Goal: Task Accomplishment & Management: Use online tool/utility

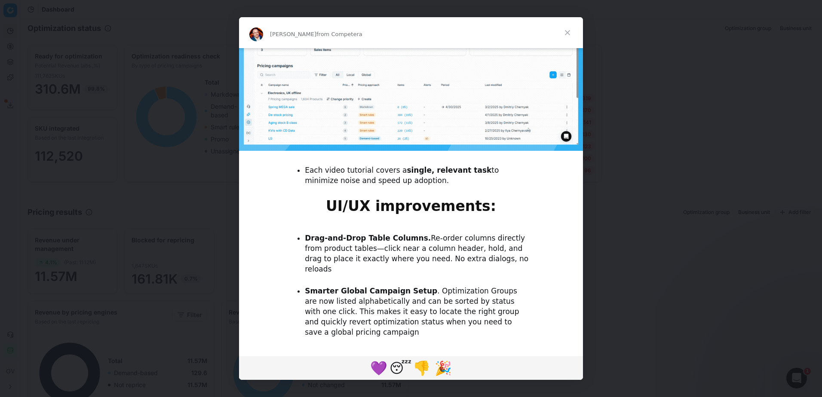
scroll to position [661, 0]
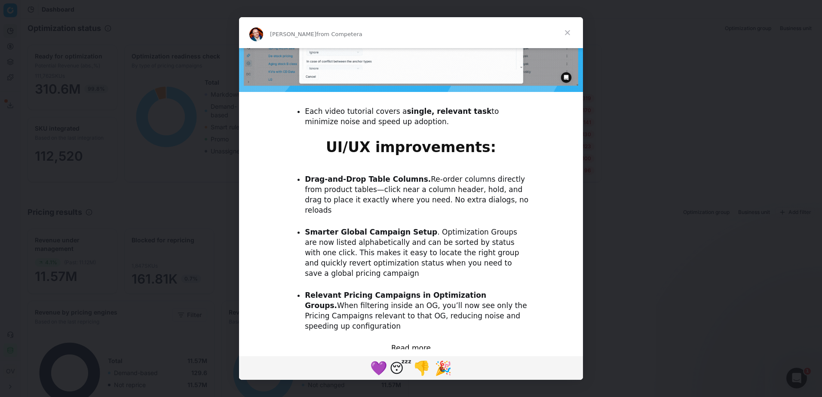
click at [574, 31] on span "Close" at bounding box center [567, 32] width 31 height 31
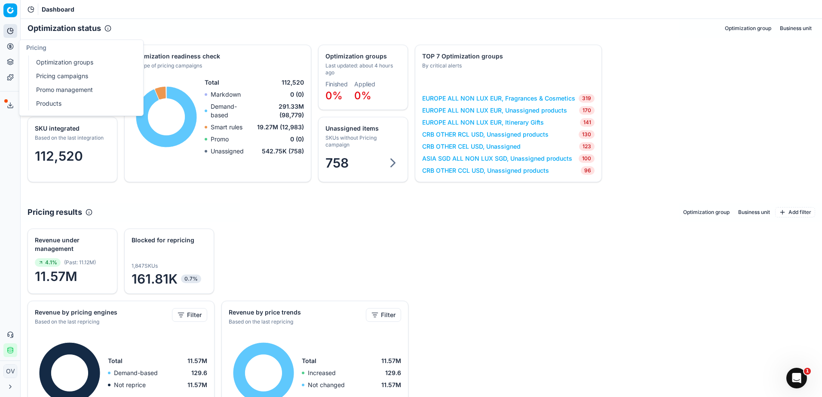
click at [70, 66] on link "Optimization groups" at bounding box center [83, 62] width 100 height 12
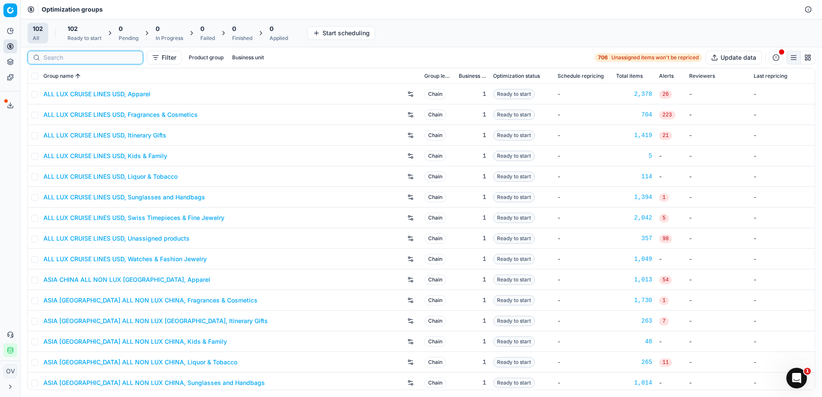
click at [60, 61] on input at bounding box center [90, 57] width 94 height 9
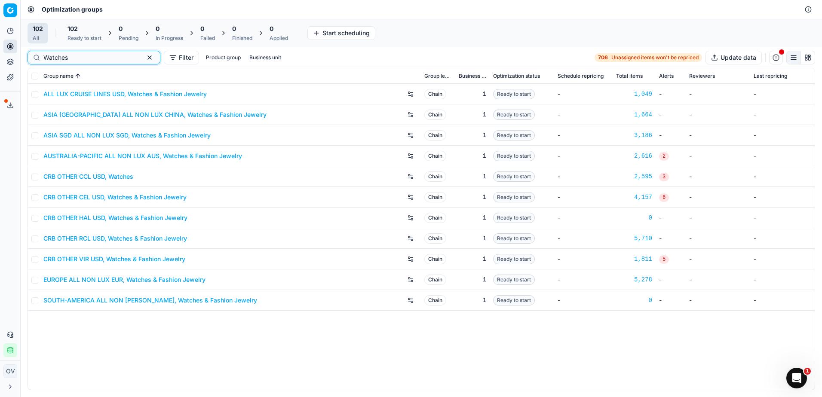
type input "Watches"
click at [345, 335] on div "ALL LUX CRUISE LINES USD, Watches & Fashion Jewelry Chain 1 Ready to start - 1,…" at bounding box center [421, 237] width 787 height 306
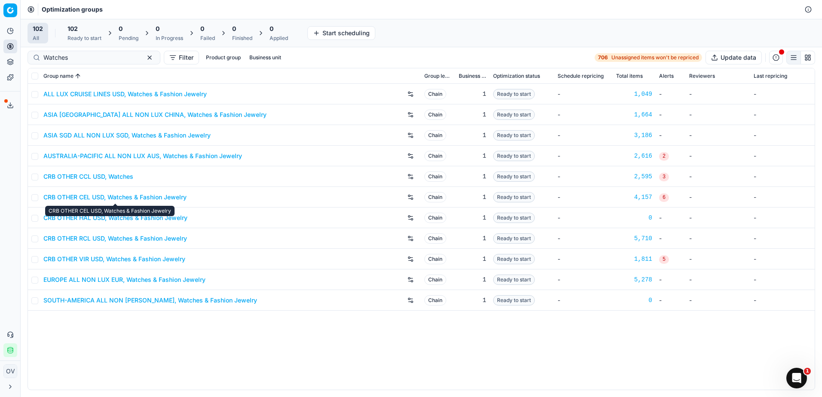
click at [175, 196] on link "CRB OTHER CEL USD, Watches & Fashion Jewelry" at bounding box center [114, 197] width 143 height 9
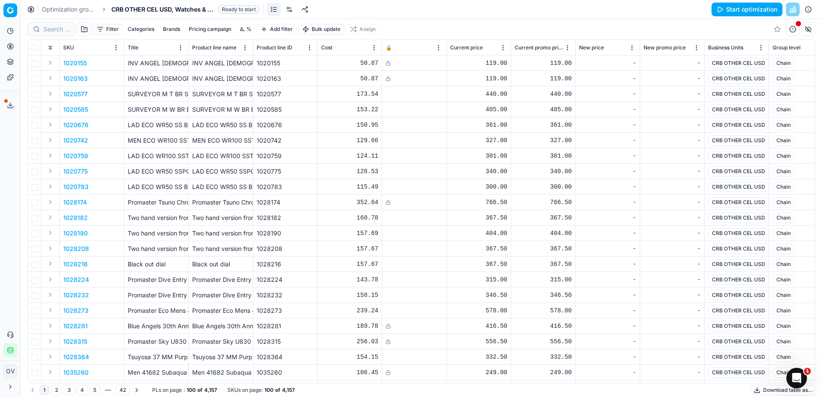
click at [372, 17] on div "Optimization groups CRB OTHER CEL USD, Watches & Fashion Jewelry Ready to start…" at bounding box center [422, 9] width 802 height 19
click at [295, 9] on link at bounding box center [290, 10] width 14 height 14
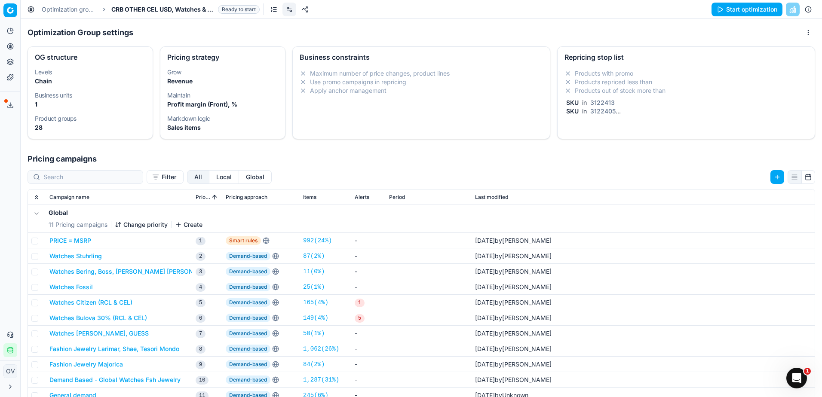
click at [671, 86] on li "Products out of stock more than" at bounding box center [686, 90] width 243 height 9
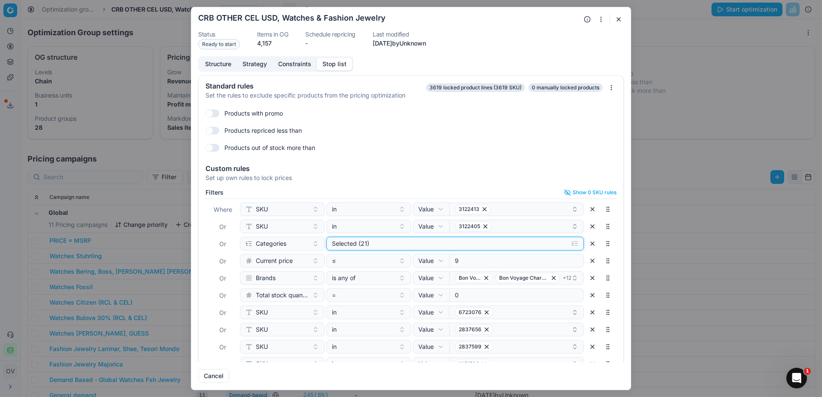
click at [371, 247] on div "Selected (21)" at bounding box center [448, 244] width 233 height 9
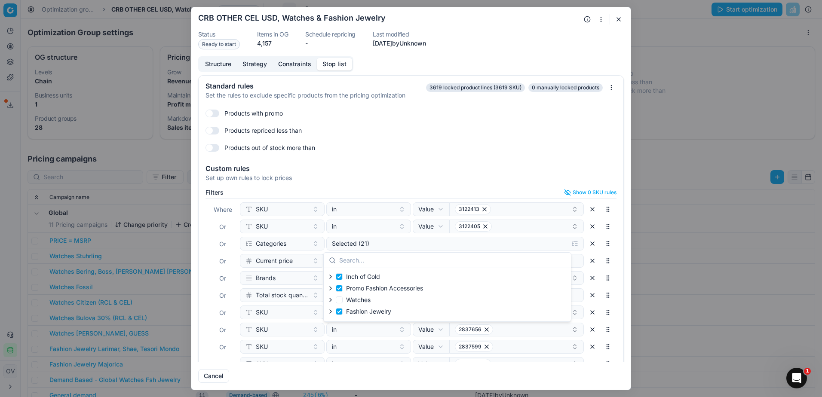
click at [499, 186] on div "Filters Show 0 SKU rules Where SKU in Value Field Value 3122413 Or SKU in Value…" at bounding box center [411, 290] width 425 height 208
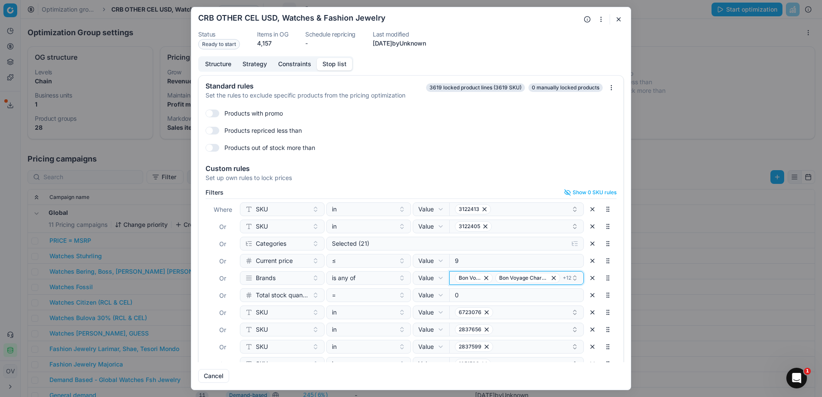
click at [572, 280] on icon "button" at bounding box center [575, 278] width 7 height 7
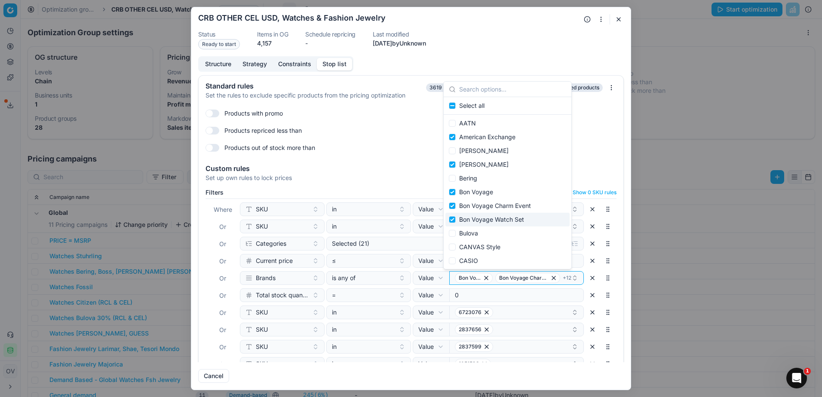
click at [592, 148] on div "Products out of stock more than" at bounding box center [411, 148] width 411 height 14
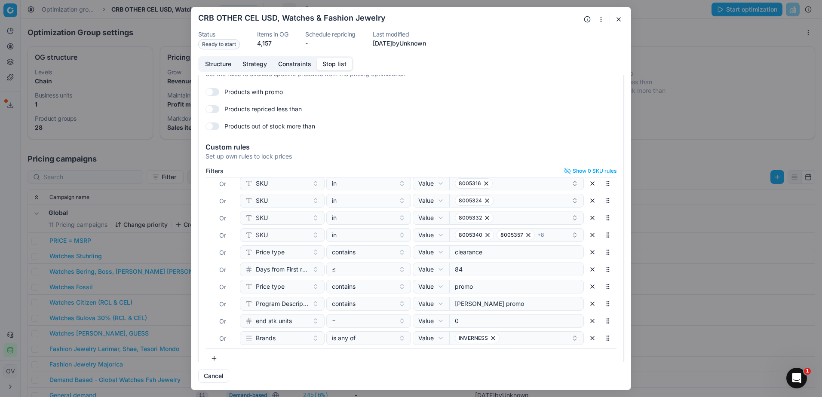
scroll to position [32, 0]
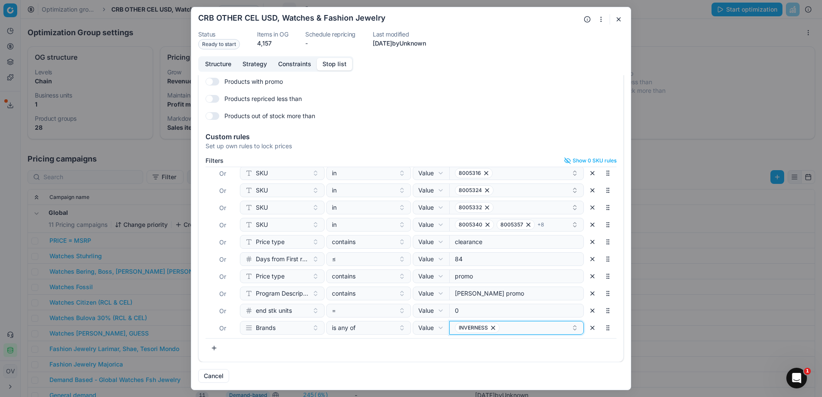
click at [510, 330] on div "INVERNESS" at bounding box center [513, 328] width 117 height 10
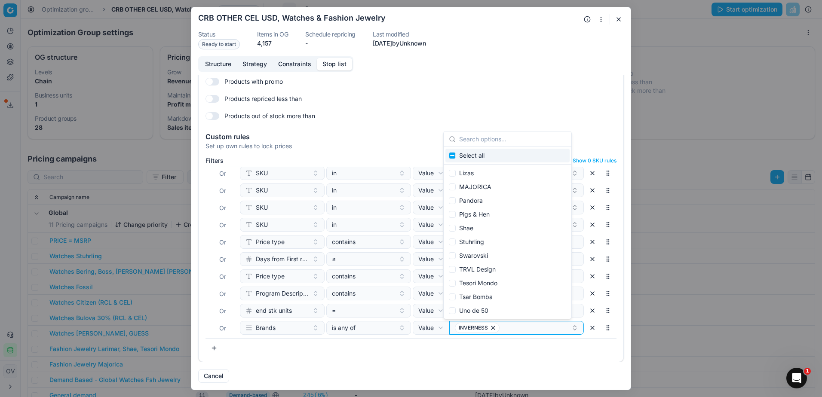
scroll to position [358, 0]
click at [526, 360] on div "Filters Show 0 SKU rules Where SKU in Value Field Value 3122413 Or SKU in Value…" at bounding box center [411, 258] width 425 height 208
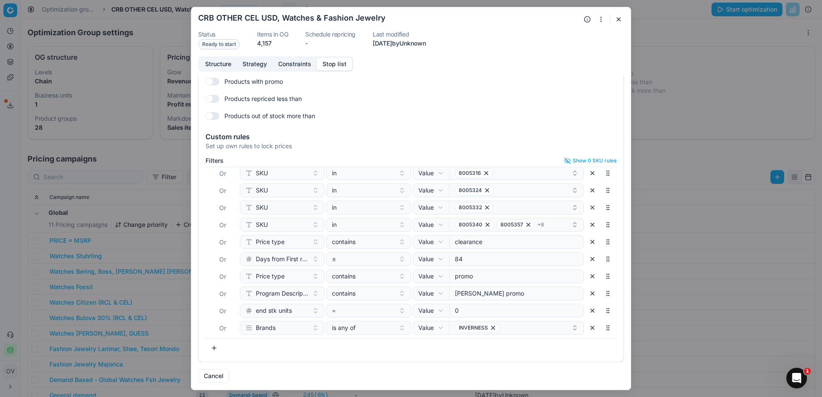
drag, startPoint x: 618, startPoint y: 18, endPoint x: 636, endPoint y: 22, distance: 19.2
click at [618, 18] on button "button" at bounding box center [619, 19] width 10 height 10
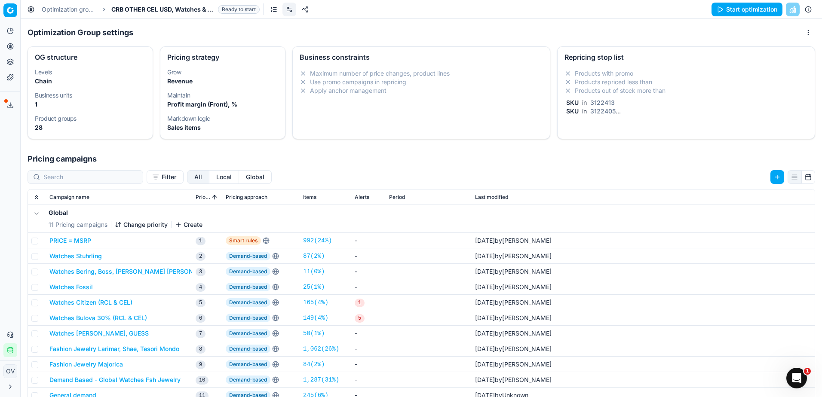
click at [729, 14] on button "Start optimization" at bounding box center [747, 10] width 71 height 14
click at [85, 8] on link "Optimization groups" at bounding box center [69, 9] width 55 height 9
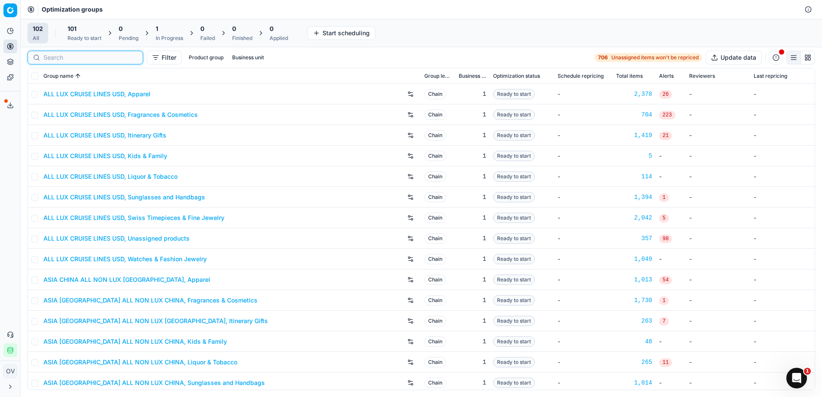
click at [54, 55] on input at bounding box center [90, 57] width 94 height 9
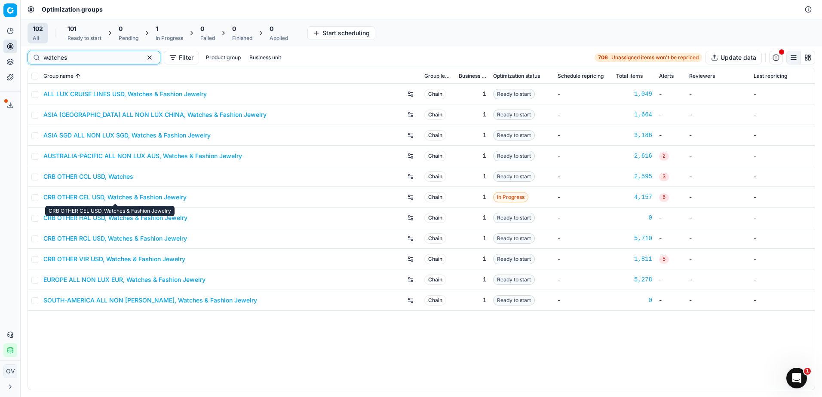
type input "watches"
click at [148, 200] on link "CRB OTHER CEL USD, Watches & Fashion Jewelry" at bounding box center [114, 197] width 143 height 9
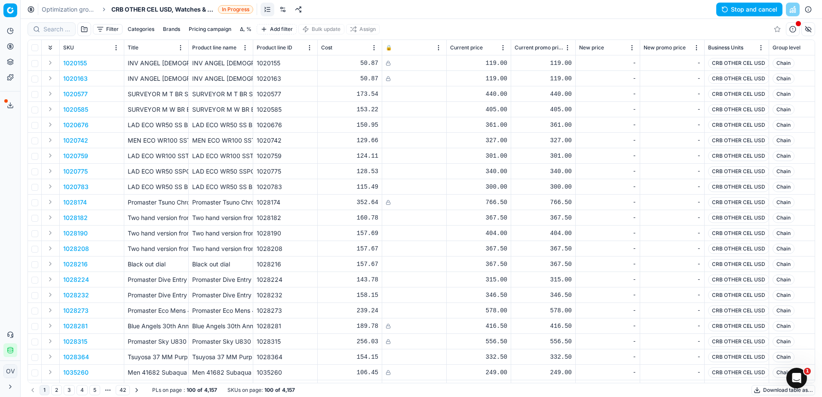
click at [118, 8] on span "CRB OTHER CEL USD, Watches & Fashion Jewelry" at bounding box center [162, 9] width 103 height 9
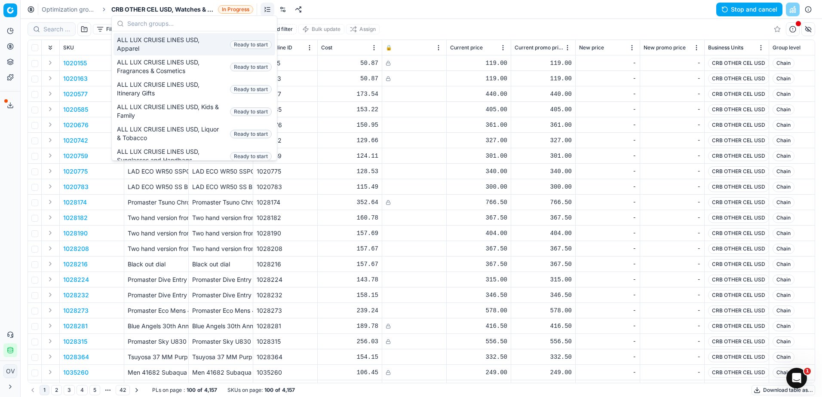
click at [82, 5] on link "Optimization groups" at bounding box center [69, 9] width 55 height 9
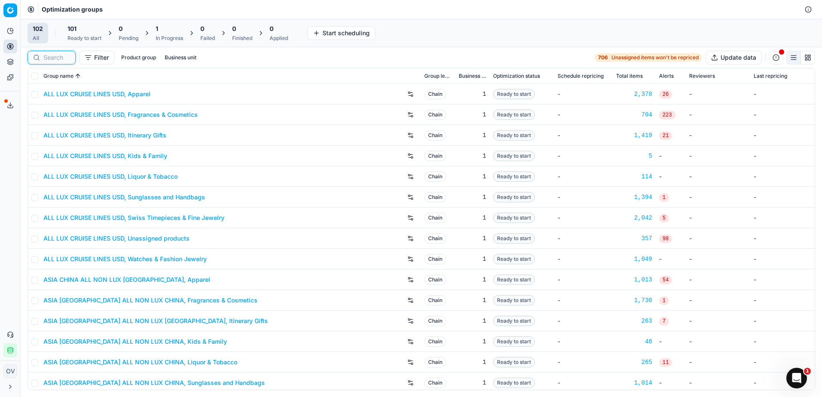
click at [63, 59] on input at bounding box center [56, 57] width 27 height 9
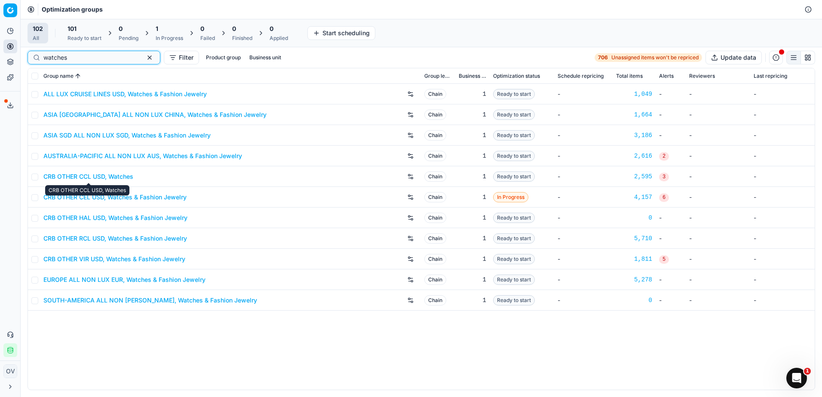
type input "watches"
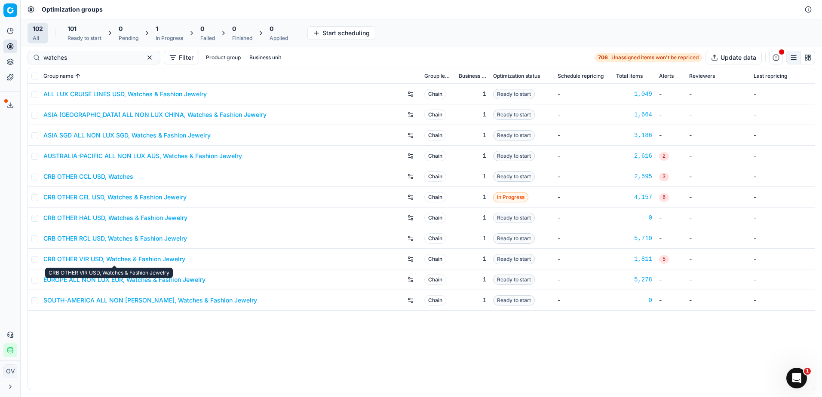
click at [135, 260] on link "CRB OTHER VIR USD, Watches & Fashion Jewelry" at bounding box center [114, 259] width 142 height 9
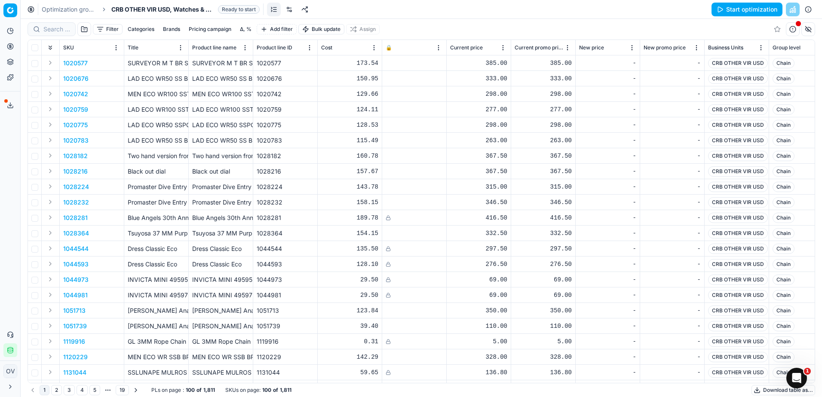
click at [287, 11] on link at bounding box center [290, 10] width 14 height 14
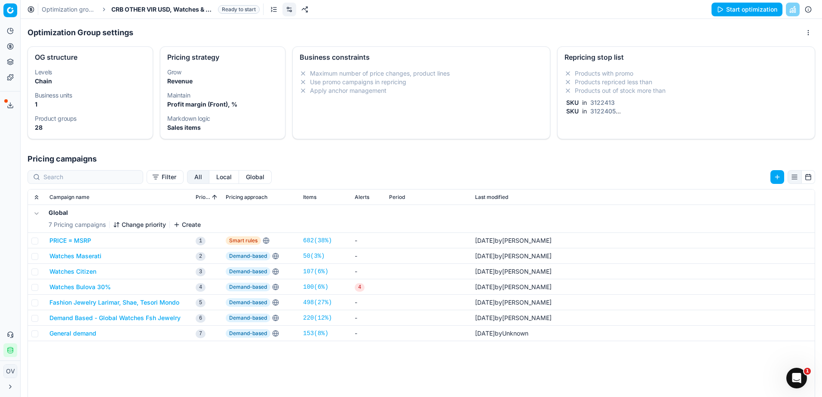
click at [575, 83] on li "Products repriced less than" at bounding box center [686, 82] width 243 height 9
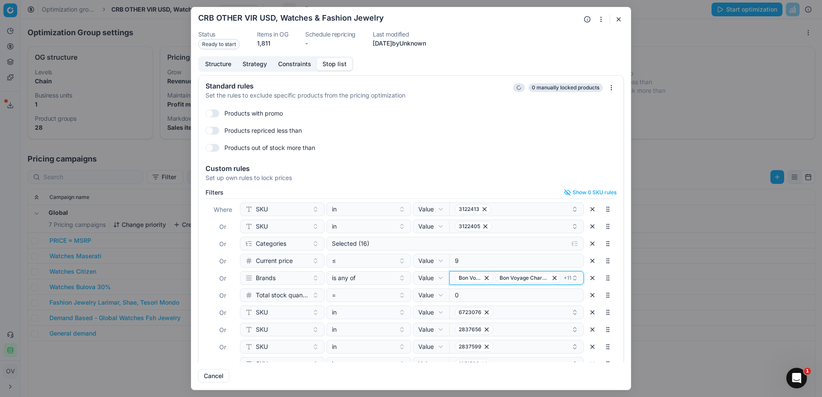
click at [572, 281] on icon "button" at bounding box center [575, 278] width 7 height 7
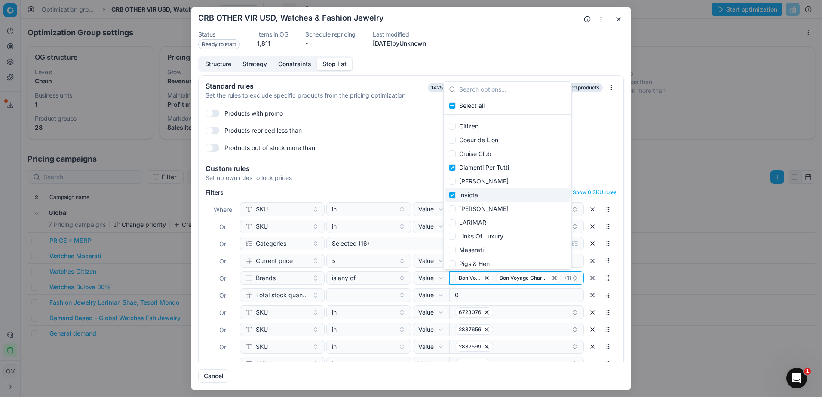
scroll to position [152, 0]
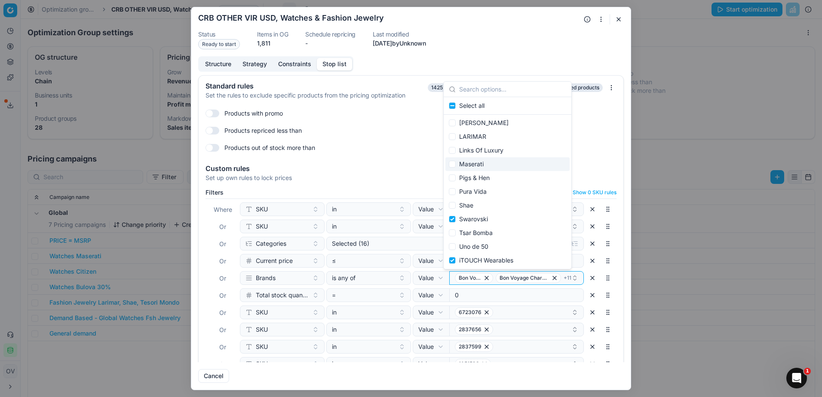
click at [585, 153] on div "Products out of stock more than" at bounding box center [411, 148] width 411 height 14
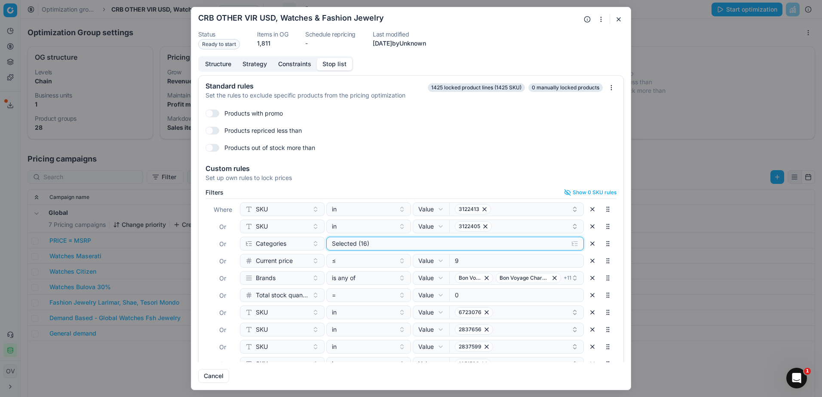
click at [383, 249] on button "Selected (16)" at bounding box center [455, 244] width 258 height 14
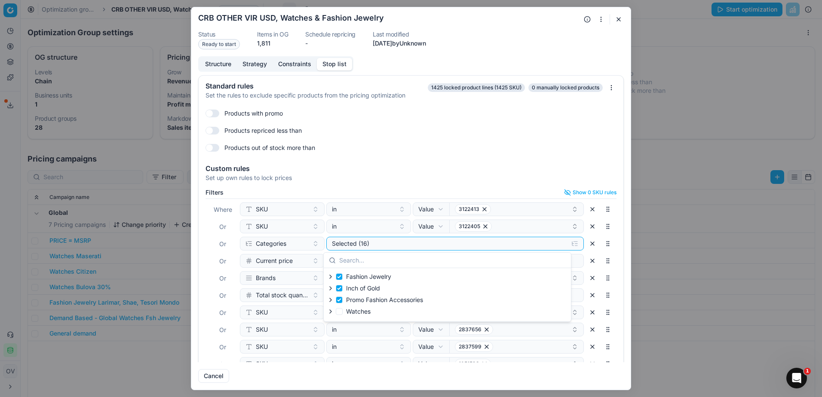
click at [521, 170] on div "Custom rules" at bounding box center [411, 168] width 411 height 7
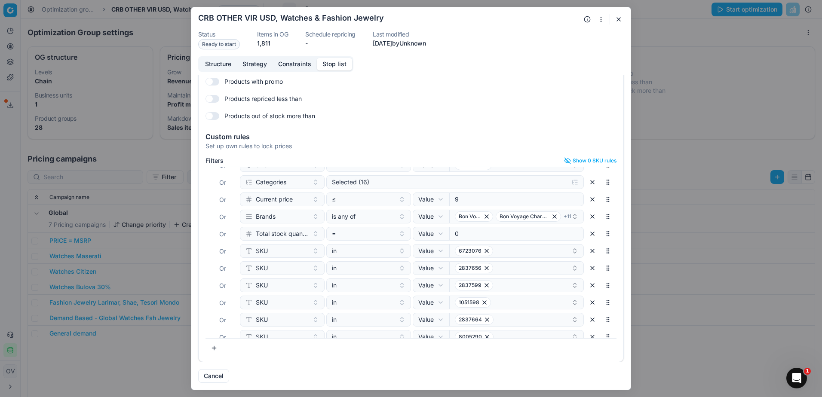
scroll to position [22, 0]
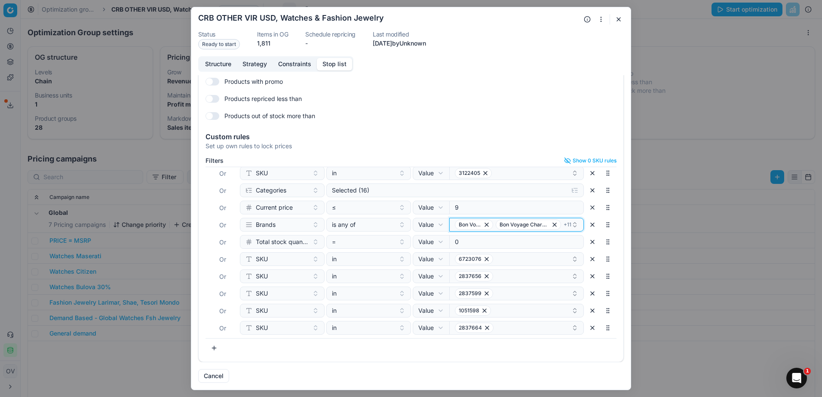
click at [564, 224] on span "+ 11" at bounding box center [568, 224] width 8 height 7
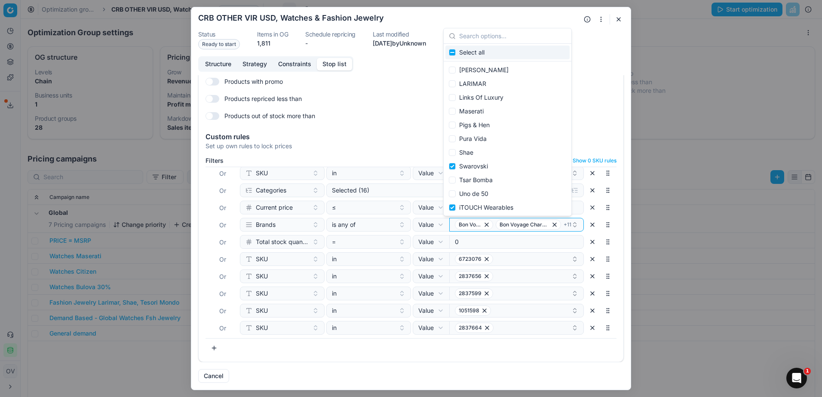
scroll to position [152, 0]
click at [601, 83] on div "Products with promo" at bounding box center [411, 82] width 411 height 14
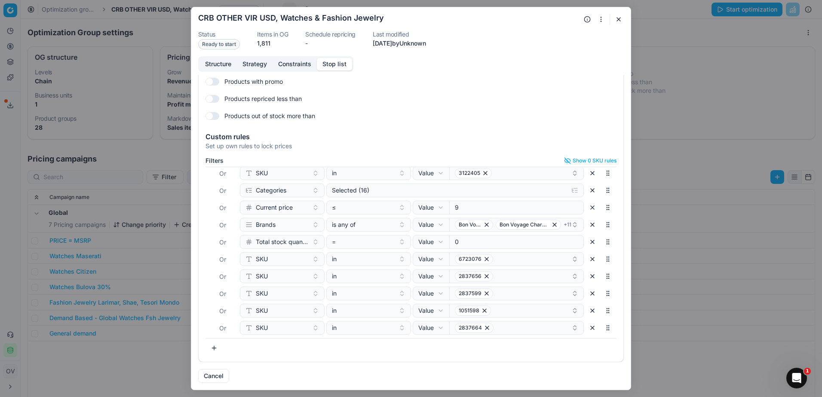
click at [624, 20] on form "Oprimization group is saving... CRB OTHER VIR USD, Watches & Fashion Jewelry St…" at bounding box center [411, 198] width 440 height 383
click at [617, 20] on button "button" at bounding box center [619, 19] width 10 height 10
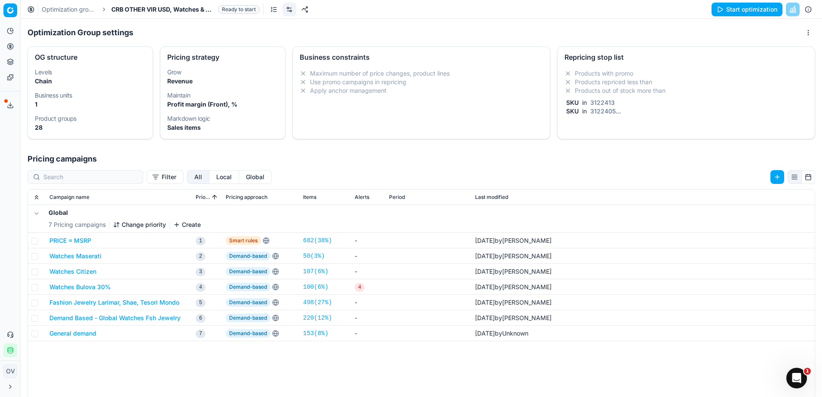
click at [737, 11] on button "Start optimization" at bounding box center [747, 10] width 71 height 14
click at [58, 8] on link "Optimization groups" at bounding box center [69, 9] width 55 height 9
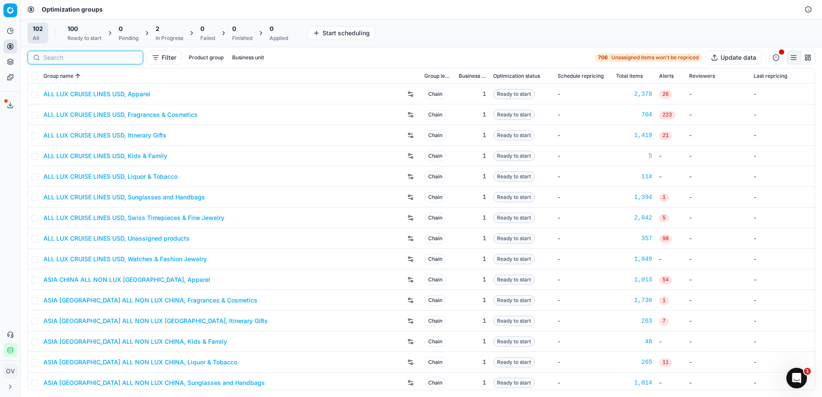
click at [64, 59] on input at bounding box center [90, 57] width 94 height 9
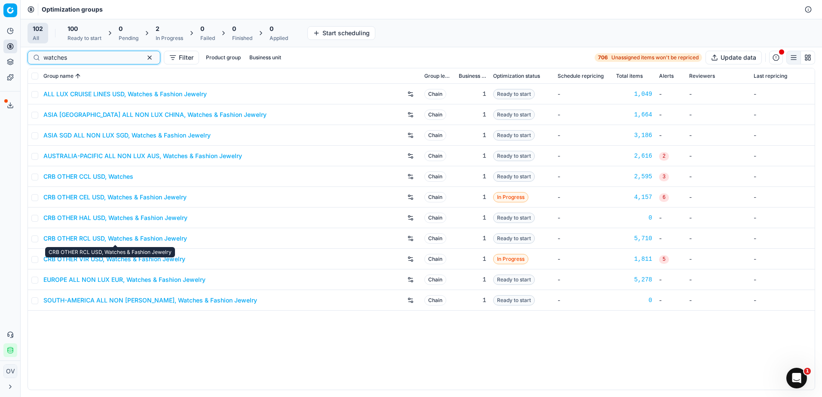
type input "watches"
click at [149, 239] on link "CRB OTHER RCL USD, Watches & Fashion Jewelry" at bounding box center [115, 238] width 144 height 9
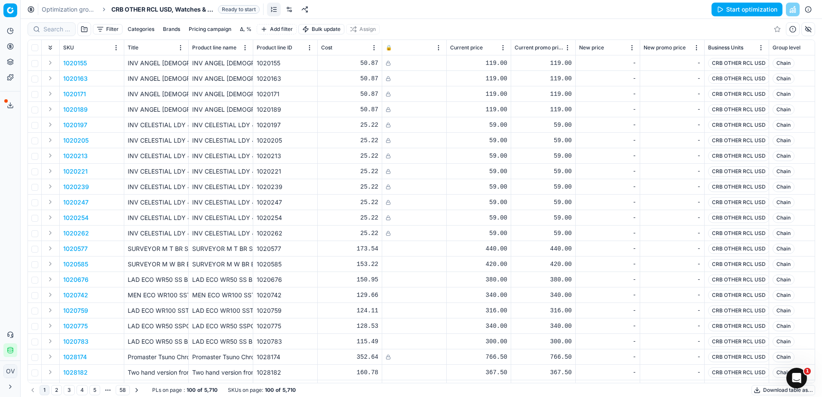
click at [289, 9] on link at bounding box center [290, 10] width 14 height 14
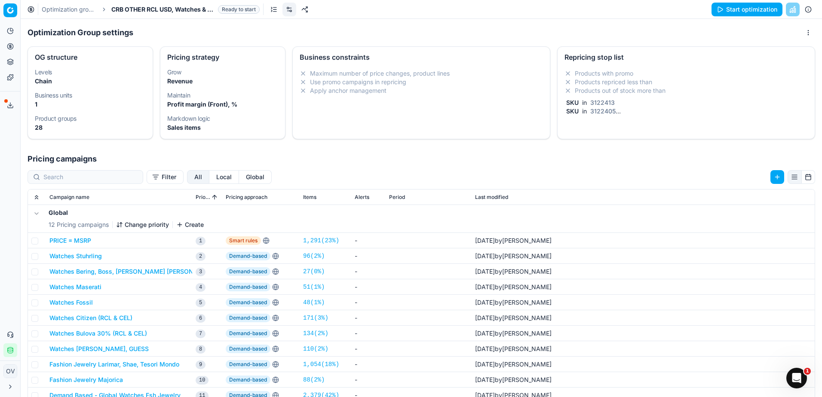
click at [595, 75] on li "Products with promo" at bounding box center [686, 73] width 243 height 9
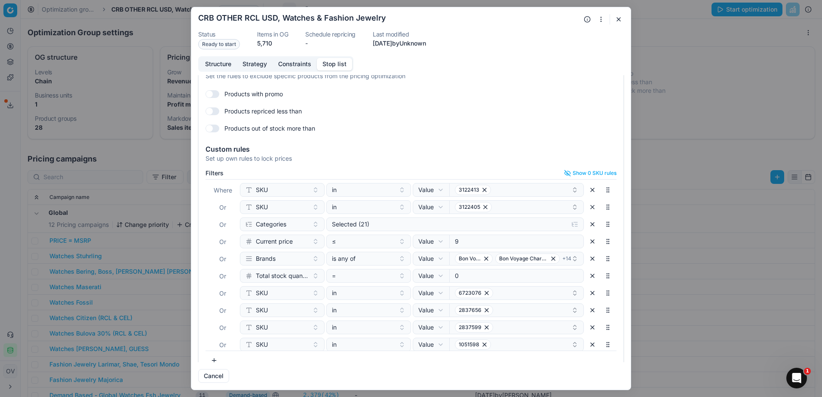
scroll to position [32, 0]
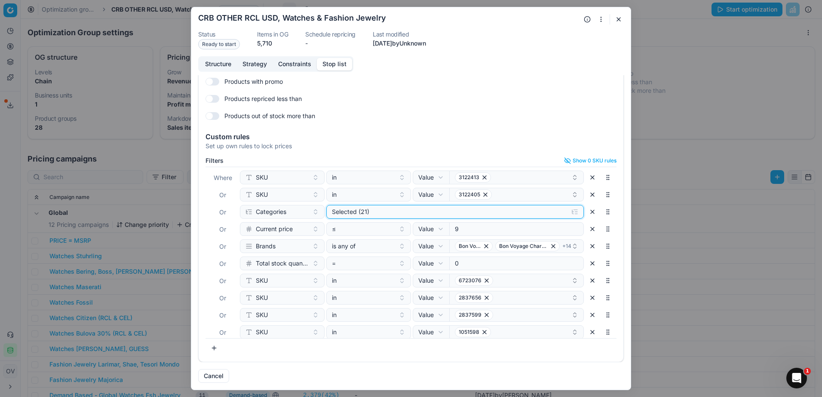
click at [433, 211] on div "Selected (21)" at bounding box center [448, 212] width 233 height 9
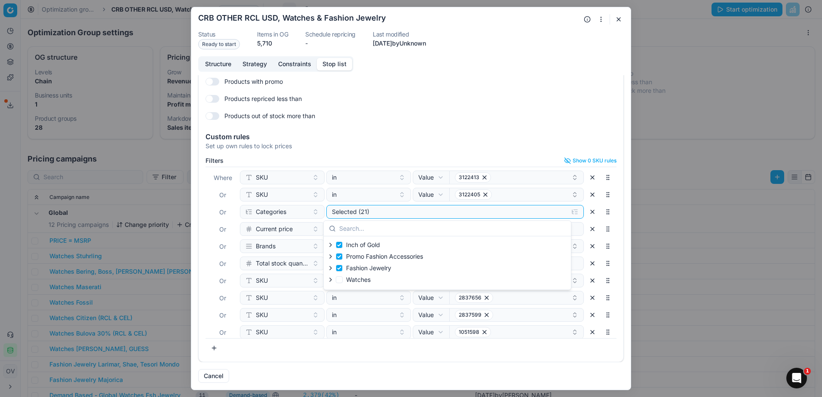
click at [549, 139] on div "Custom rules" at bounding box center [411, 136] width 411 height 7
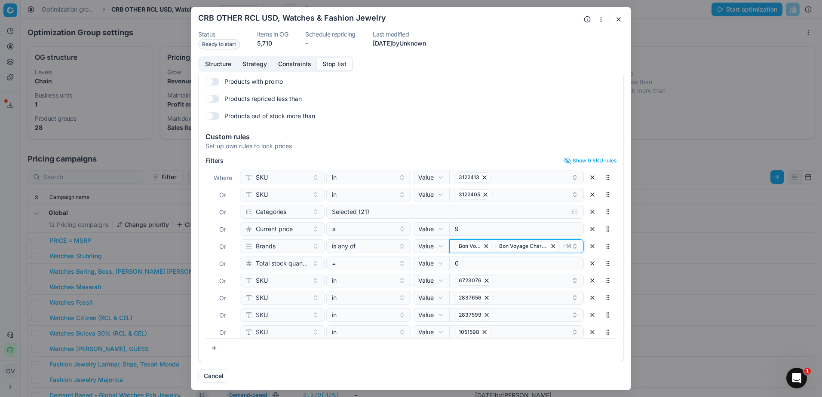
click at [563, 245] on span "+ 14" at bounding box center [567, 246] width 9 height 7
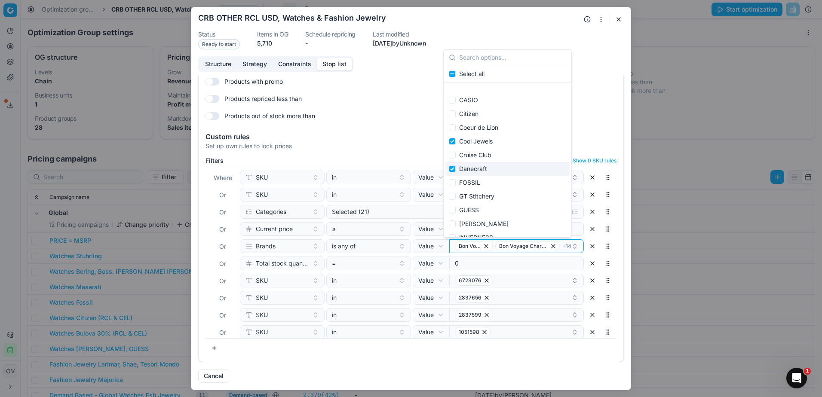
scroll to position [172, 0]
click at [507, 165] on div "GUESS" at bounding box center [508, 167] width 124 height 14
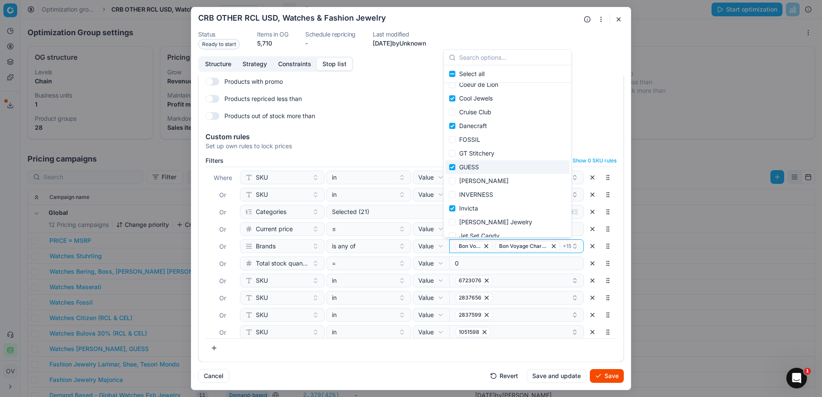
checkbox input "true"
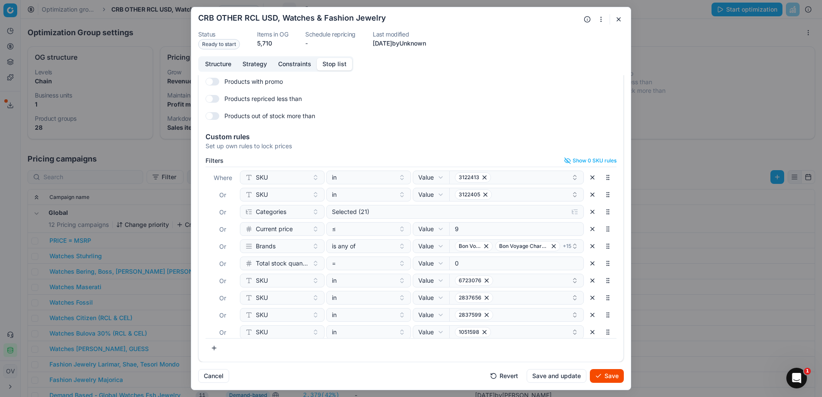
click at [597, 128] on div "Custom rules Set up own rules to lock prices" at bounding box center [411, 140] width 425 height 28
click at [611, 370] on button "Save" at bounding box center [607, 376] width 34 height 14
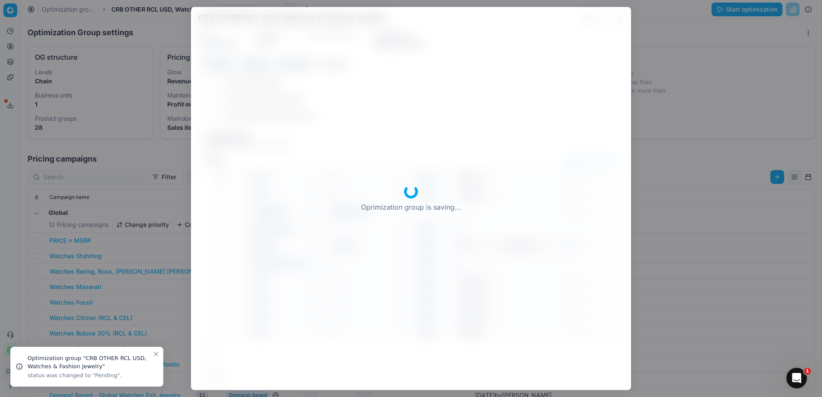
click at [619, 20] on div "Oprimization group is saving..." at bounding box center [411, 198] width 440 height 383
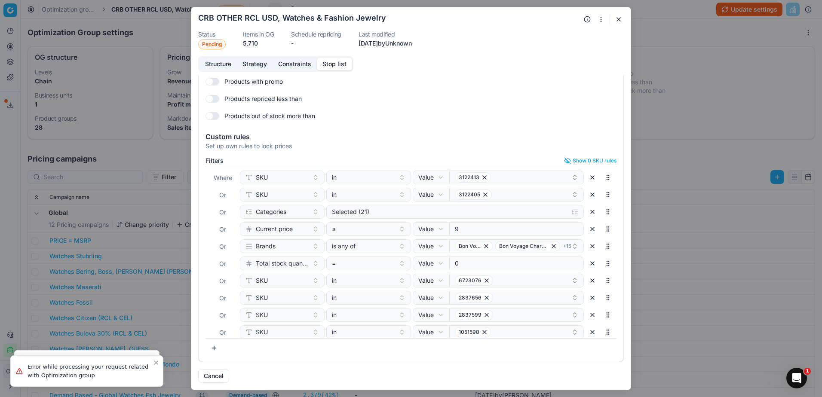
click at [614, 16] on button "button" at bounding box center [619, 19] width 10 height 10
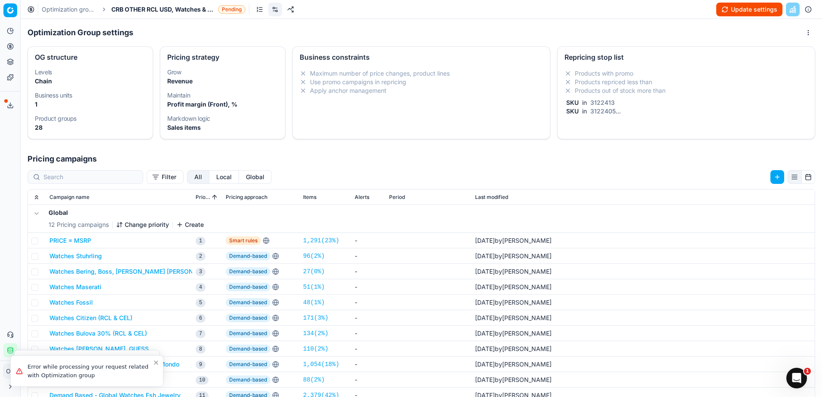
click at [720, 10] on button "Update settings" at bounding box center [749, 10] width 66 height 14
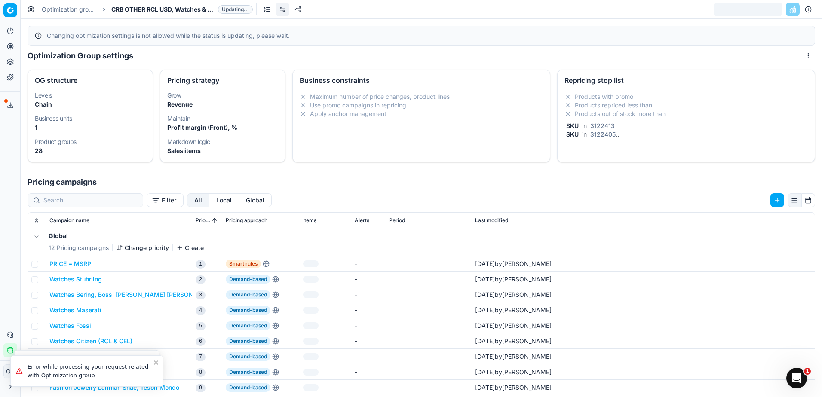
click at [735, 11] on div at bounding box center [748, 10] width 69 height 14
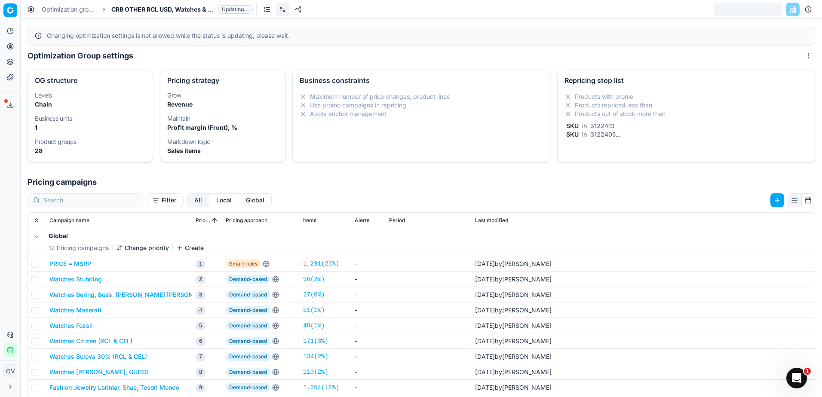
click at [69, 6] on link "Optimization groups" at bounding box center [69, 9] width 55 height 9
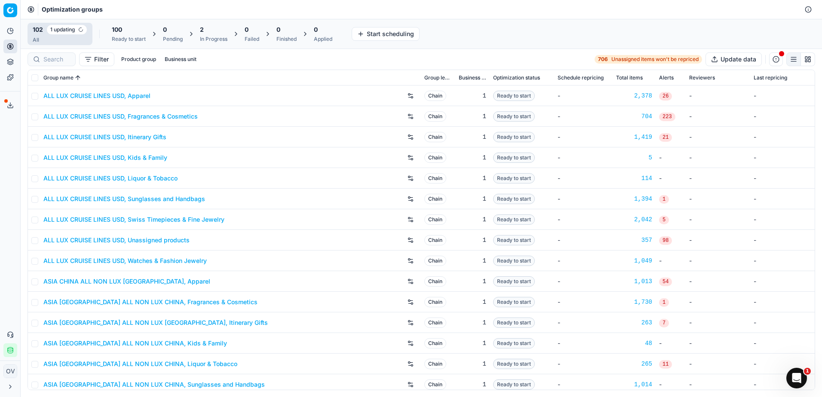
click at [215, 34] on div "2 In Progress" at bounding box center [214, 33] width 28 height 17
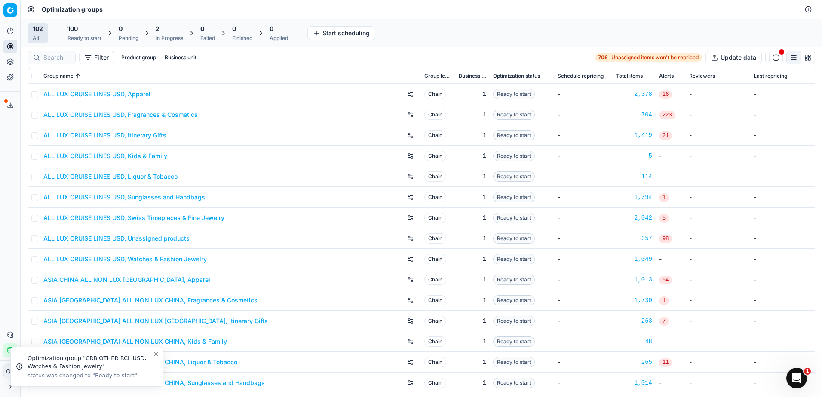
click at [175, 33] on div "2 In Progress" at bounding box center [170, 33] width 28 height 17
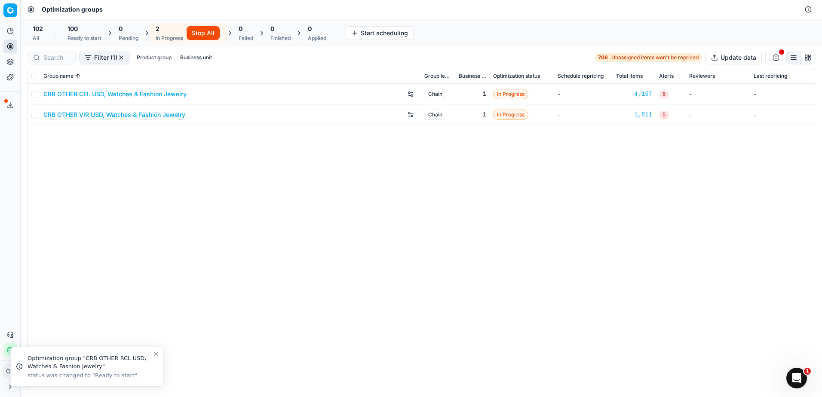
click at [115, 28] on div "0 Pending" at bounding box center [129, 33] width 30 height 21
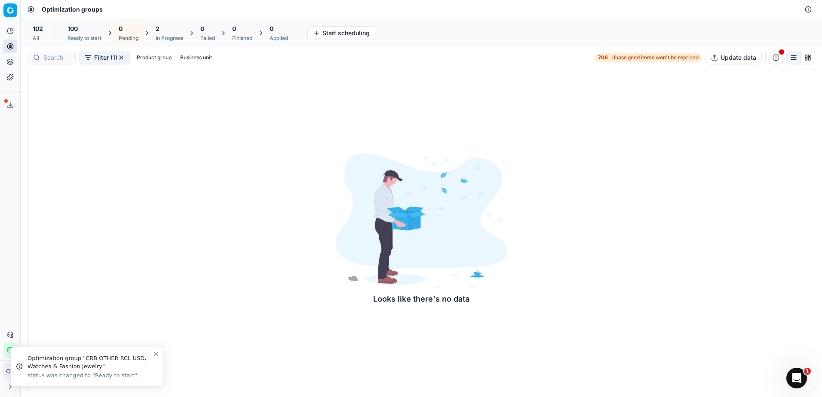
click at [243, 41] on div "Finished" at bounding box center [242, 38] width 20 height 7
click at [178, 34] on div "2 In Progress" at bounding box center [170, 33] width 28 height 17
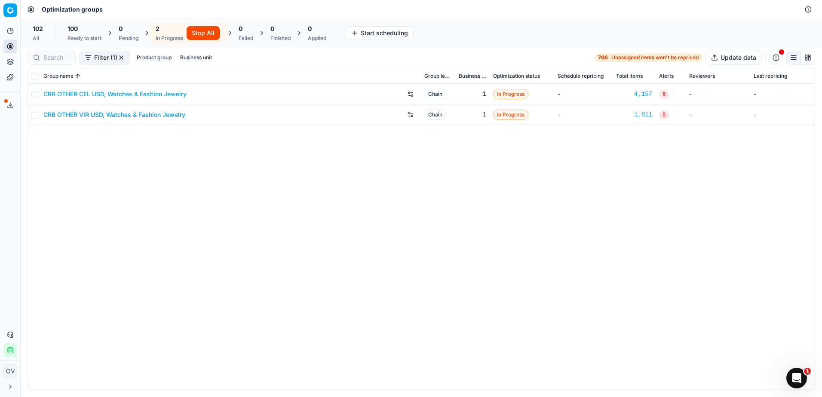
click at [138, 36] on div "Pending" at bounding box center [129, 38] width 20 height 7
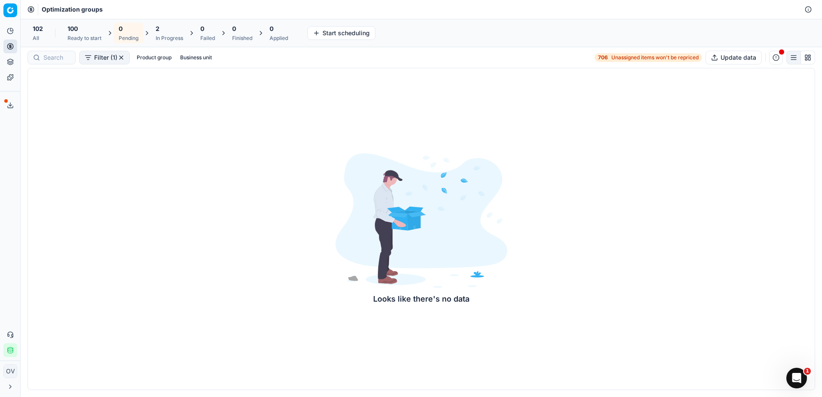
click at [105, 35] on div "100 Ready to start" at bounding box center [84, 33] width 44 height 21
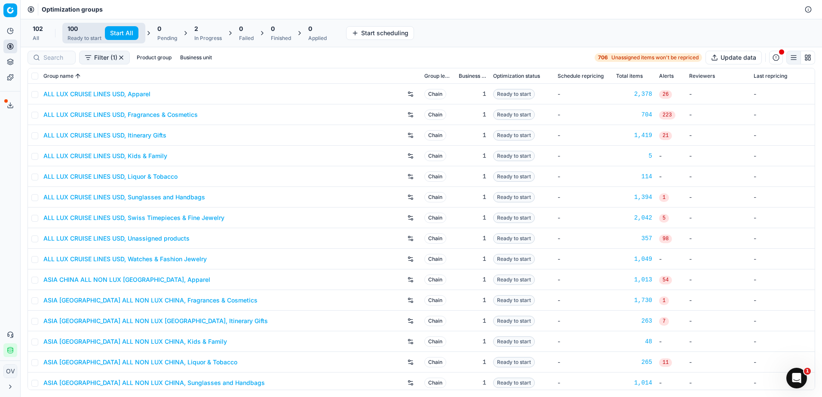
click at [202, 39] on div "In Progress" at bounding box center [208, 38] width 28 height 7
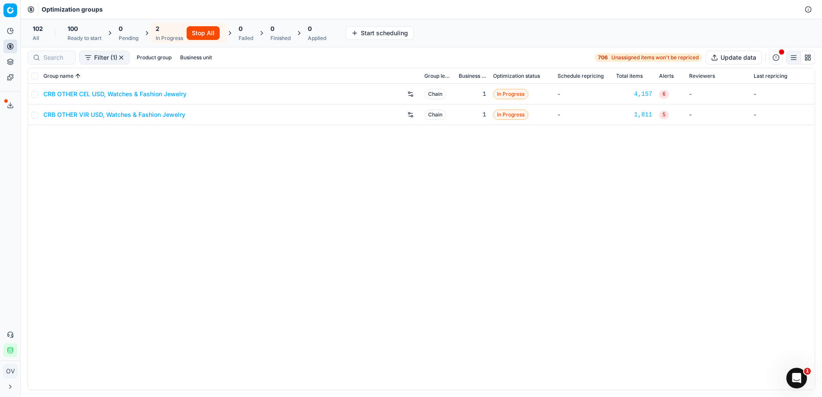
click at [123, 25] on div "0" at bounding box center [129, 29] width 20 height 9
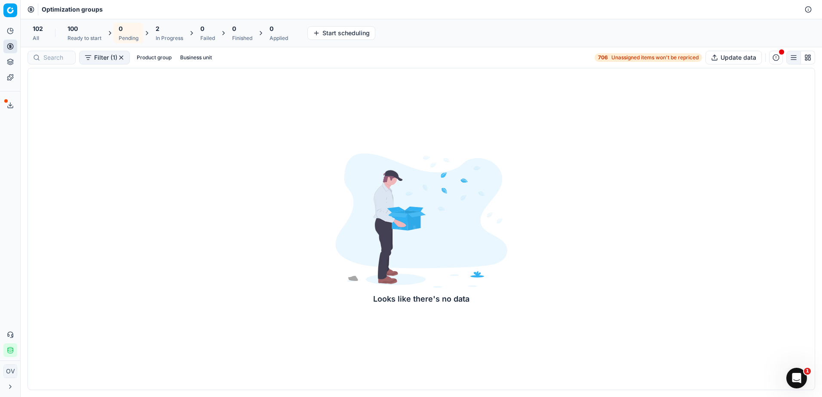
click at [83, 29] on div "100" at bounding box center [85, 29] width 34 height 9
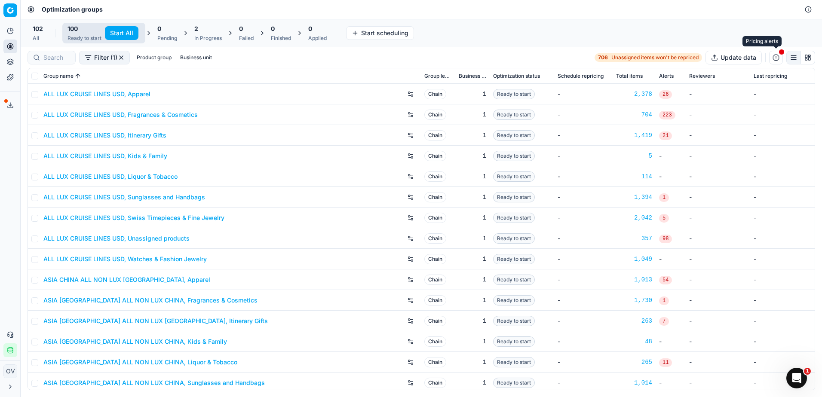
click at [772, 61] on button "button" at bounding box center [776, 58] width 14 height 14
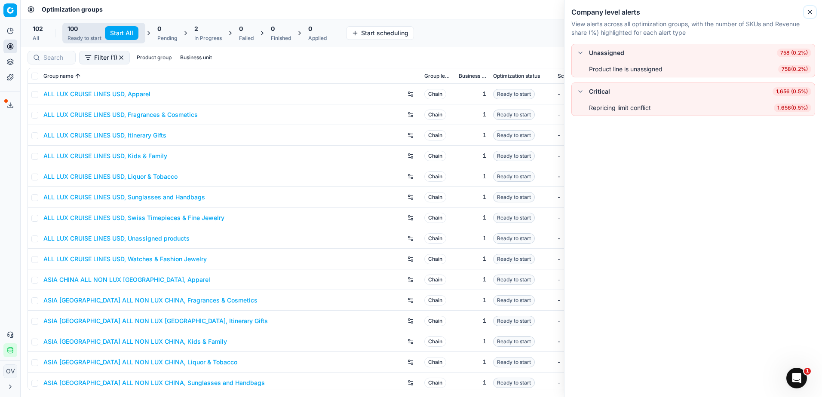
click at [809, 13] on icon "button" at bounding box center [810, 12] width 7 height 7
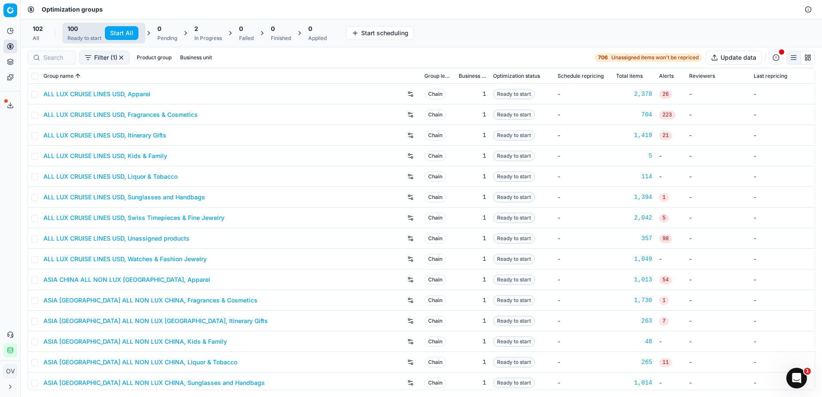
click at [212, 34] on div "2 In Progress" at bounding box center [208, 33] width 28 height 17
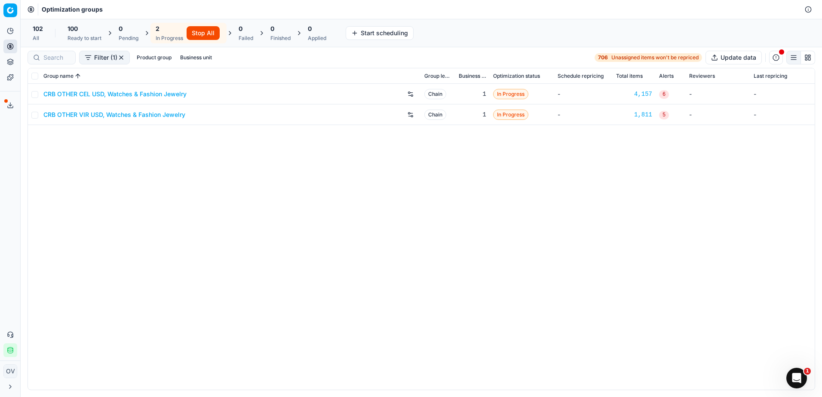
click at [211, 33] on button "Stop All" at bounding box center [203, 33] width 33 height 14
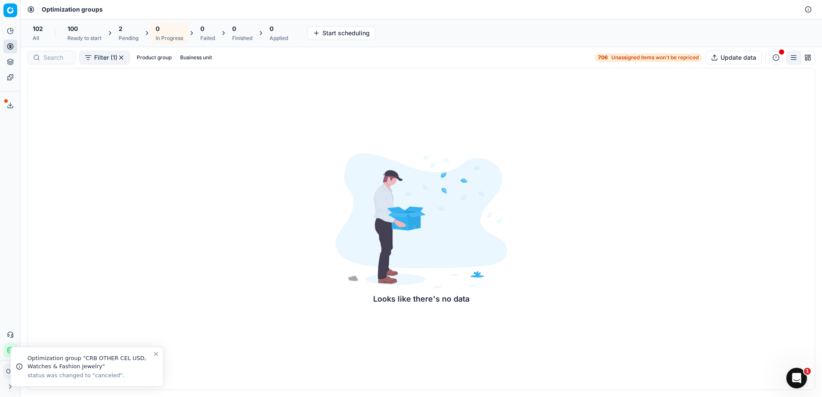
click at [135, 35] on div "Pending" at bounding box center [129, 38] width 20 height 7
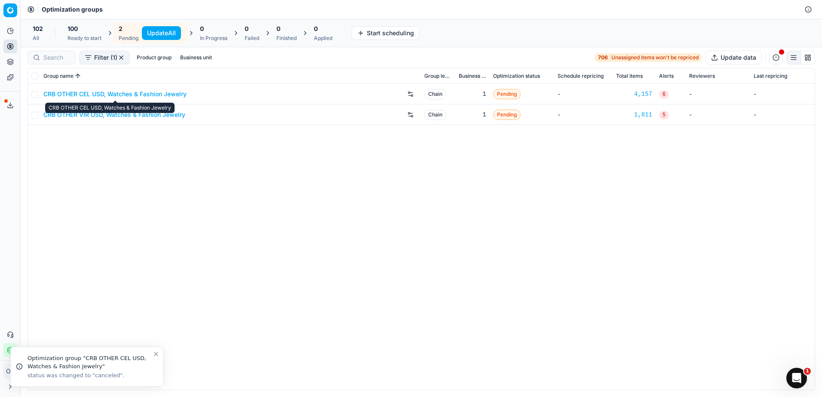
click at [113, 92] on link "CRB OTHER CEL USD, Watches & Fashion Jewelry" at bounding box center [114, 94] width 143 height 9
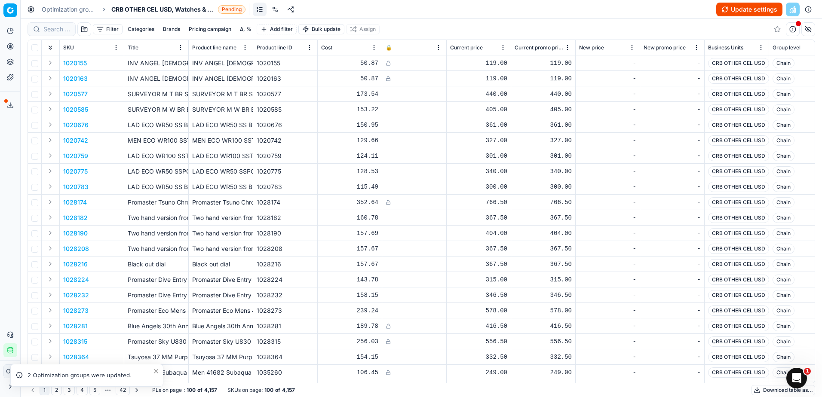
click at [277, 9] on link at bounding box center [275, 10] width 14 height 14
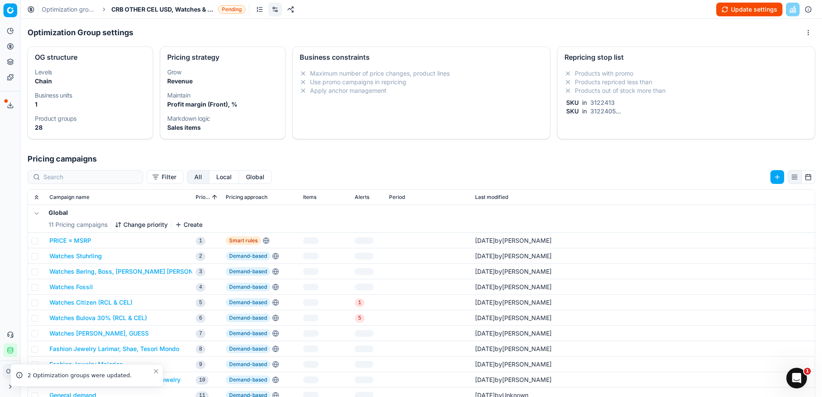
click at [583, 83] on li "Products repriced less than" at bounding box center [686, 82] width 243 height 9
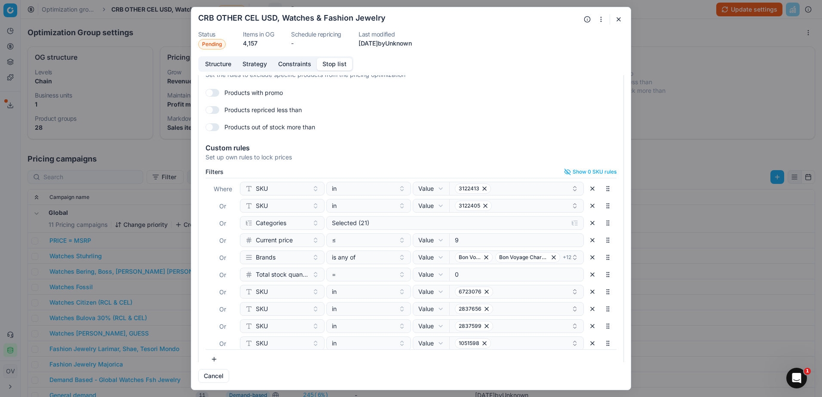
scroll to position [32, 0]
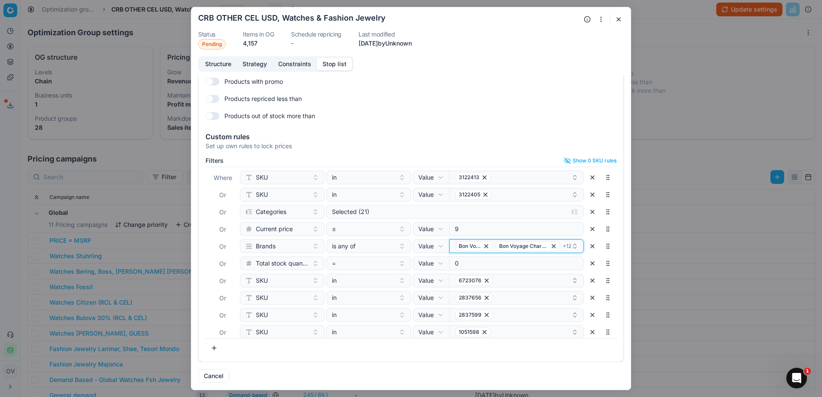
click at [572, 245] on icon "button" at bounding box center [575, 246] width 7 height 7
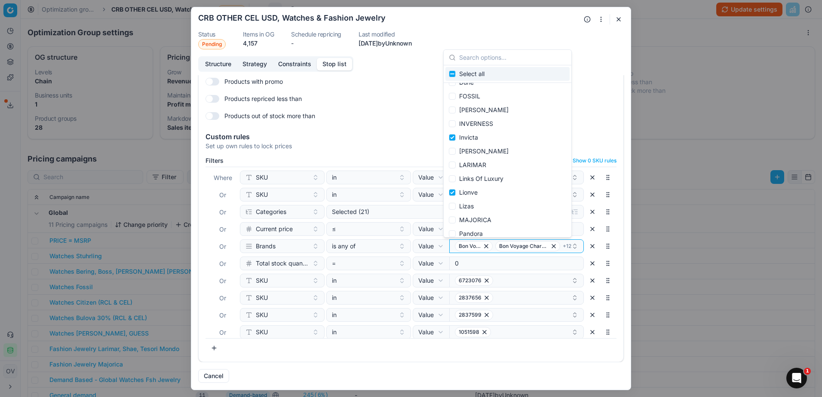
scroll to position [186, 0]
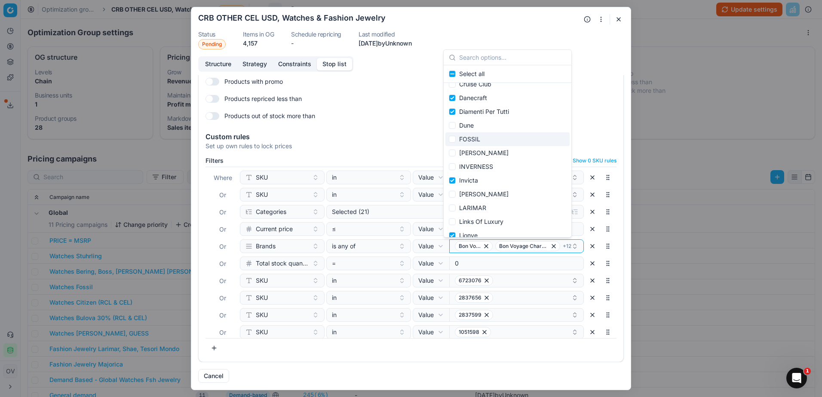
click at [591, 108] on div "Products with promo Products repriced less than Products out of stock more than" at bounding box center [411, 99] width 411 height 48
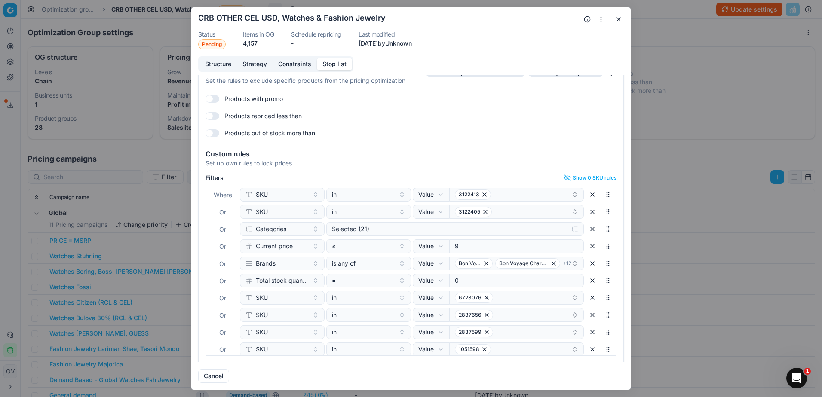
scroll to position [0, 0]
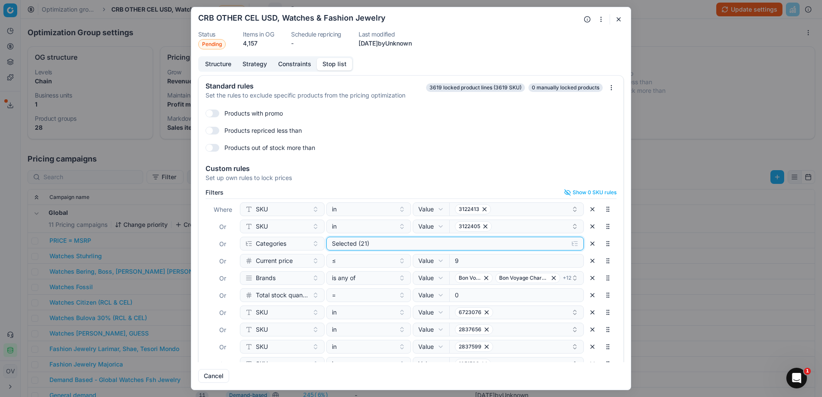
click at [381, 241] on div "Selected (21)" at bounding box center [448, 244] width 233 height 9
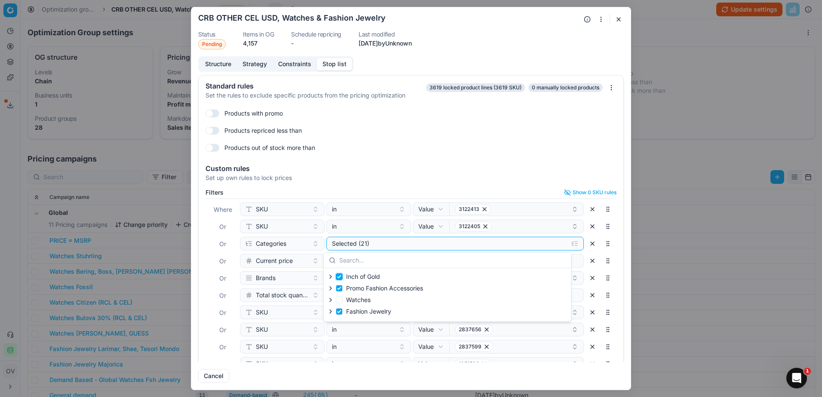
click at [340, 277] on input "Inch of Gold" at bounding box center [339, 277] width 7 height 7
checkbox input "true"
click at [341, 288] on input "Promo Fashion Accessories" at bounding box center [339, 288] width 7 height 7
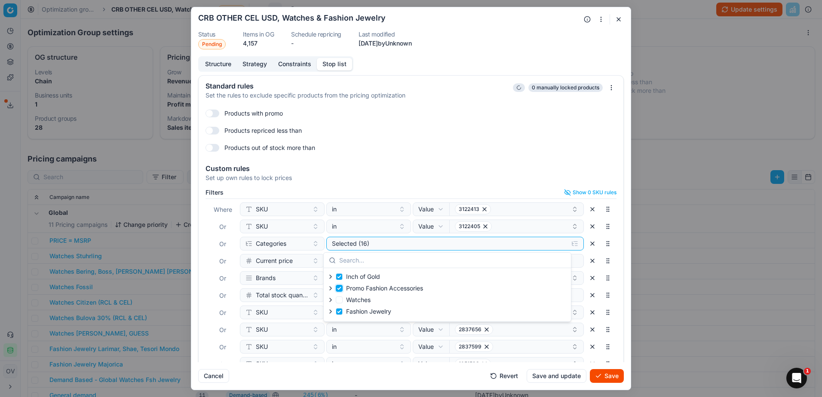
checkbox input "true"
click at [336, 314] on input "Fashion Jewelry" at bounding box center [339, 311] width 7 height 7
click at [338, 314] on input "Fashion Jewelry" at bounding box center [339, 311] width 7 height 7
checkbox input "true"
click at [410, 383] on form "Oprimization group is saving... CRB OTHER CEL USD, Watches & Fashion Jewelry St…" at bounding box center [411, 198] width 440 height 383
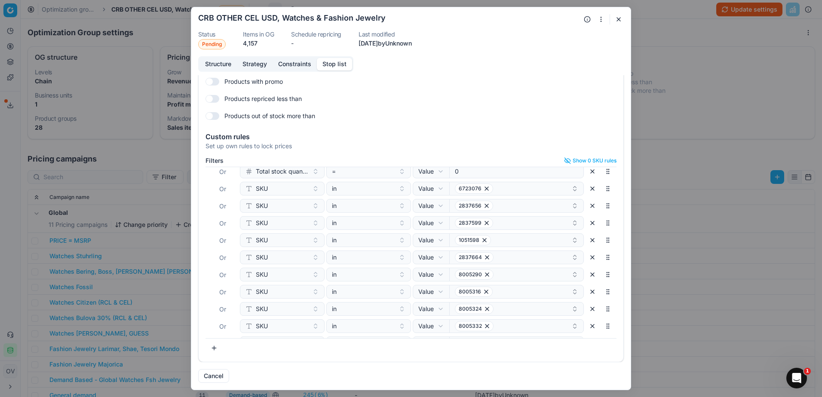
scroll to position [82, 0]
click at [621, 23] on button "button" at bounding box center [619, 19] width 10 height 10
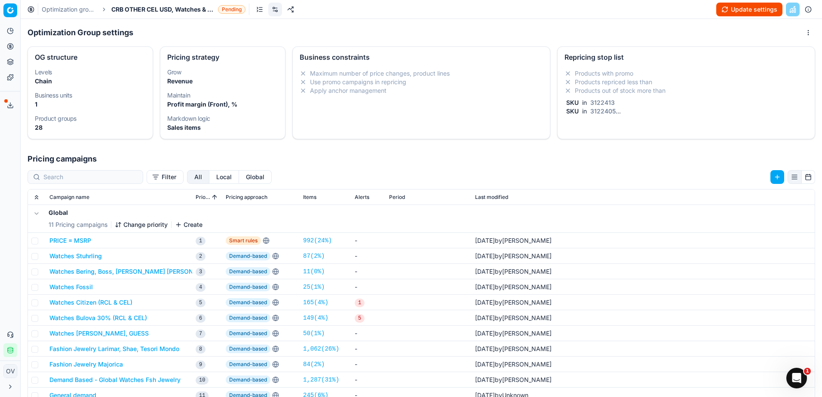
click at [729, 9] on button "Update settings" at bounding box center [749, 10] width 66 height 14
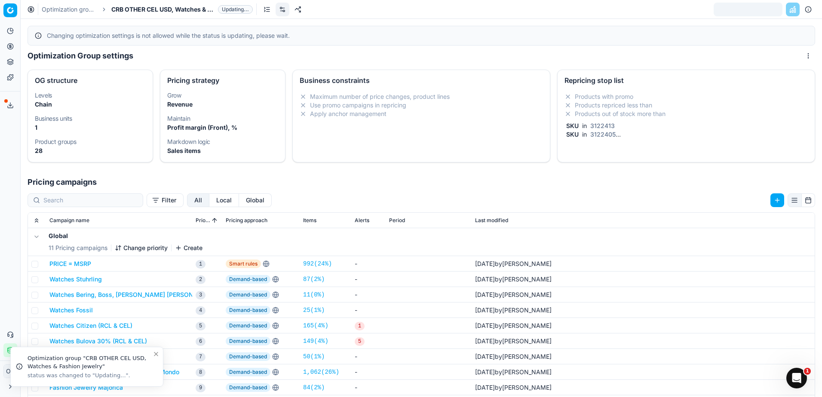
click at [83, 11] on link "Optimization groups" at bounding box center [69, 9] width 55 height 9
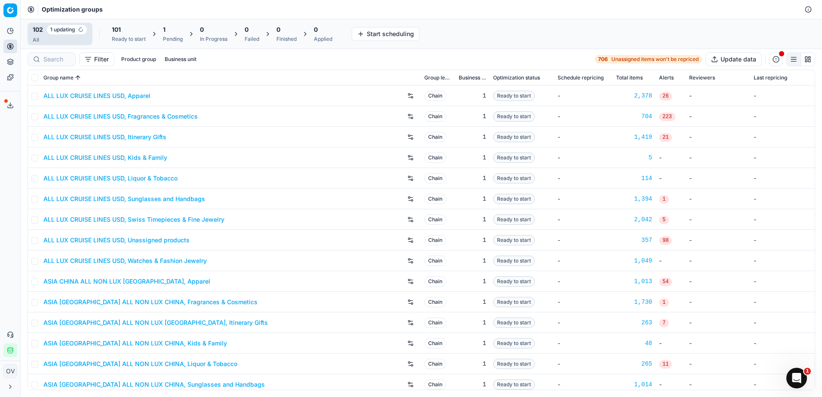
click at [180, 37] on div "Pending" at bounding box center [173, 39] width 20 height 7
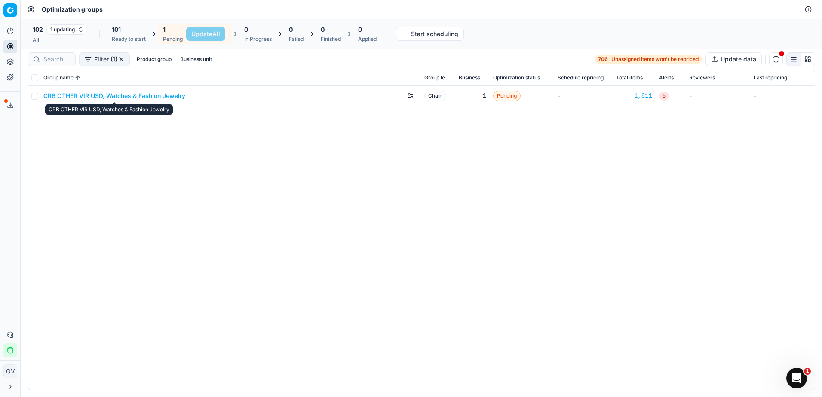
click at [141, 99] on link "CRB OTHER VIR USD, Watches & Fashion Jewelry" at bounding box center [114, 96] width 142 height 9
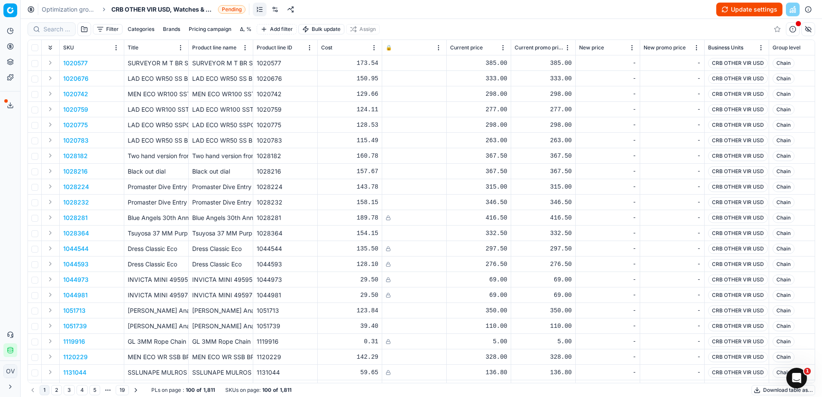
click at [278, 9] on link at bounding box center [275, 10] width 14 height 14
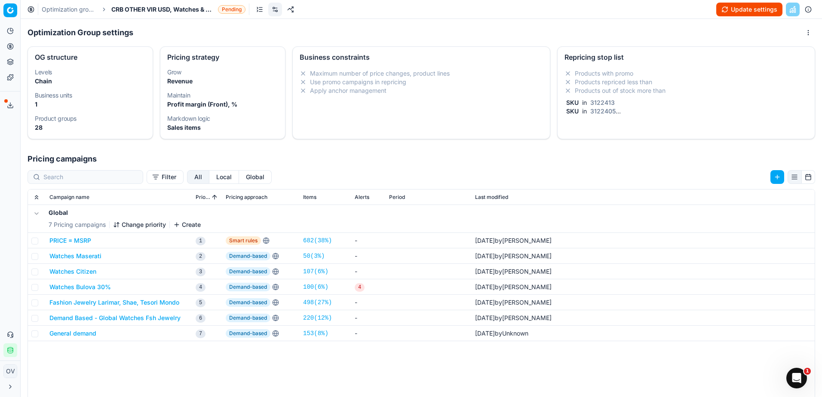
click at [636, 86] on li "Products out of stock more than" at bounding box center [686, 90] width 243 height 9
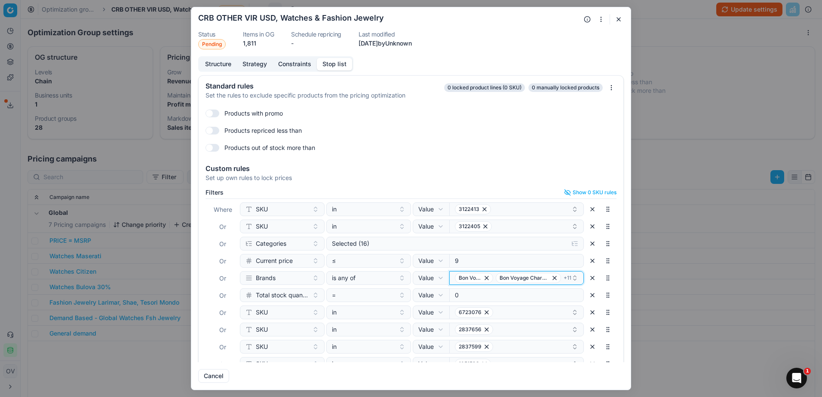
click at [564, 276] on span "+ 11" at bounding box center [568, 278] width 8 height 7
click at [589, 164] on div "Custom rules Set up own rules to lock prices" at bounding box center [411, 172] width 425 height 28
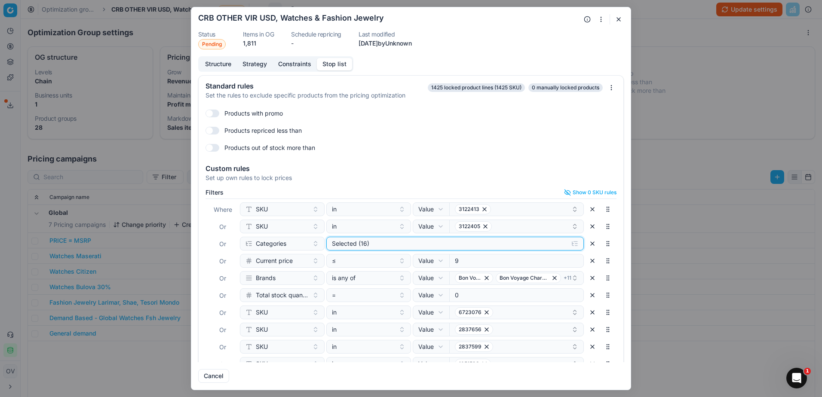
click at [440, 245] on div "Selected (16)" at bounding box center [448, 244] width 233 height 9
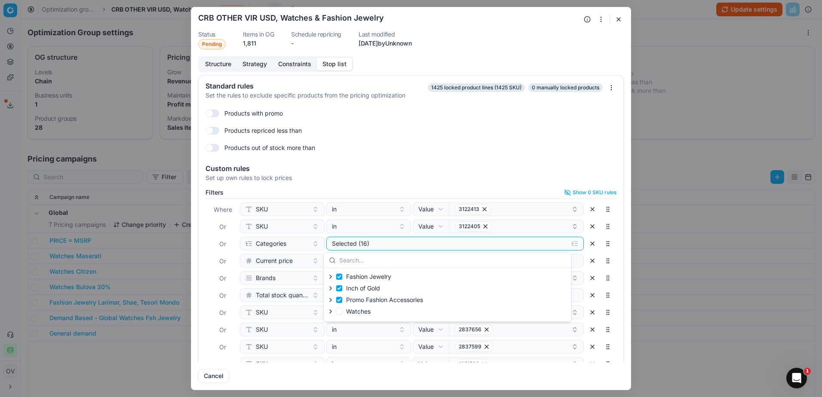
click at [338, 273] on label "Fashion Jewelry" at bounding box center [363, 277] width 55 height 9
click at [338, 274] on input "Fashion Jewelry" at bounding box center [339, 277] width 7 height 7
checkbox input "false"
click at [338, 284] on li "Inch of Gold" at bounding box center [375, 289] width 96 height 12
click at [341, 298] on input "Promo Fashion Accessories" at bounding box center [339, 300] width 7 height 7
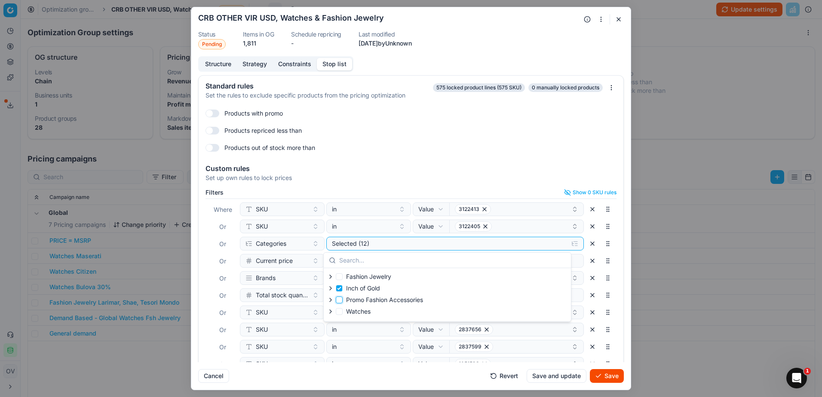
checkbox input "false"
click at [341, 290] on input "Inch of Gold" at bounding box center [339, 288] width 7 height 7
checkbox input "false"
click at [341, 299] on input "Promo Fashion Accessories" at bounding box center [339, 300] width 7 height 7
checkbox input "true"
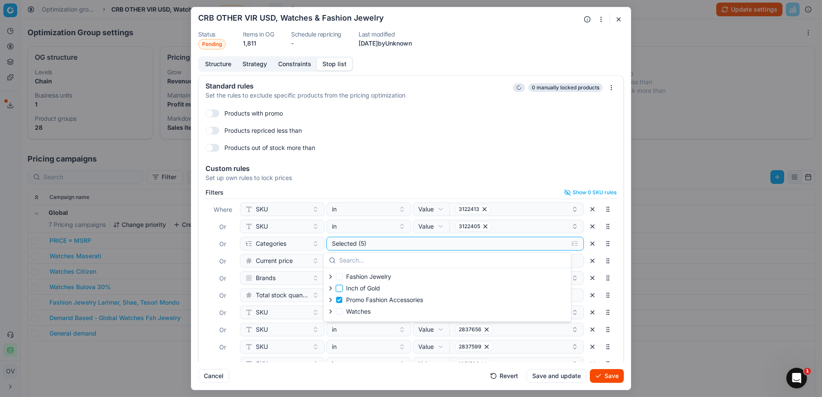
click at [340, 290] on input "Inch of Gold" at bounding box center [339, 288] width 7 height 7
checkbox input "true"
click at [340, 279] on input "Fashion Jewelry" at bounding box center [339, 277] width 7 height 7
checkbox input "true"
click at [476, 178] on div "Set up own rules to lock prices" at bounding box center [411, 178] width 411 height 9
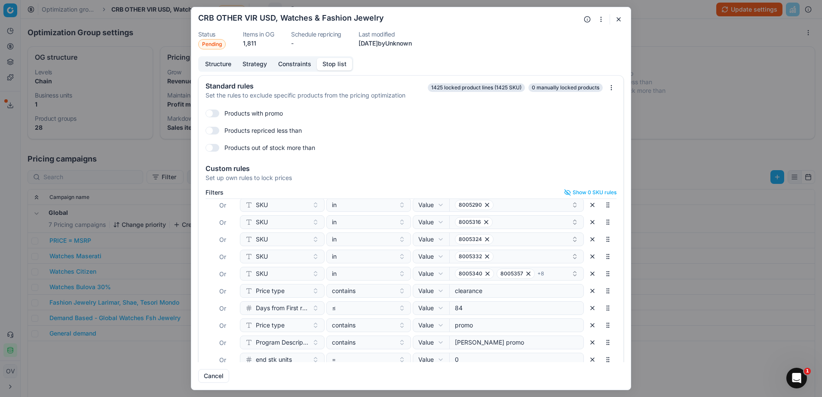
scroll to position [32, 0]
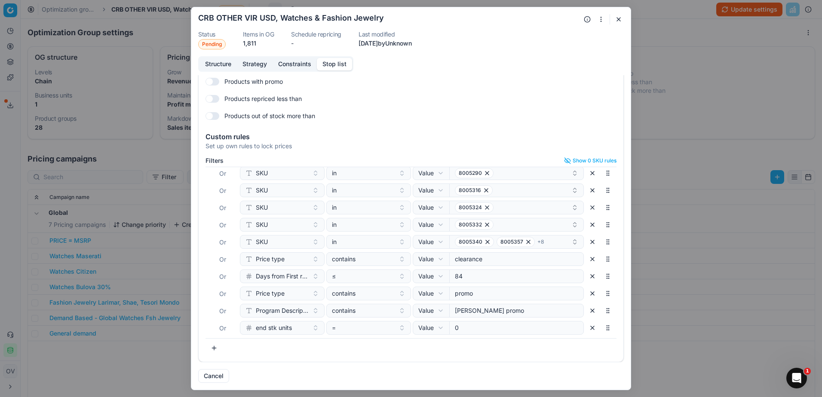
click at [620, 23] on button "button" at bounding box center [619, 19] width 10 height 10
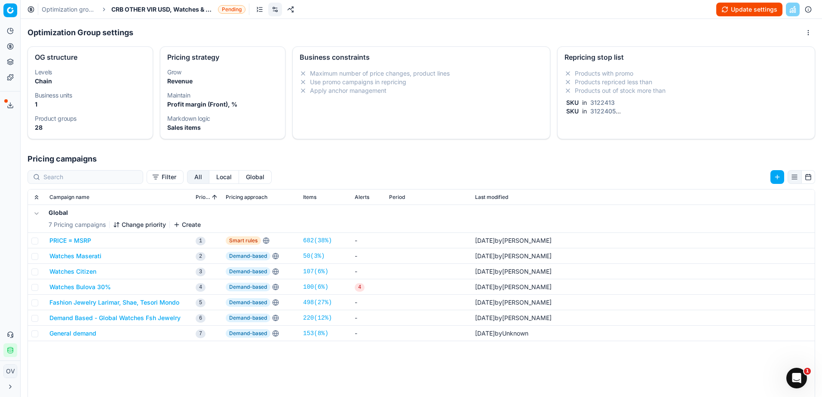
click at [727, 9] on button "Update settings" at bounding box center [749, 10] width 66 height 14
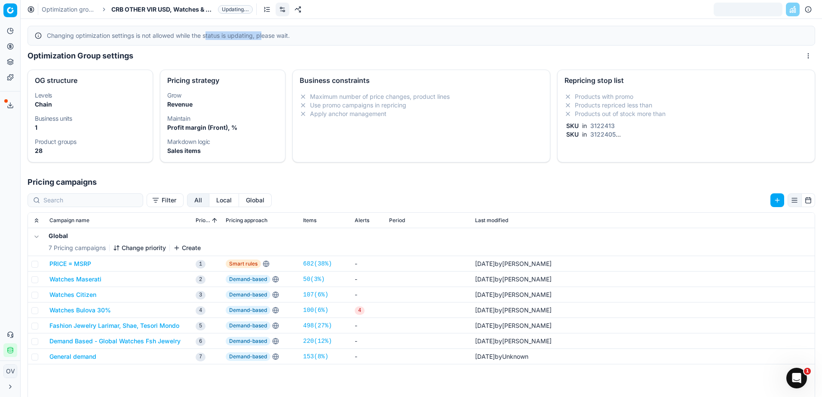
drag, startPoint x: 208, startPoint y: 38, endPoint x: 265, endPoint y: 35, distance: 56.8
click at [265, 35] on div "Changing optimization settings is not allowed while the status is updating, ple…" at bounding box center [427, 35] width 761 height 9
click at [82, 9] on link "Optimization groups" at bounding box center [69, 9] width 55 height 9
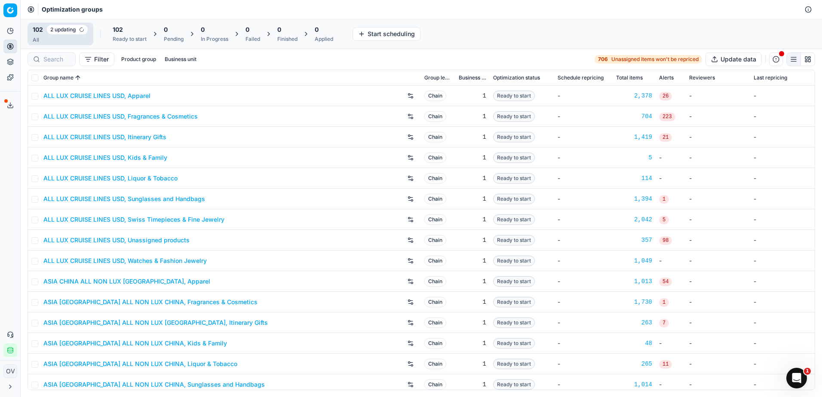
click at [138, 36] on div "Ready to start" at bounding box center [130, 39] width 34 height 7
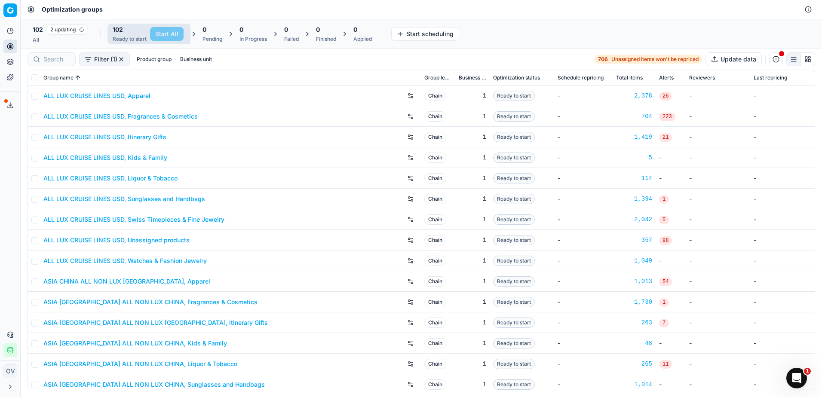
click at [134, 37] on div "Ready to start" at bounding box center [130, 39] width 34 height 7
click at [63, 31] on span "2 updating" at bounding box center [67, 30] width 42 height 10
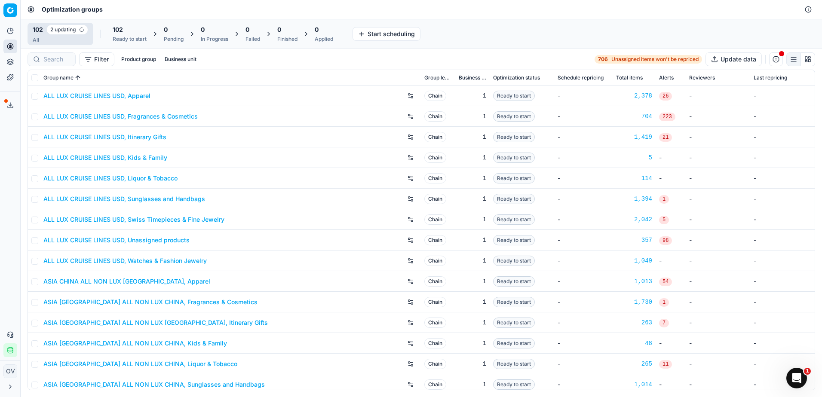
click at [66, 30] on span "2 updating" at bounding box center [67, 30] width 42 height 10
click at [66, 58] on input at bounding box center [56, 59] width 27 height 9
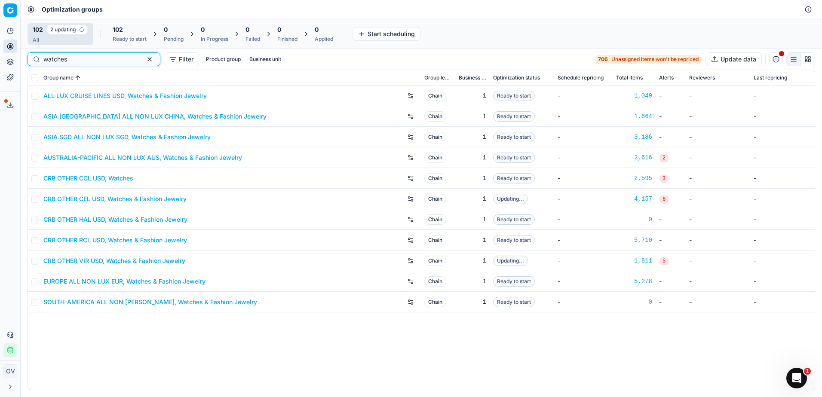
type input "watches"
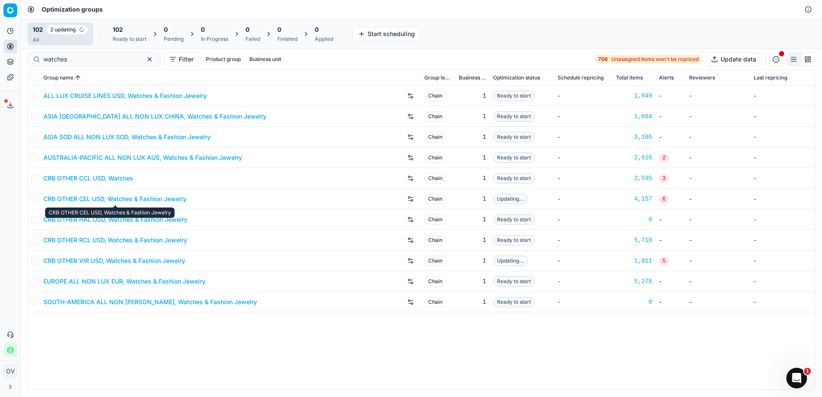
click at [131, 197] on link "CRB OTHER CEL USD, Watches & Fashion Jewelry" at bounding box center [114, 199] width 143 height 9
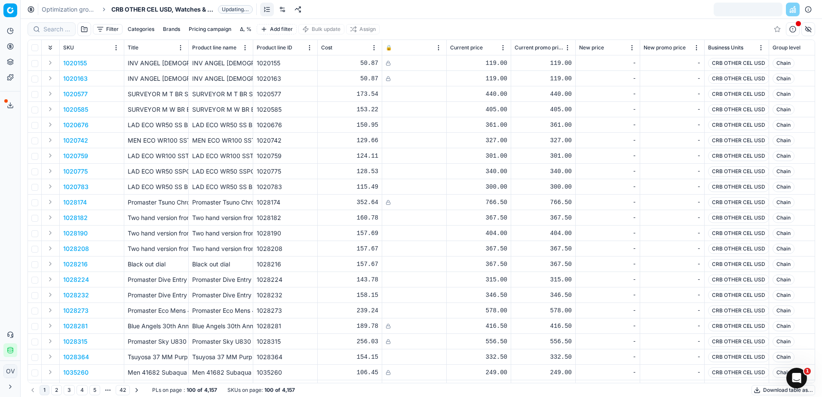
click at [807, 10] on button "button" at bounding box center [809, 10] width 14 height 14
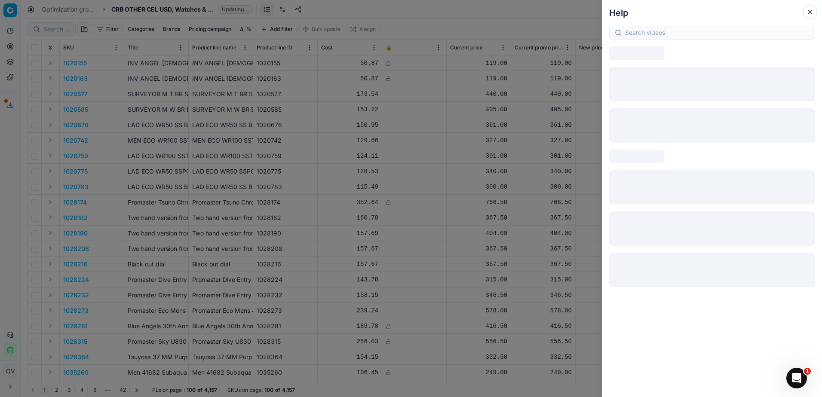
click at [808, 11] on icon "button" at bounding box center [810, 12] width 7 height 7
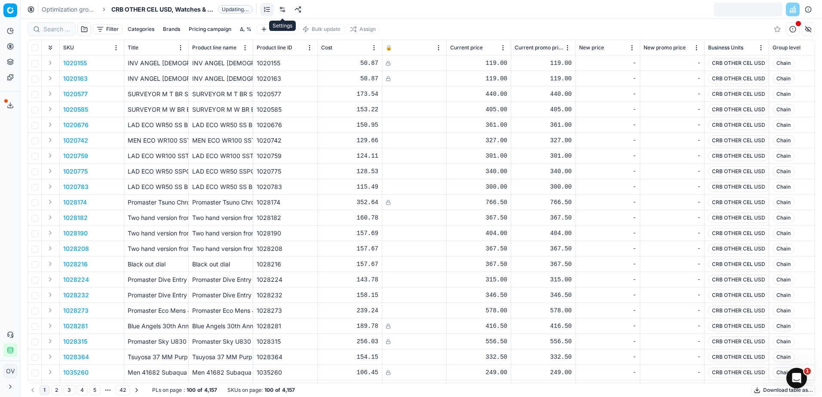
click at [288, 10] on link at bounding box center [283, 10] width 14 height 14
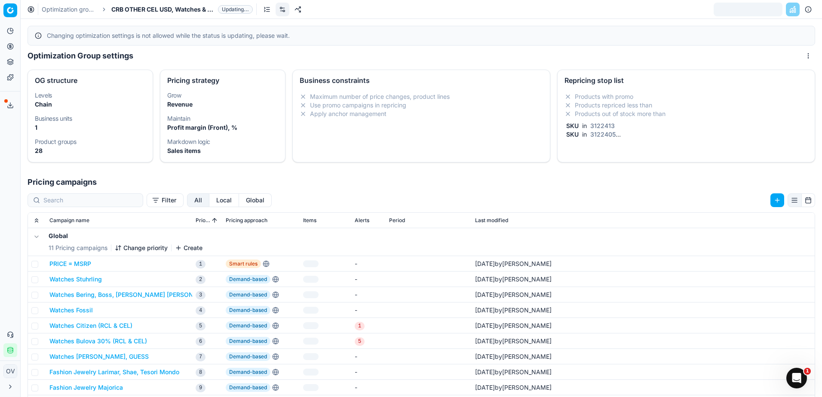
click at [572, 85] on div "Repricing stop list" at bounding box center [686, 79] width 257 height 19
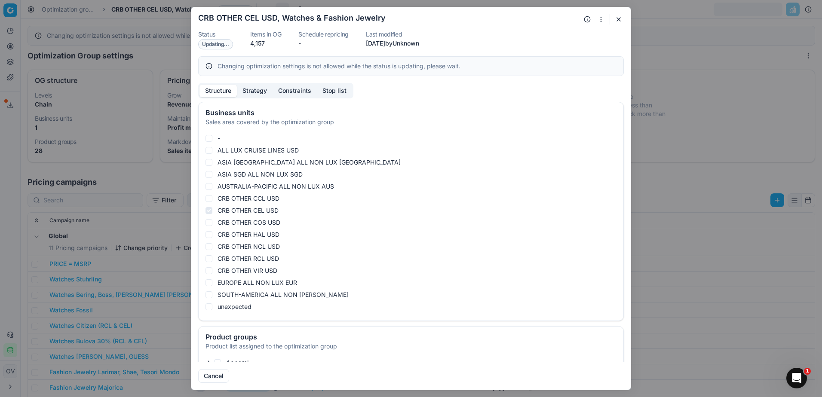
click at [221, 91] on button "Structure" at bounding box center [218, 91] width 37 height 12
click at [326, 90] on button "Stop list" at bounding box center [334, 91] width 35 height 12
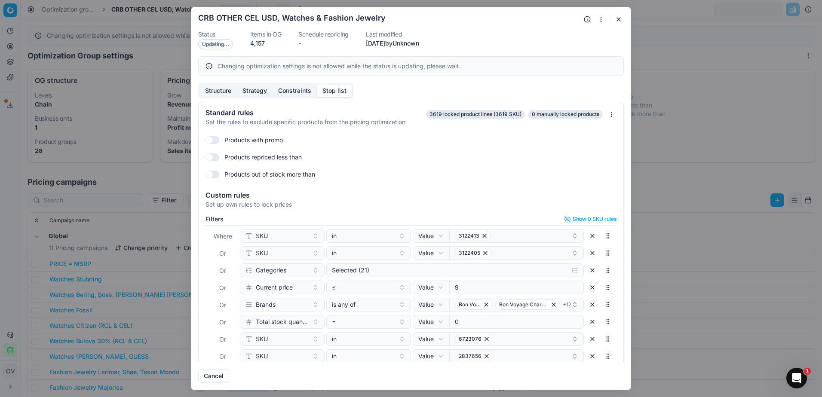
click at [309, 89] on button "Constraints" at bounding box center [295, 91] width 44 height 12
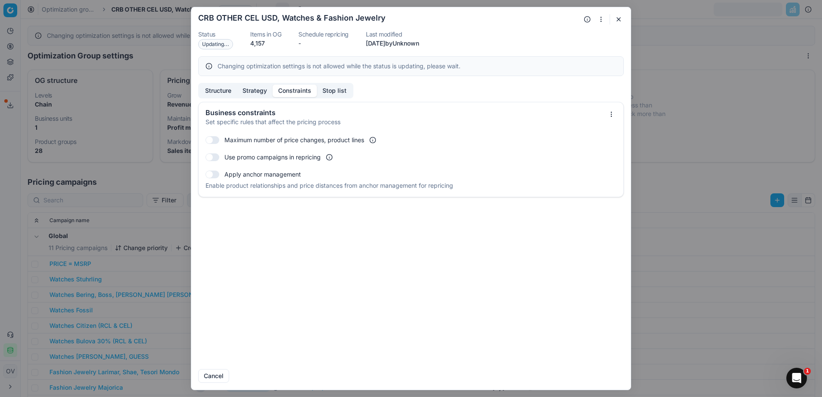
click at [266, 86] on button "Strategy" at bounding box center [255, 91] width 36 height 12
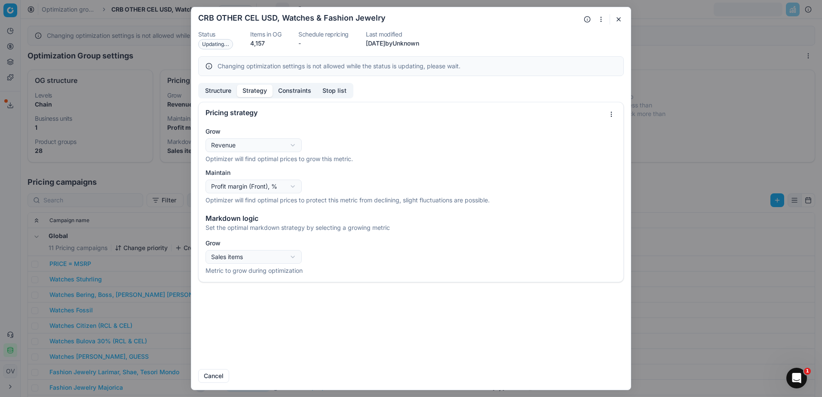
click at [319, 87] on button "Stop list" at bounding box center [334, 91] width 35 height 12
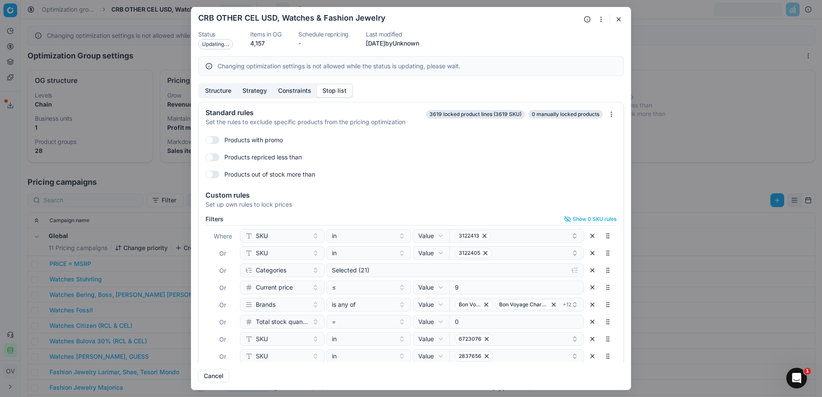
click at [624, 12] on form "Oprimization group is saving... CRB OTHER CEL USD, Watches & Fashion Jewelry St…" at bounding box center [411, 198] width 440 height 383
click at [621, 19] on button "button" at bounding box center [619, 19] width 10 height 10
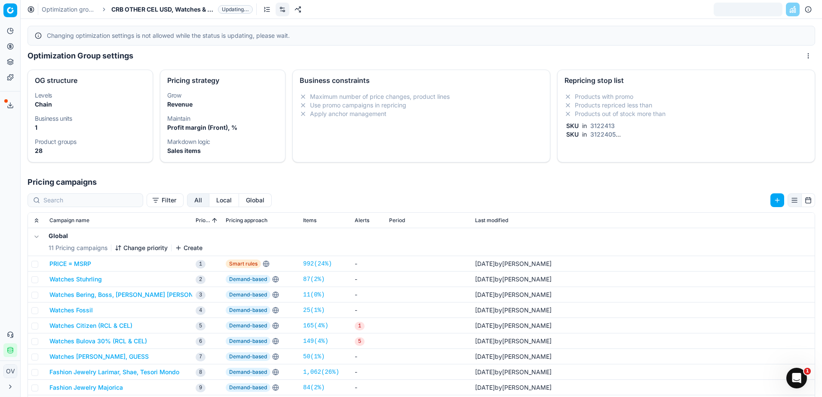
click at [88, 36] on div "Changing optimization settings is not allowed while the status is updating, ple…" at bounding box center [427, 35] width 761 height 9
click at [234, 9] on span "Updating..." at bounding box center [235, 9] width 35 height 9
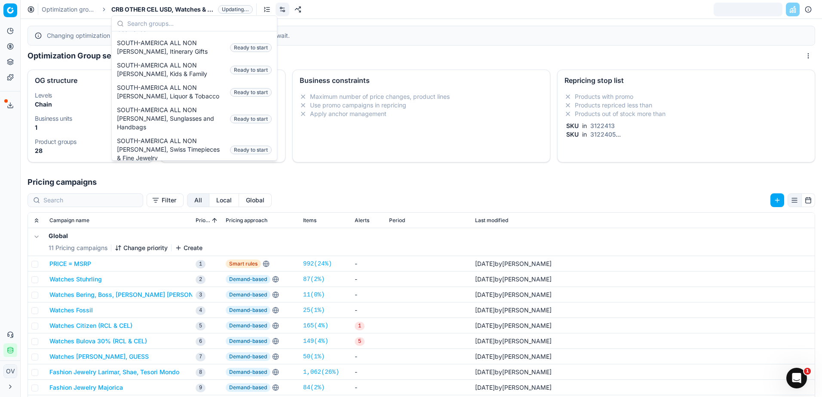
scroll to position [2116, 0]
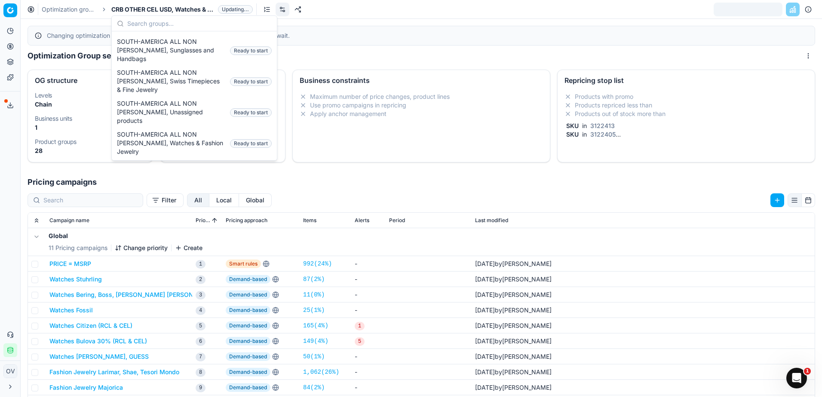
click at [186, 27] on input "text" at bounding box center [199, 23] width 144 height 17
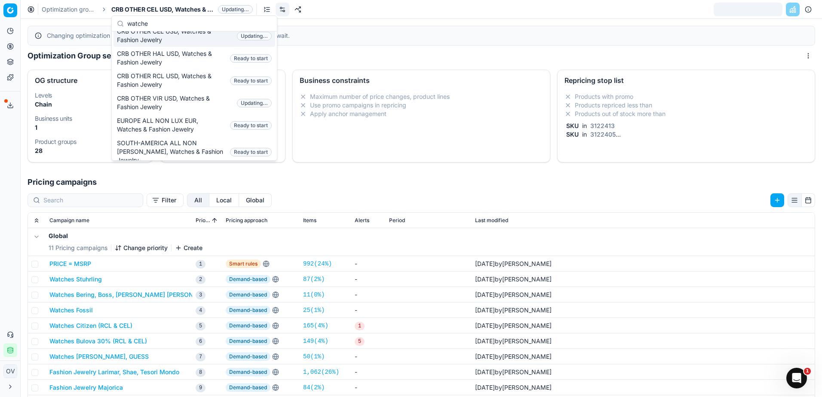
scroll to position [112, 0]
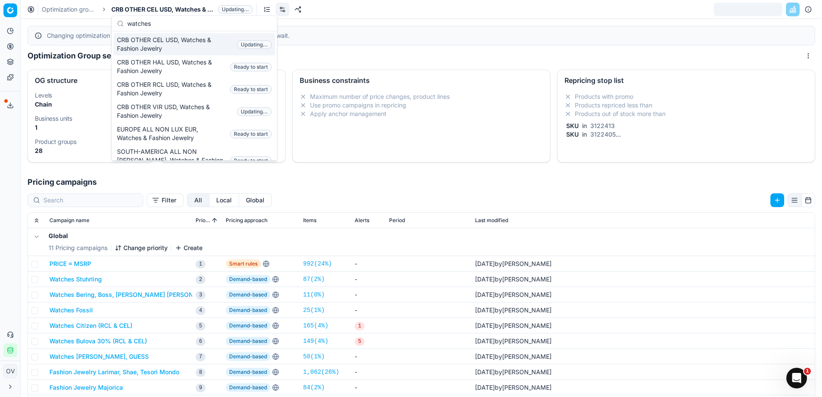
type input "watches"
click at [366, 37] on div "Changing optimization settings is not allowed while the status is updating, ple…" at bounding box center [427, 35] width 761 height 9
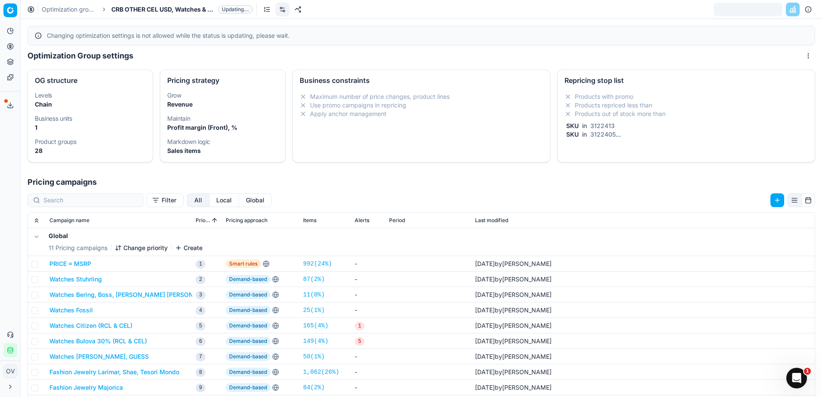
click at [80, 11] on link "Optimization groups" at bounding box center [69, 9] width 55 height 9
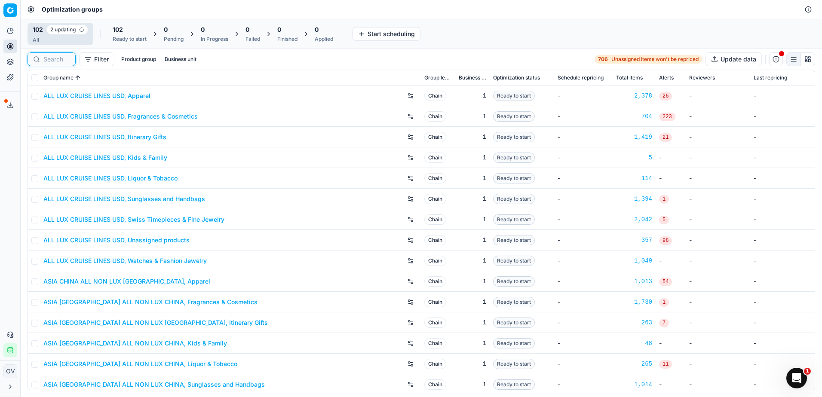
click at [60, 61] on input at bounding box center [56, 59] width 27 height 9
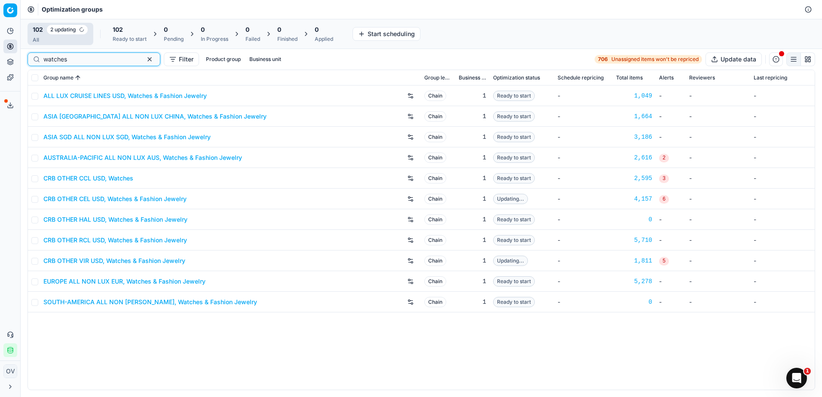
type input "watches"
click at [228, 35] on div "0 In Progress" at bounding box center [215, 33] width 28 height 17
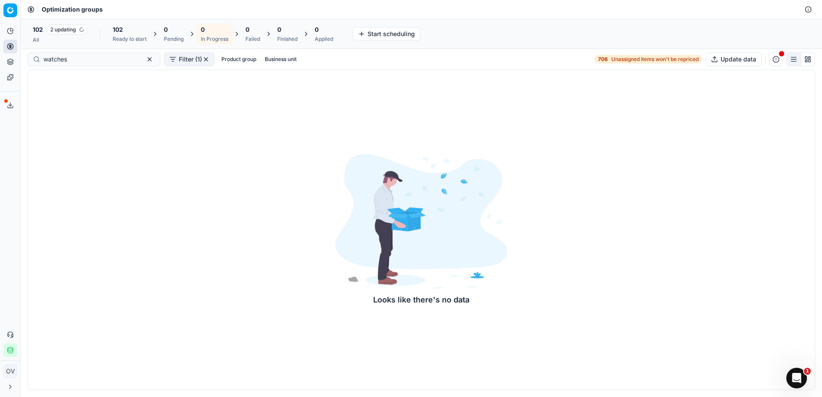
click at [178, 29] on div "0" at bounding box center [174, 29] width 20 height 9
click at [315, 36] on div "0 Applied" at bounding box center [324, 34] width 29 height 21
click at [168, 31] on span "0" at bounding box center [166, 29] width 4 height 9
click at [126, 31] on div "102" at bounding box center [130, 29] width 34 height 9
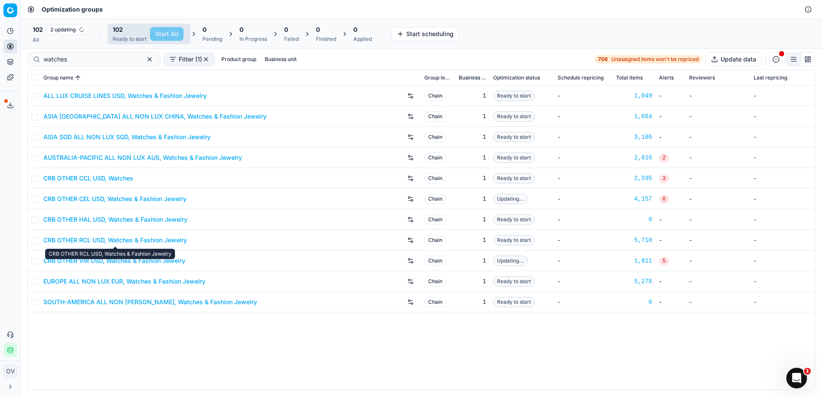
click at [138, 241] on link "CRB OTHER RCL USD, Watches & Fashion Jewelry" at bounding box center [115, 240] width 144 height 9
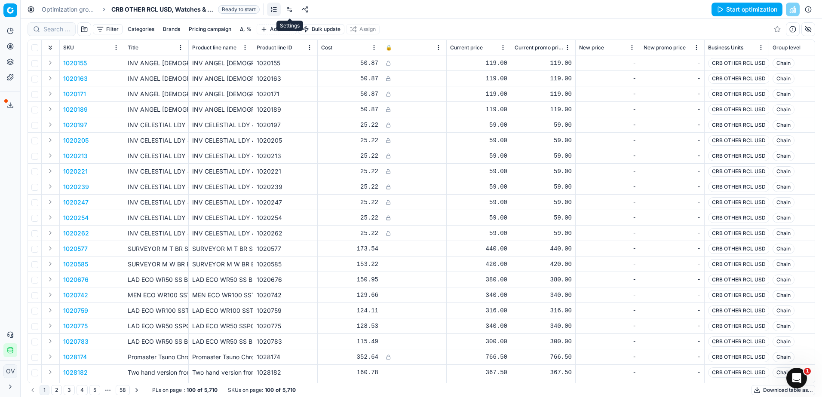
click at [291, 9] on link at bounding box center [290, 10] width 14 height 14
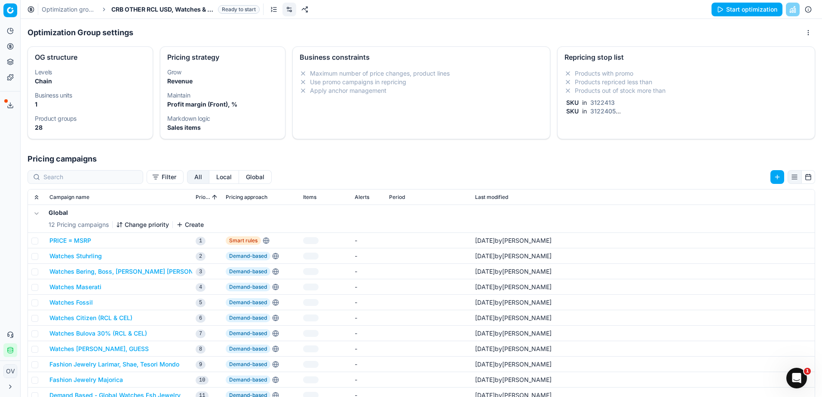
click at [586, 97] on div "Products with promo Products repriced less than Products out of stock more than…" at bounding box center [686, 92] width 243 height 46
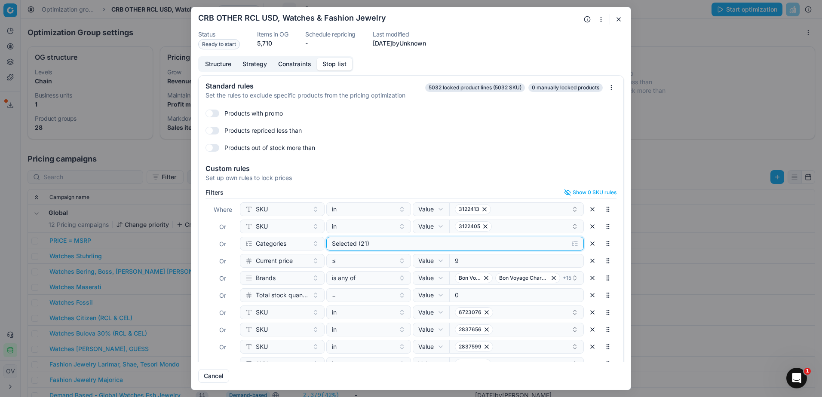
click at [455, 246] on div "Selected (21)" at bounding box center [448, 244] width 233 height 9
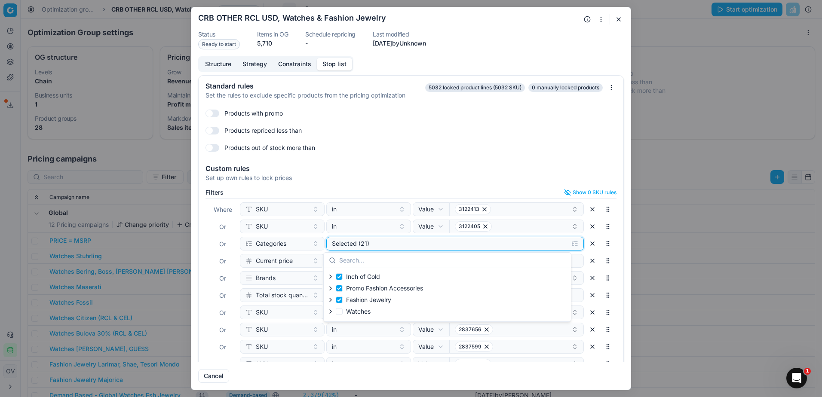
click at [442, 242] on div "Selected (21)" at bounding box center [448, 244] width 233 height 9
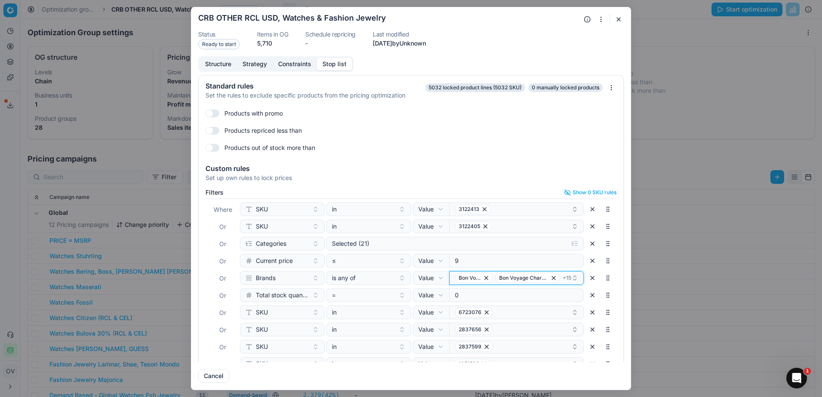
click at [572, 276] on icon "button" at bounding box center [575, 278] width 7 height 7
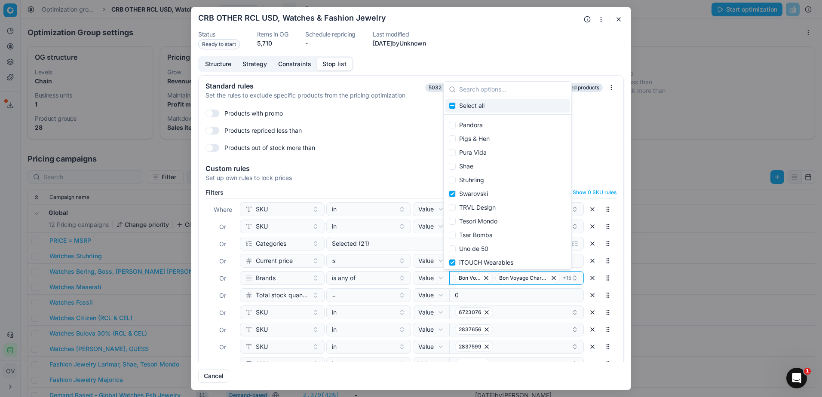
scroll to position [441, 0]
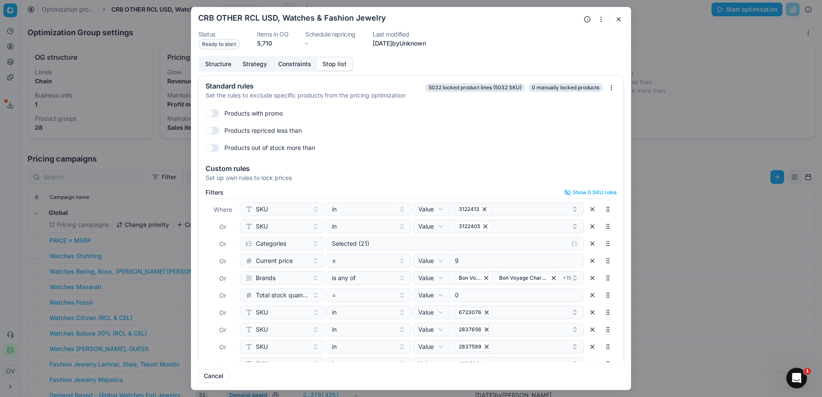
click at [586, 116] on div "Products with promo" at bounding box center [411, 114] width 411 height 14
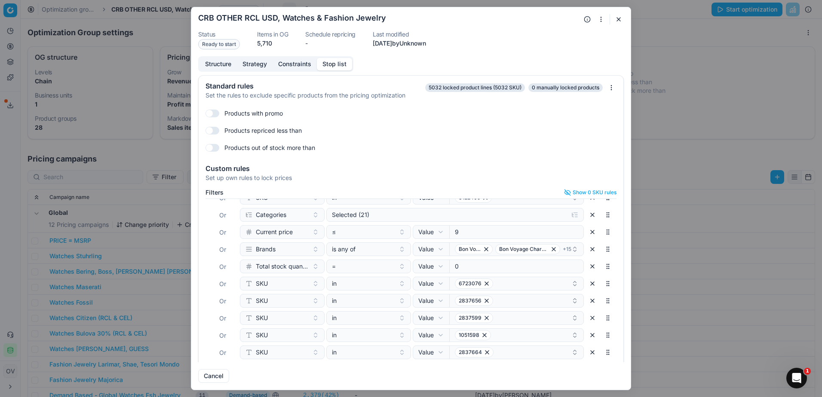
scroll to position [43, 0]
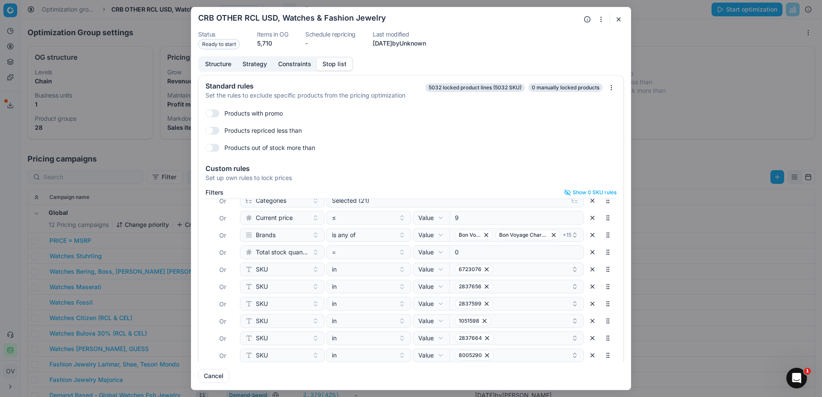
click at [618, 23] on button "button" at bounding box center [619, 19] width 10 height 10
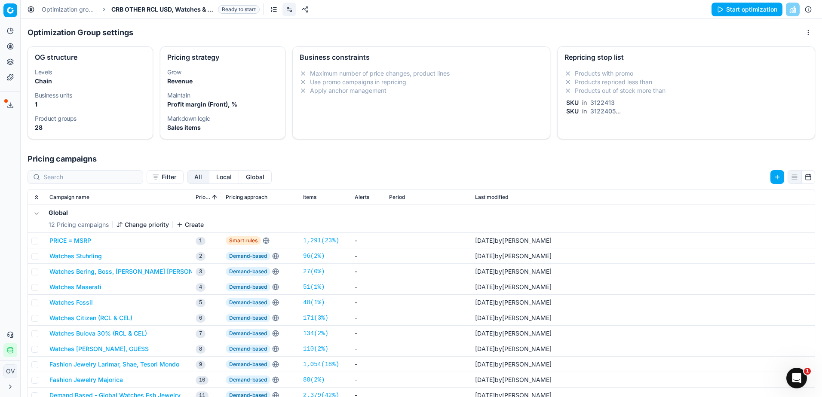
click at [722, 13] on button "Start optimization" at bounding box center [747, 10] width 71 height 14
click at [74, 7] on link "Optimization groups" at bounding box center [69, 9] width 55 height 9
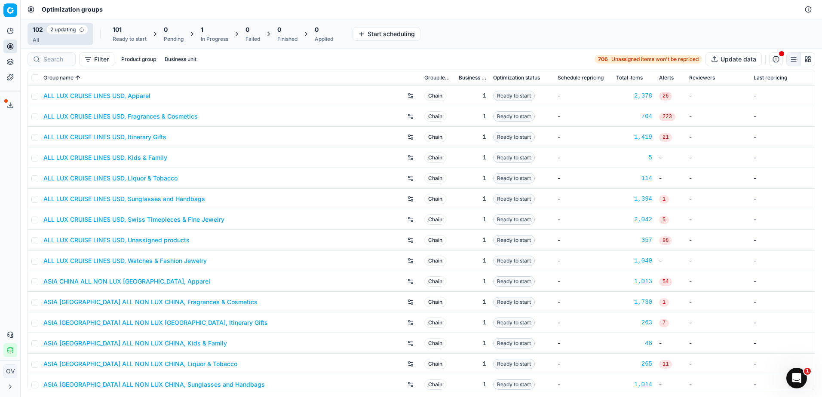
click at [68, 28] on span "2 updating" at bounding box center [67, 30] width 42 height 10
click at [79, 30] on span "2 updating" at bounding box center [67, 30] width 42 height 10
click at [54, 57] on input at bounding box center [56, 59] width 27 height 9
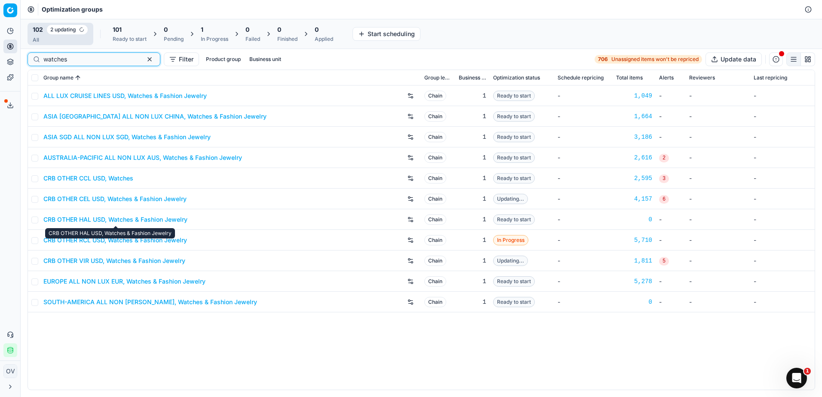
type input "watches"
click at [117, 179] on link "CRB OTHER CCL USD, Watches" at bounding box center [88, 178] width 90 height 9
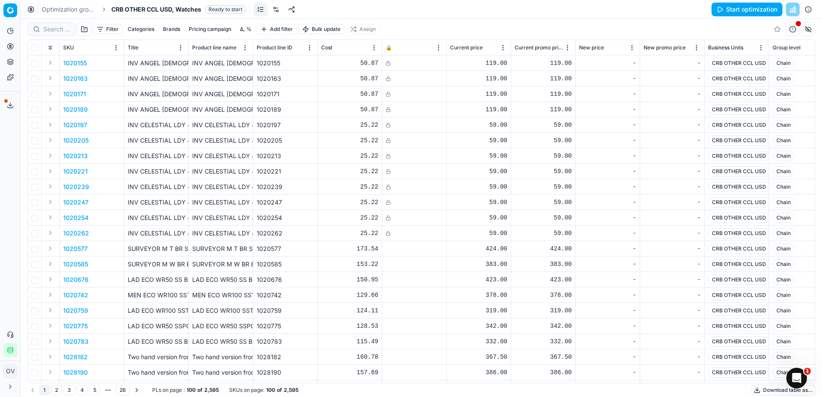
click at [279, 12] on link at bounding box center [276, 10] width 14 height 14
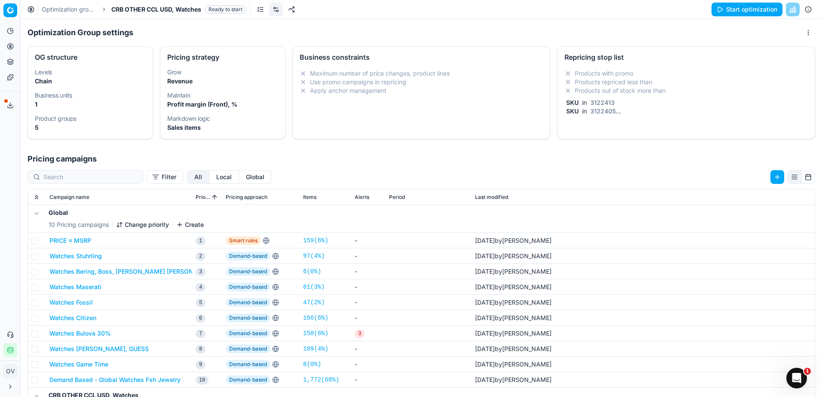
click at [633, 80] on li "Products repriced less than" at bounding box center [686, 82] width 243 height 9
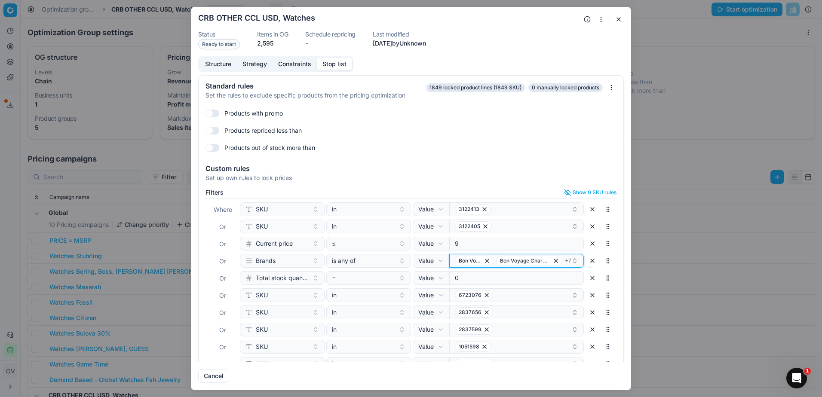
click at [574, 259] on icon "button" at bounding box center [575, 259] width 3 height 1
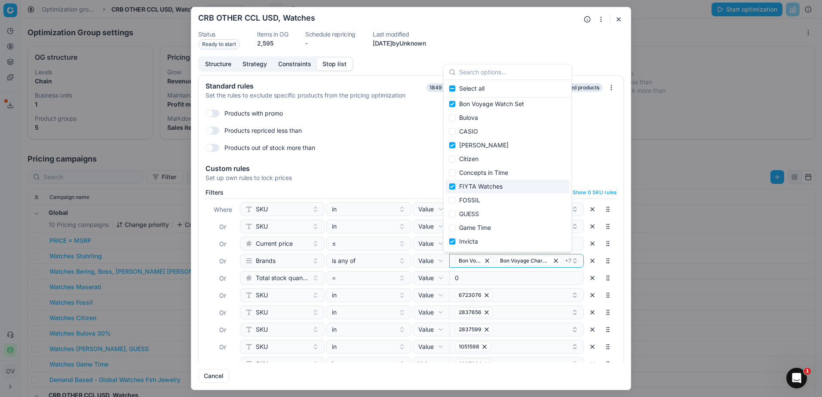
scroll to position [43, 0]
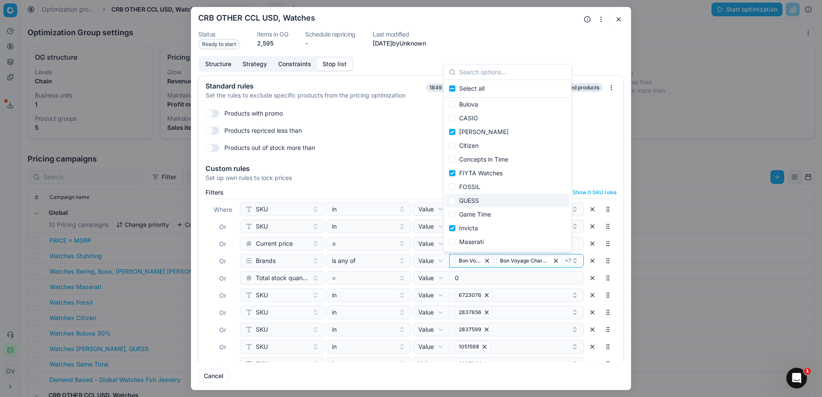
click at [511, 202] on div "GUESS" at bounding box center [508, 201] width 124 height 14
checkbox input "true"
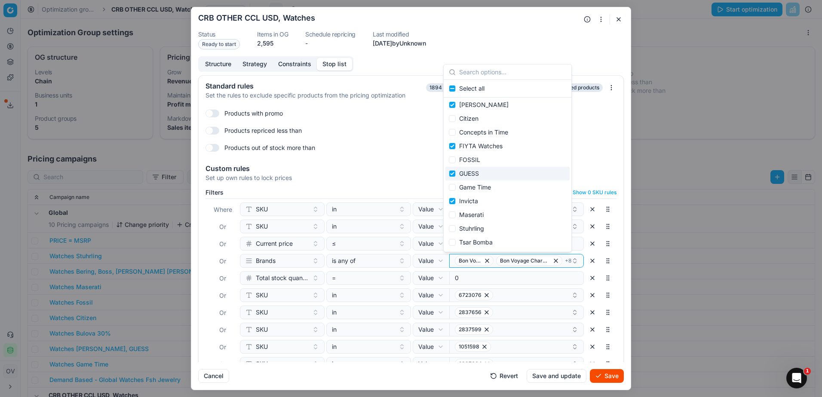
scroll to position [83, 0]
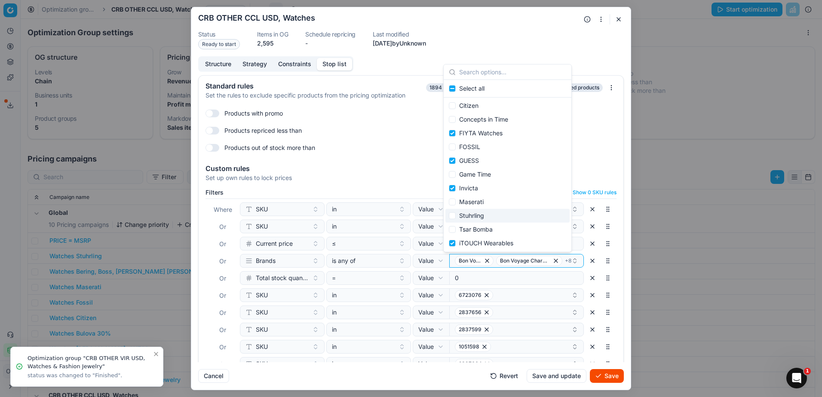
click at [493, 216] on div "Stuhrling" at bounding box center [508, 216] width 124 height 14
checkbox input "false"
click at [602, 164] on div "Custom rules Set up own rules to lock prices" at bounding box center [411, 172] width 425 height 28
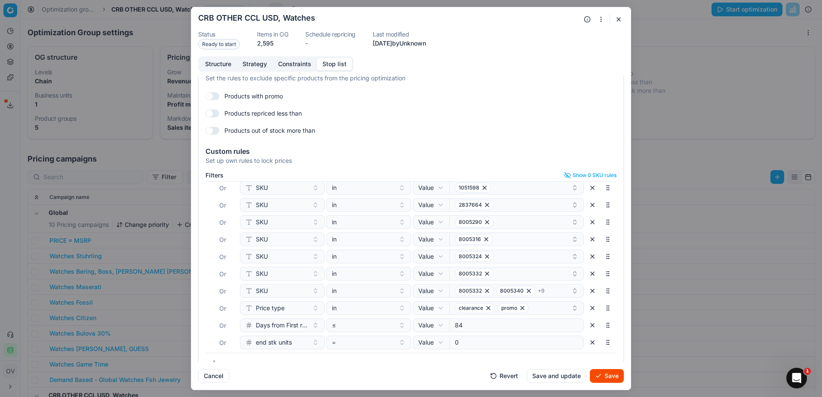
scroll to position [32, 0]
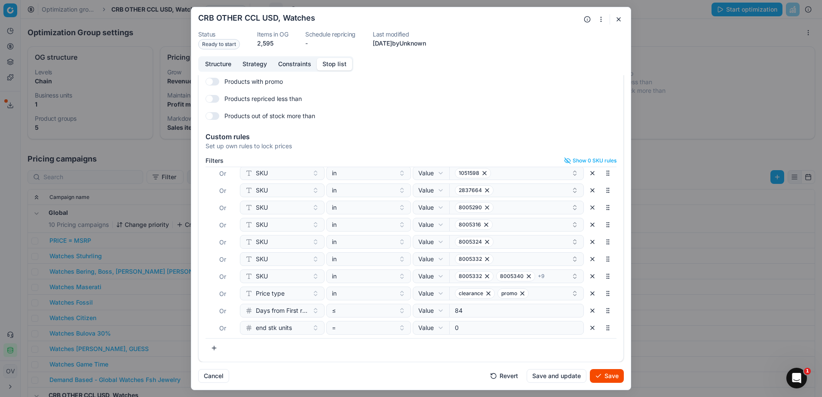
click at [605, 375] on button "Save" at bounding box center [607, 376] width 34 height 14
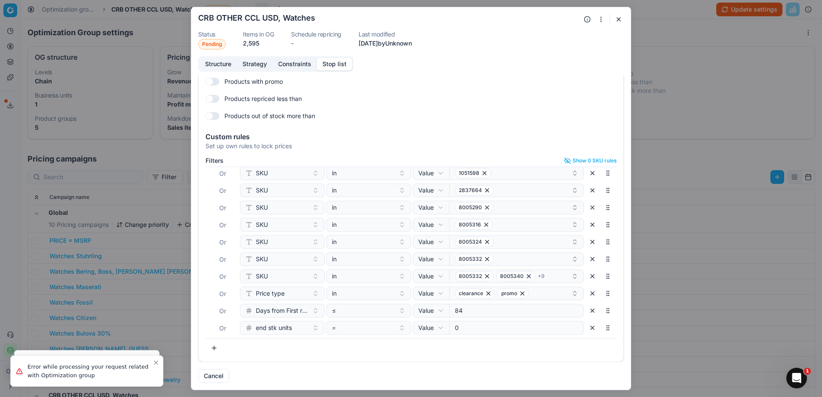
click at [619, 23] on button "button" at bounding box center [619, 19] width 10 height 10
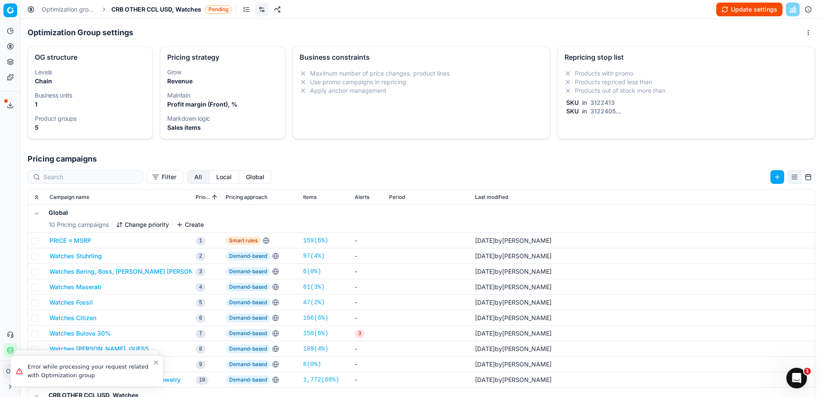
click at [733, 15] on button "Update settings" at bounding box center [749, 10] width 66 height 14
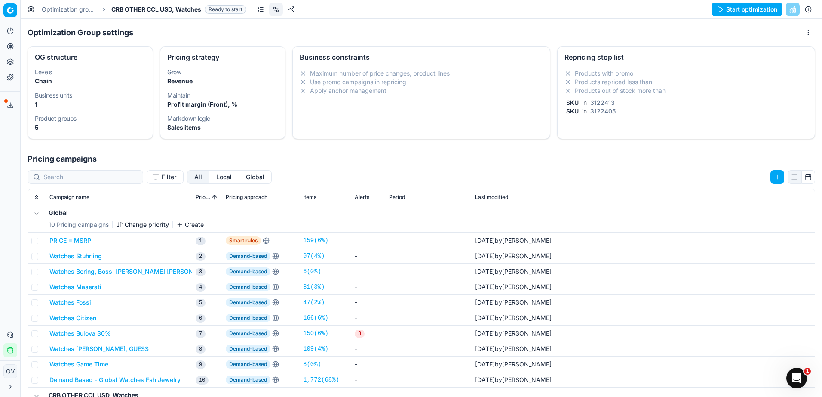
click at [764, 9] on button "Start optimization" at bounding box center [747, 10] width 71 height 14
click at [75, 12] on link "Optimization groups" at bounding box center [69, 9] width 55 height 9
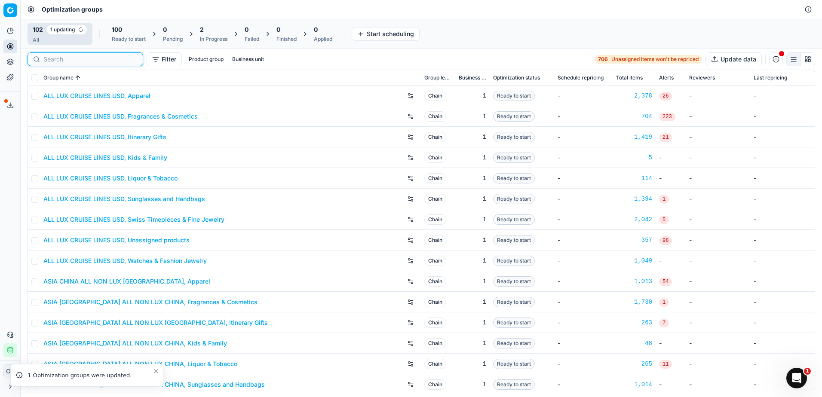
click at [58, 60] on input at bounding box center [90, 59] width 94 height 9
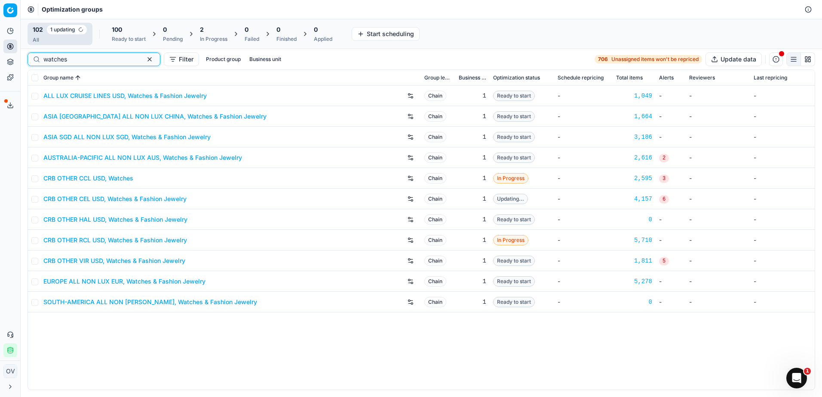
type input "watches"
click at [210, 32] on div "2" at bounding box center [214, 29] width 28 height 9
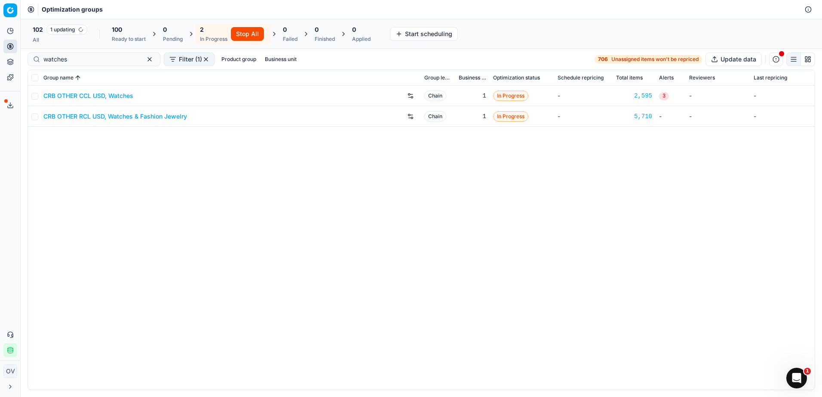
click at [59, 39] on div "All" at bounding box center [60, 40] width 55 height 7
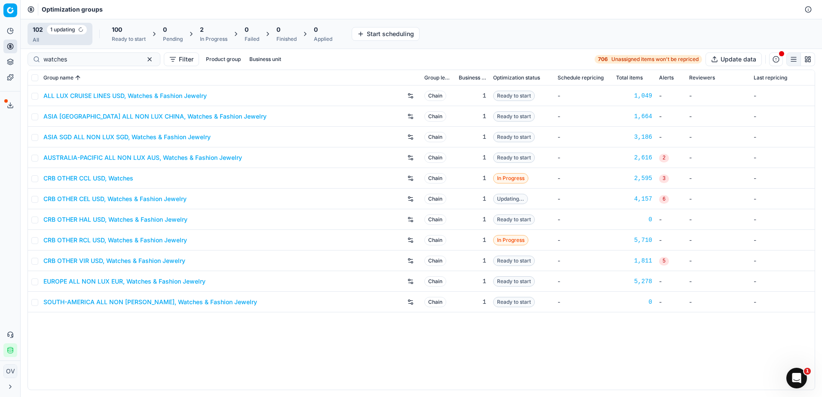
click at [216, 34] on div "2 In Progress" at bounding box center [214, 33] width 28 height 17
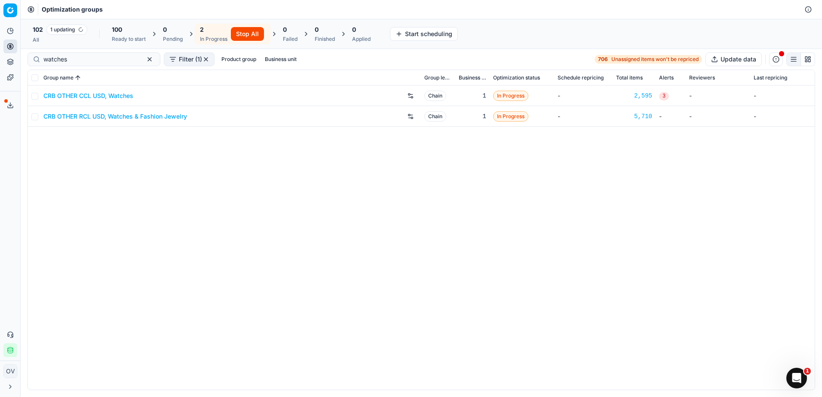
click at [56, 28] on span "1 updating" at bounding box center [66, 30] width 41 height 10
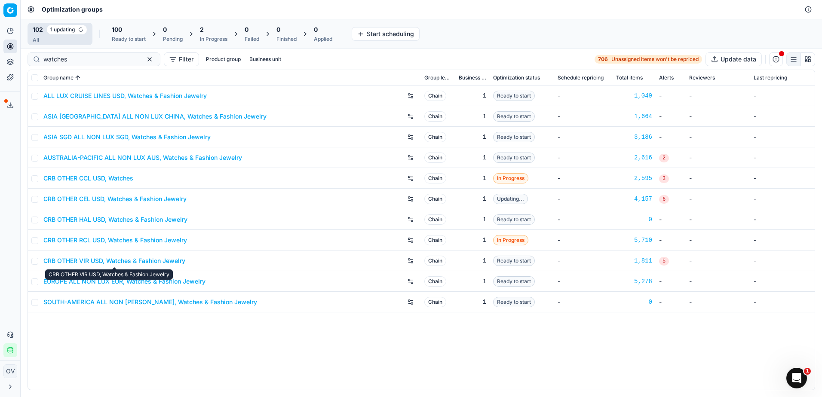
click at [129, 261] on link "CRB OTHER VIR USD, Watches & Fashion Jewelry" at bounding box center [114, 261] width 142 height 9
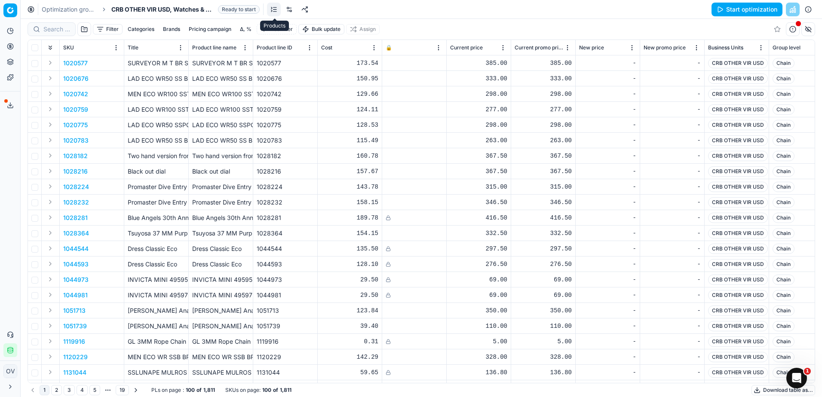
click at [287, 8] on link at bounding box center [290, 10] width 14 height 14
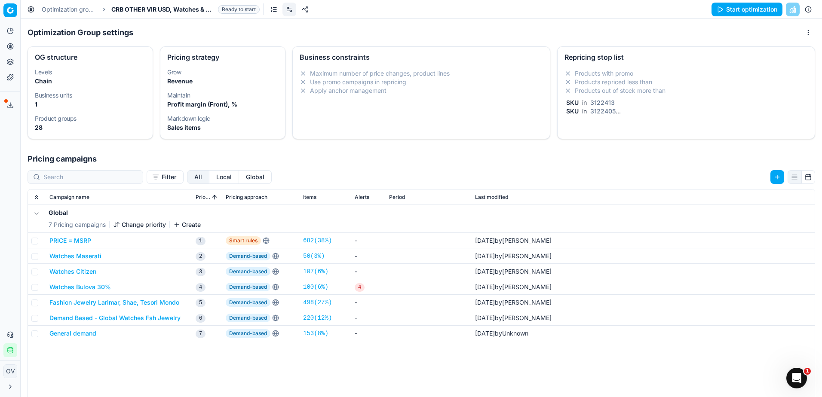
click at [667, 134] on div "Repricing stop list Products with promo Products repriced less than Products ou…" at bounding box center [686, 92] width 258 height 93
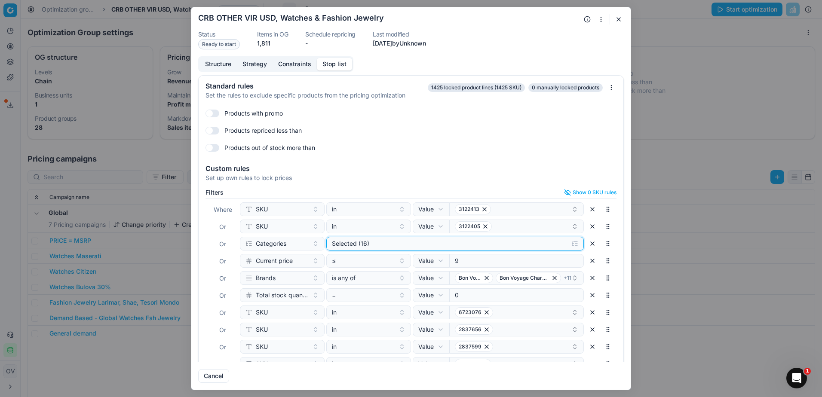
click at [401, 243] on div "Selected (16)" at bounding box center [448, 244] width 233 height 9
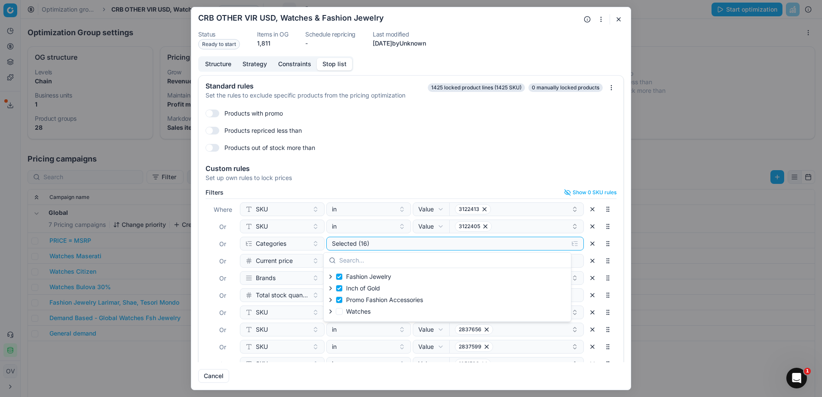
click at [604, 167] on div "Custom rules" at bounding box center [411, 168] width 411 height 7
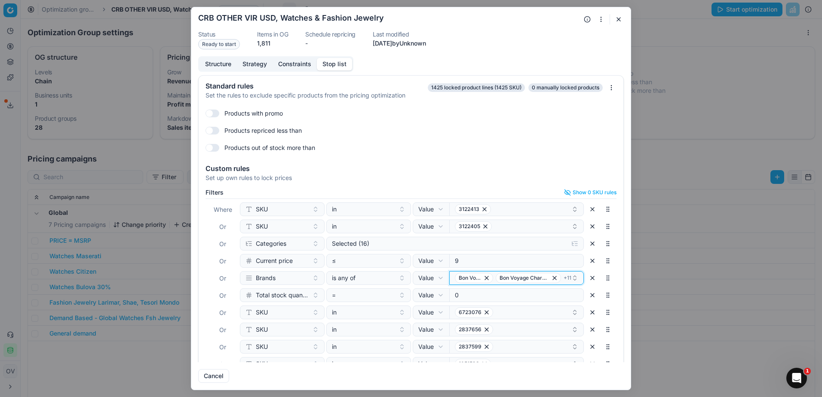
click at [572, 279] on icon "button" at bounding box center [575, 278] width 7 height 7
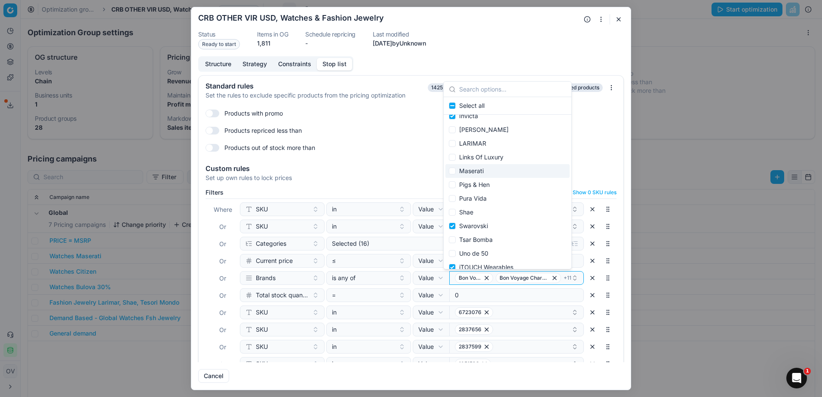
scroll to position [152, 0]
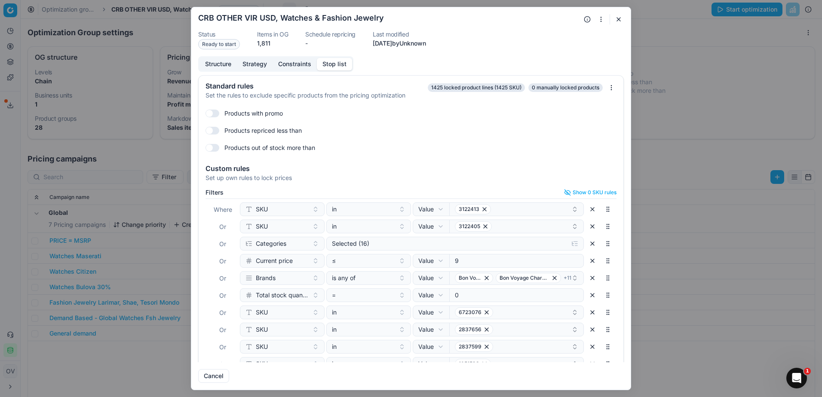
click at [615, 166] on div "Custom rules Set up own rules to lock prices" at bounding box center [411, 172] width 425 height 28
drag, startPoint x: 619, startPoint y: 23, endPoint x: 597, endPoint y: 84, distance: 65.3
click at [597, 84] on div "Oprimization group is saving... CRB OTHER VIR USD, Watches & Fashion Jewelry St…" at bounding box center [411, 199] width 440 height 384
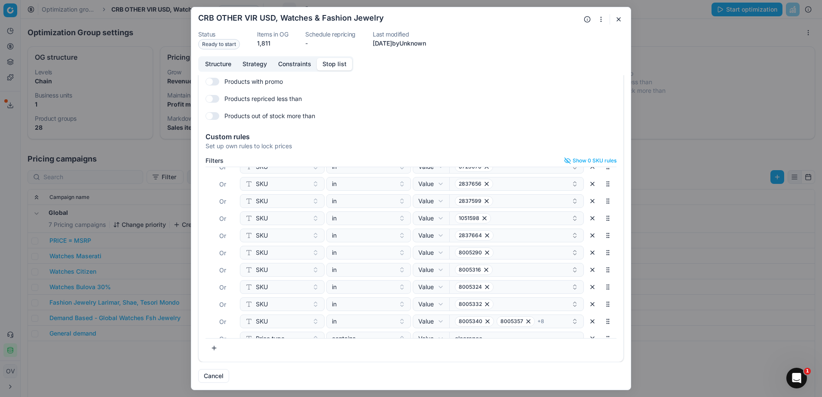
scroll to position [194, 0]
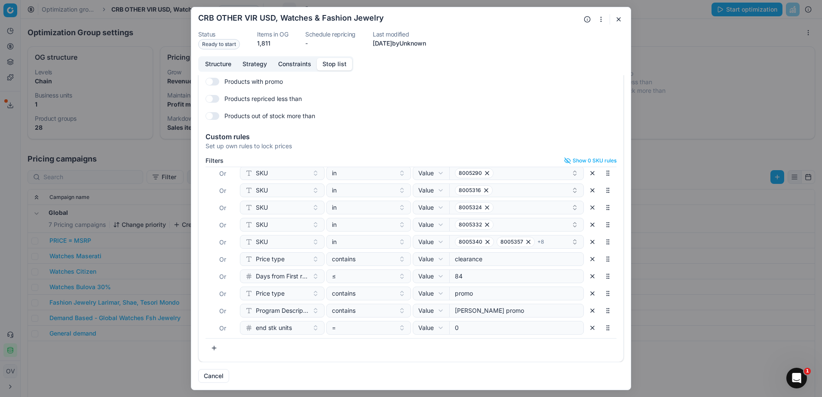
click at [615, 21] on button "button" at bounding box center [619, 19] width 10 height 10
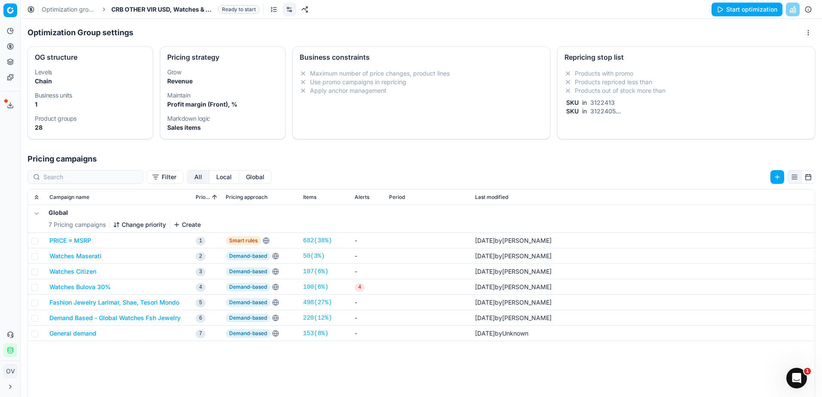
click at [722, 9] on button "Start optimization" at bounding box center [747, 10] width 71 height 14
click at [64, 11] on link "Optimization groups" at bounding box center [69, 9] width 55 height 9
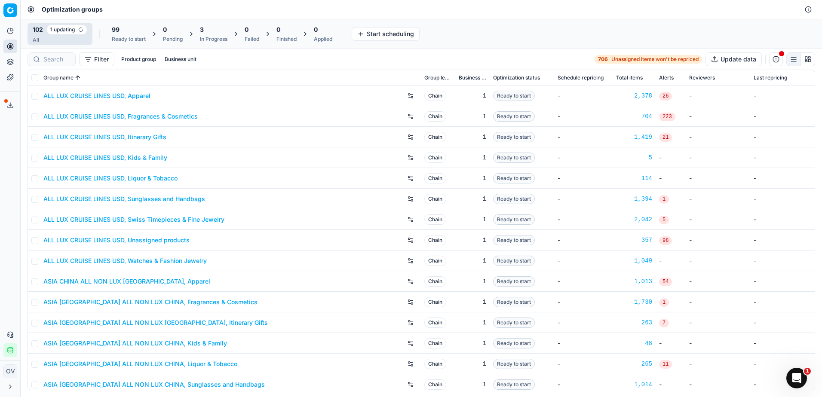
click at [223, 38] on div "In Progress" at bounding box center [214, 39] width 28 height 7
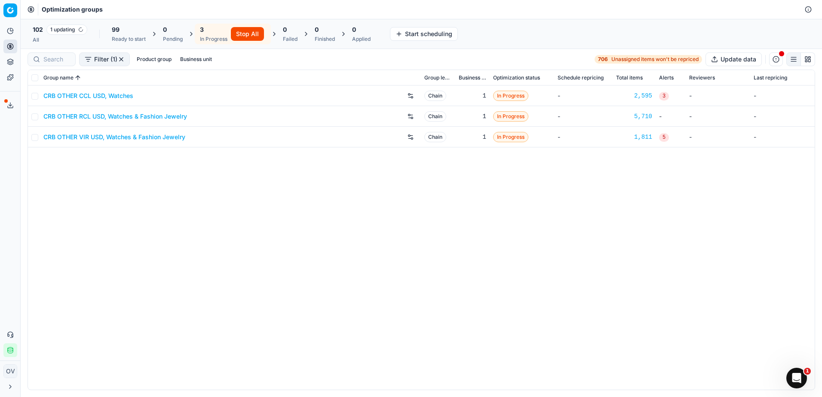
click at [67, 34] on span "1 updating" at bounding box center [66, 30] width 41 height 10
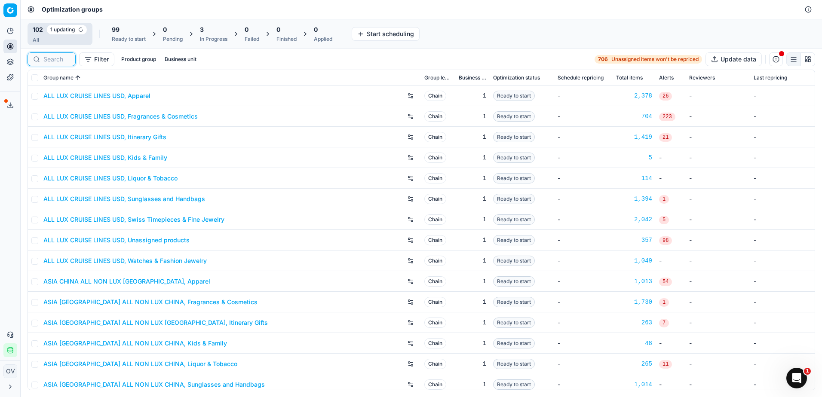
click at [61, 59] on input at bounding box center [56, 59] width 27 height 9
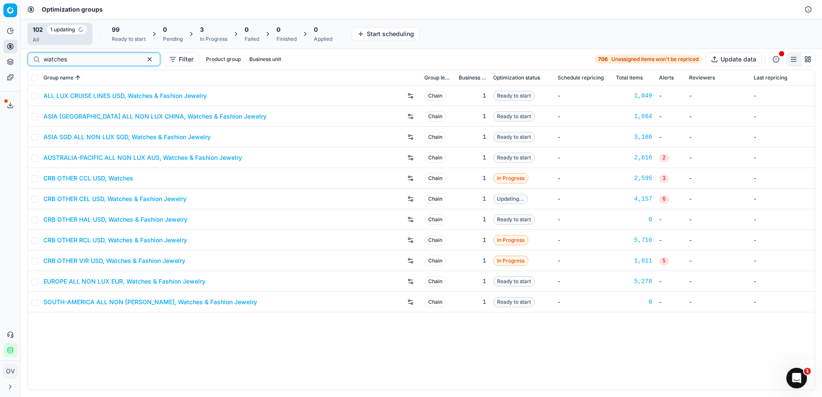
type input "watches"
click at [135, 196] on link "CRB OTHER CEL USD, Watches & Fashion Jewelry" at bounding box center [114, 199] width 143 height 9
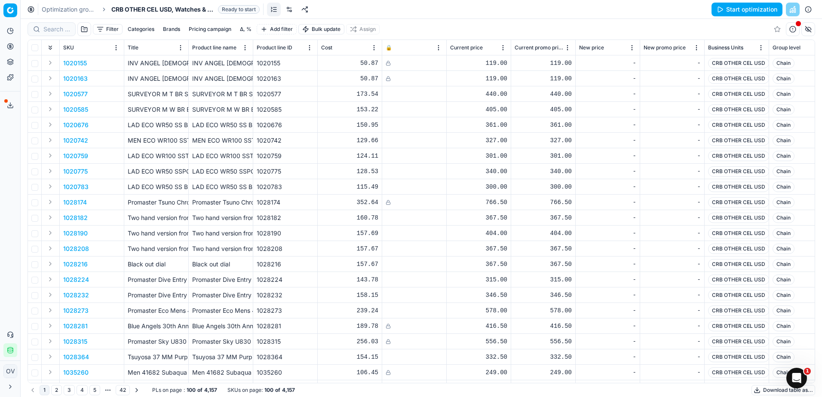
click at [282, 12] on div at bounding box center [289, 10] width 45 height 14
click at [285, 12] on link at bounding box center [290, 10] width 14 height 14
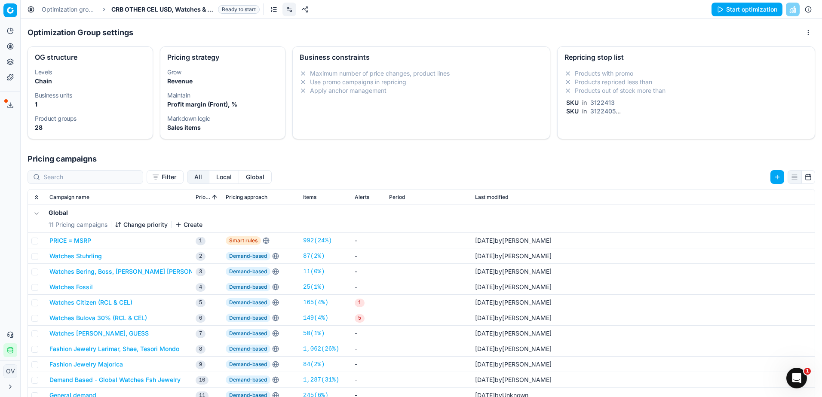
click at [615, 63] on div "Repricing stop list" at bounding box center [686, 56] width 257 height 19
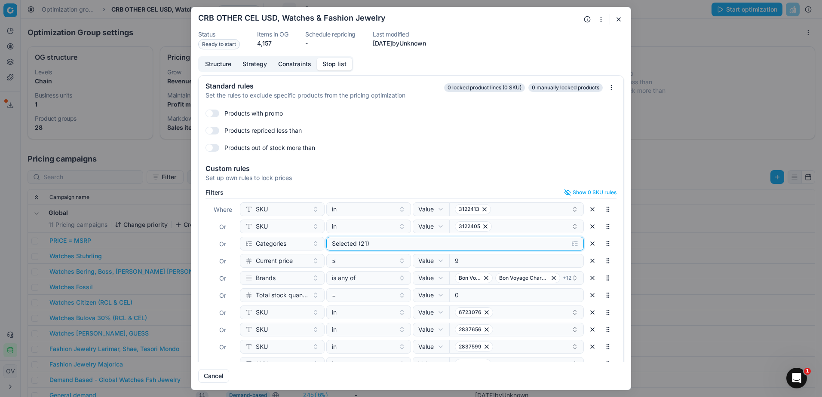
click at [428, 244] on div "Selected (21)" at bounding box center [448, 244] width 233 height 9
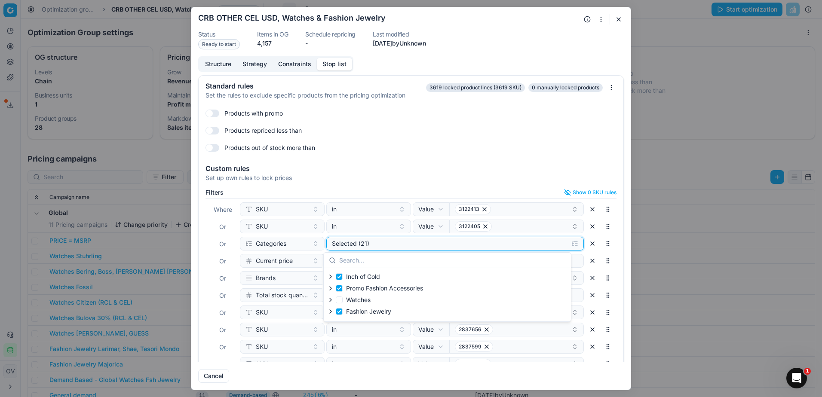
click at [428, 244] on div "Selected (21)" at bounding box center [448, 244] width 233 height 9
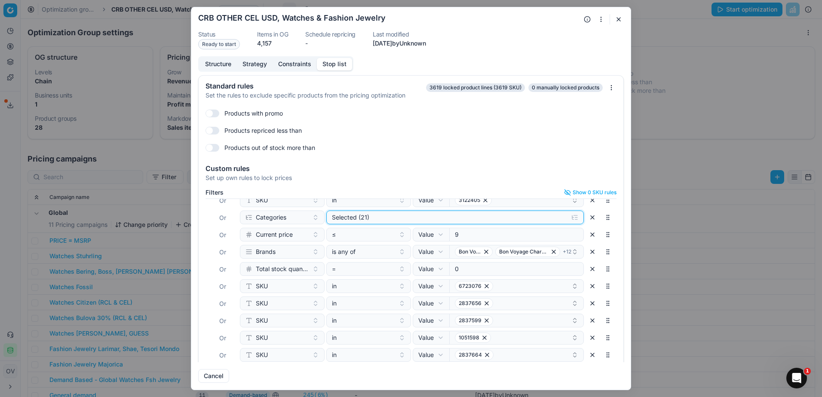
scroll to position [43, 0]
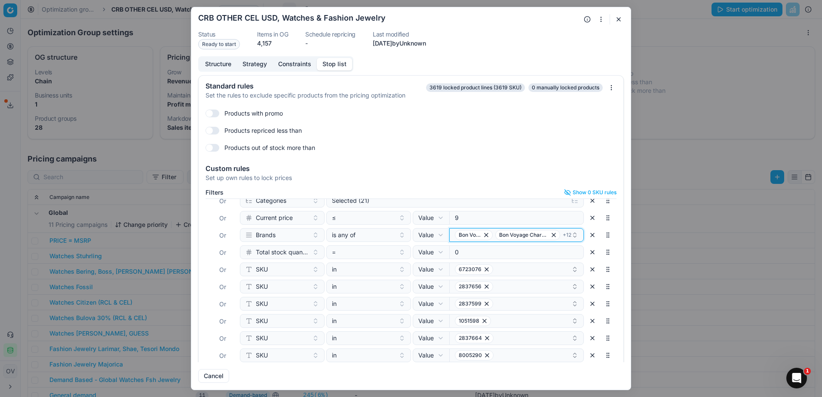
click at [572, 235] on icon "button" at bounding box center [575, 235] width 7 height 7
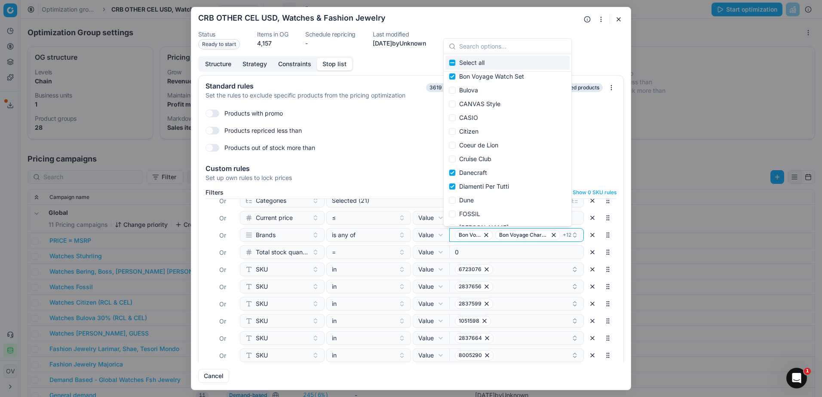
scroll to position [0, 0]
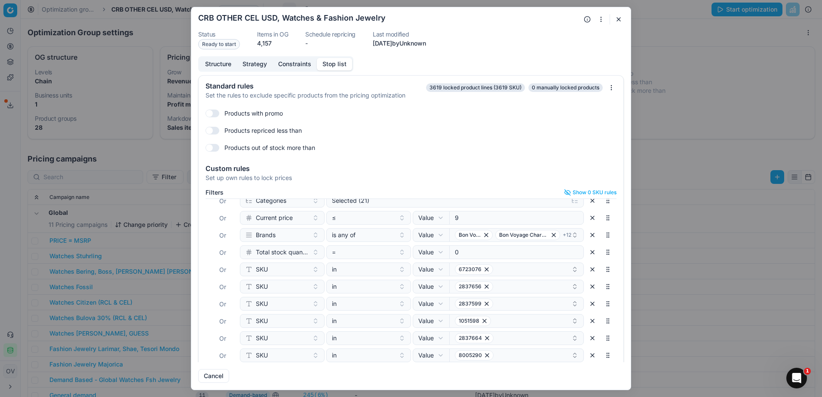
click at [619, 19] on button "button" at bounding box center [619, 19] width 10 height 10
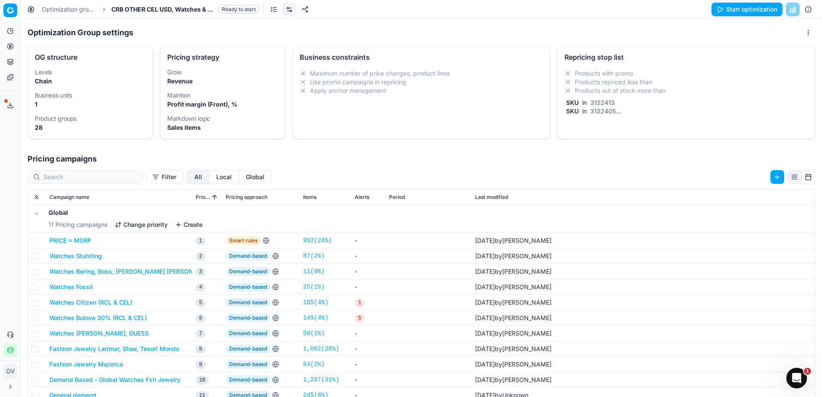
click at [723, 14] on button "Start optimization" at bounding box center [747, 10] width 71 height 14
click at [72, 10] on link "Optimization groups" at bounding box center [69, 9] width 55 height 9
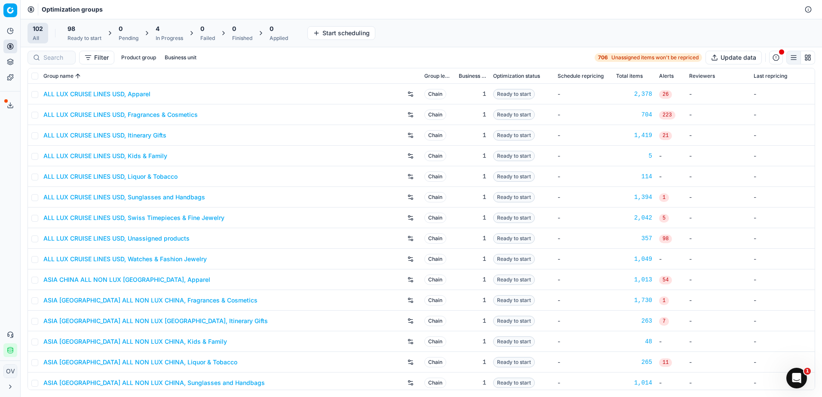
click at [232, 31] on div "0 Finished" at bounding box center [242, 33] width 31 height 21
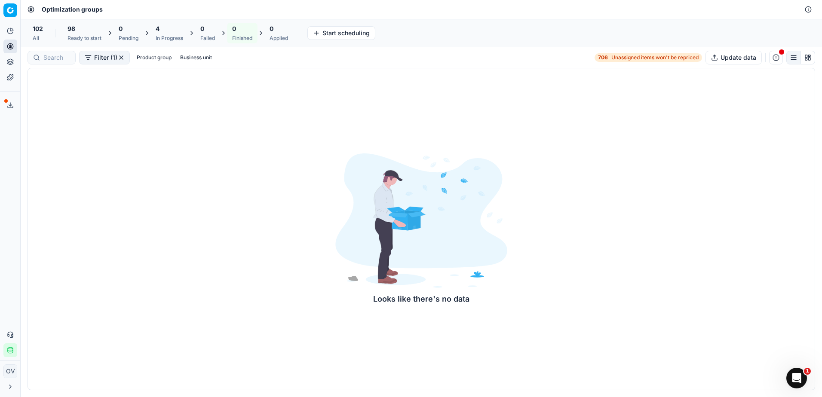
click at [93, 34] on div "98 Ready to start" at bounding box center [85, 33] width 34 height 17
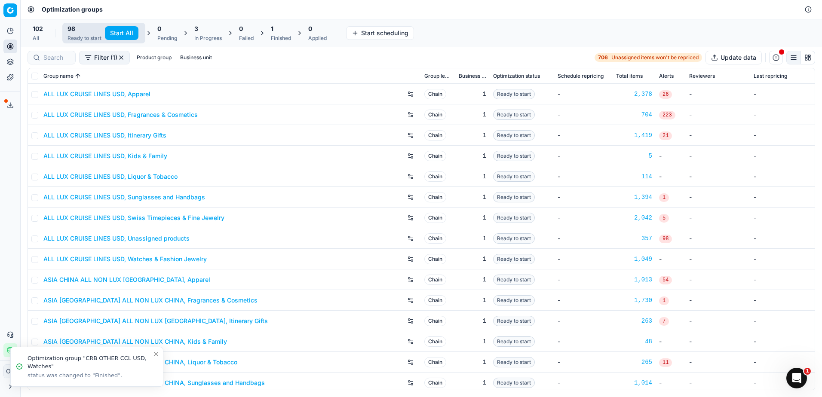
click at [283, 32] on div "1" at bounding box center [281, 29] width 20 height 9
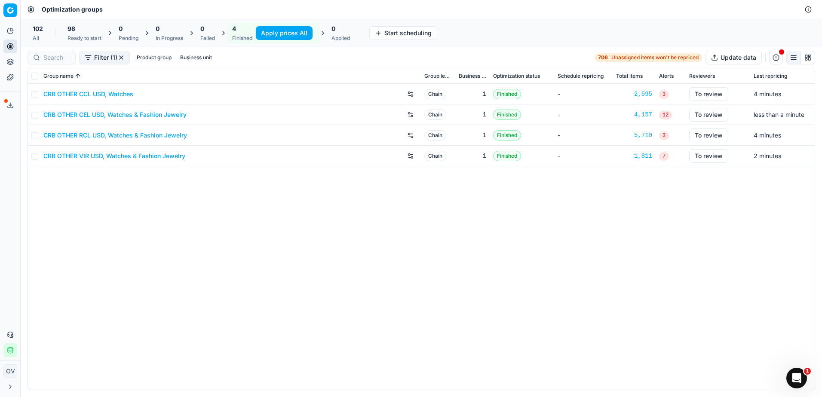
drag, startPoint x: 99, startPoint y: 95, endPoint x: 103, endPoint y: 95, distance: 4.4
click at [99, 95] on link "CRB OTHER CCL USD, Watches" at bounding box center [88, 94] width 90 height 9
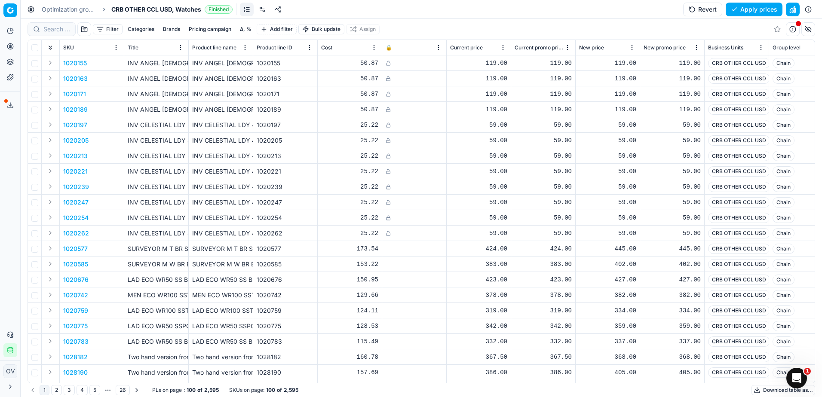
click at [266, 11] on link at bounding box center [262, 10] width 14 height 14
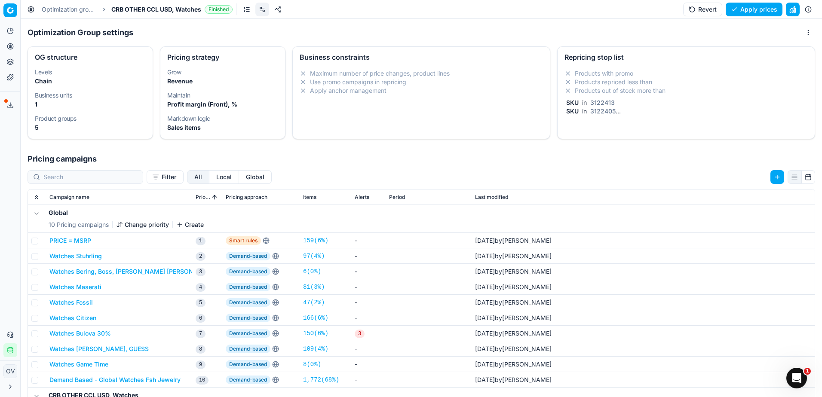
click at [592, 89] on li "Products out of stock more than" at bounding box center [686, 90] width 243 height 9
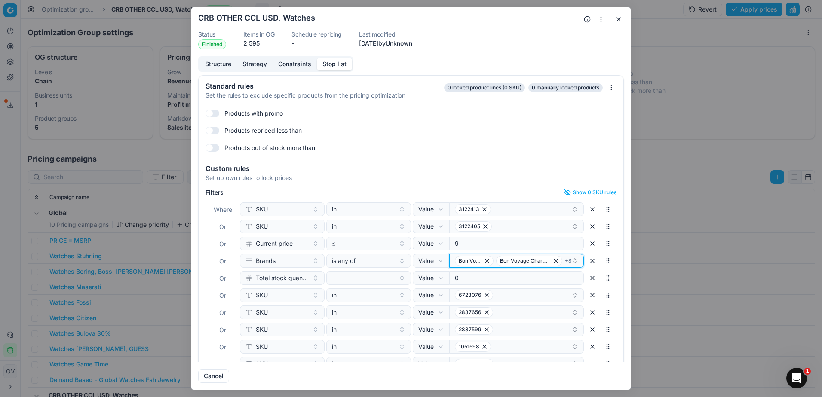
click at [572, 261] on icon "button" at bounding box center [575, 261] width 7 height 7
click at [620, 20] on button "button" at bounding box center [619, 19] width 10 height 10
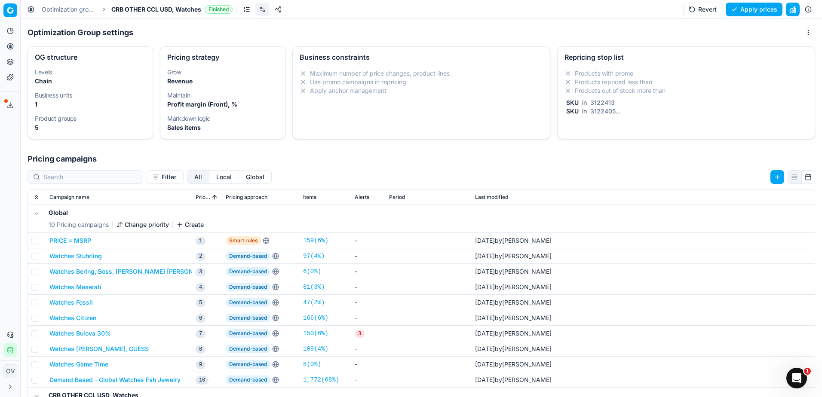
click at [57, 10] on link "Optimization groups" at bounding box center [69, 9] width 55 height 9
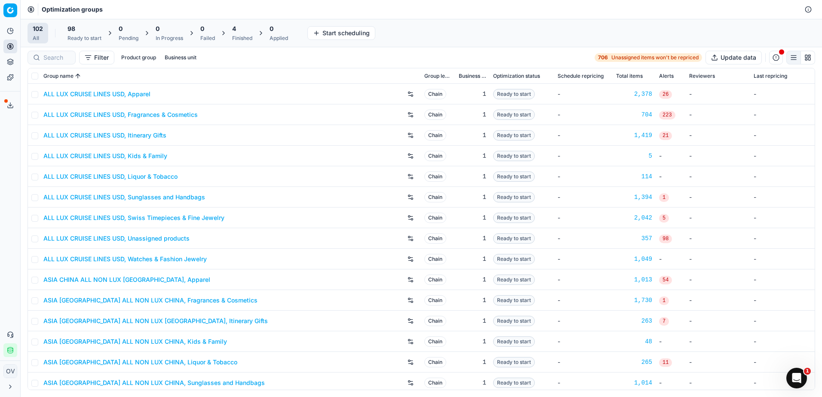
click at [233, 31] on div "4 Finished" at bounding box center [242, 33] width 31 height 21
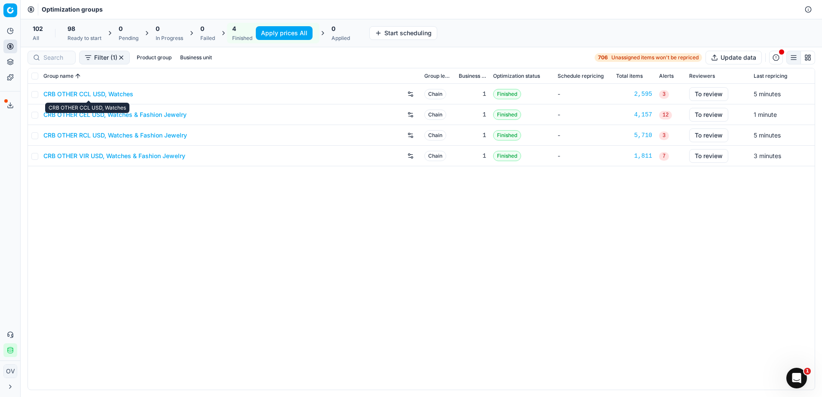
click at [124, 93] on link "CRB OTHER CCL USD, Watches" at bounding box center [88, 94] width 90 height 9
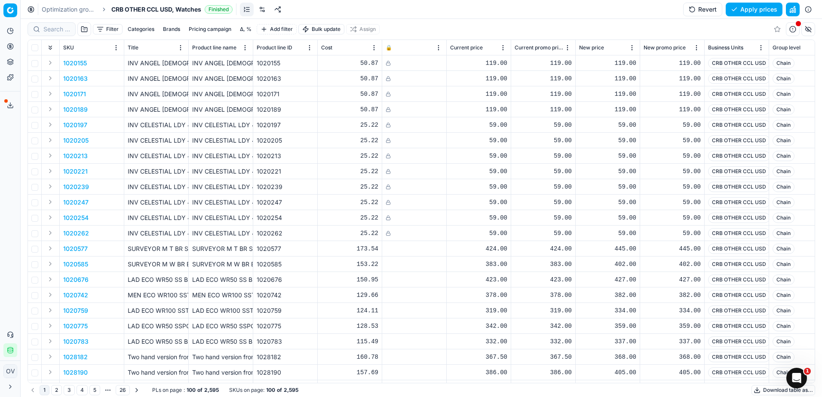
click at [245, 27] on button "Δ, %" at bounding box center [246, 29] width 18 height 10
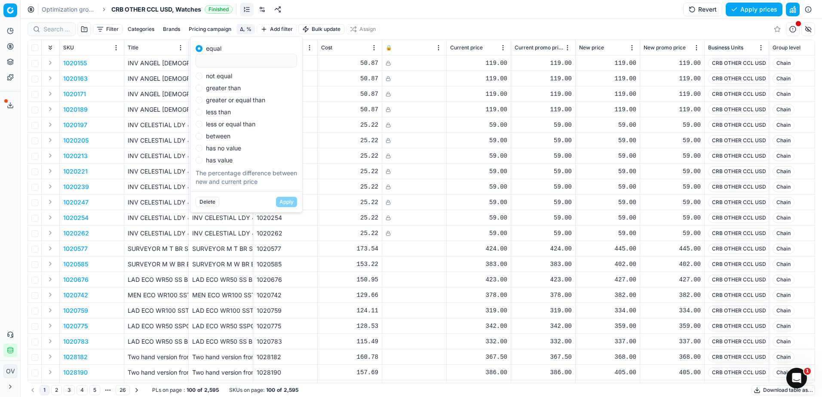
click at [208, 85] on label "greater than" at bounding box center [223, 88] width 35 height 6
click at [203, 85] on input "greater than" at bounding box center [199, 88] width 7 height 7
radio input "true"
click at [222, 66] on div "equal not equal greater than greater or equal than less than less or equal than…" at bounding box center [246, 103] width 101 height 122
click at [224, 65] on div "equal not equal greater than greater or equal than less than less or equal than…" at bounding box center [246, 103] width 101 height 122
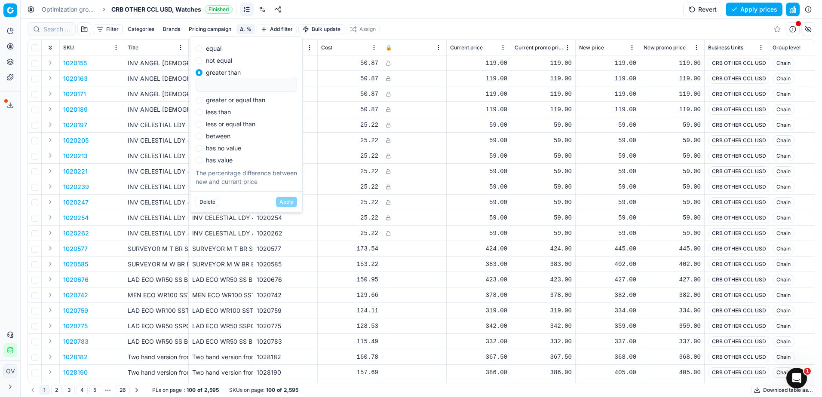
click at [219, 61] on label "not equal" at bounding box center [219, 61] width 26 height 6
click at [203, 61] on input "not equal" at bounding box center [199, 60] width 7 height 7
radio input "true"
type input "0"
click at [292, 199] on button "Apply" at bounding box center [286, 202] width 21 height 10
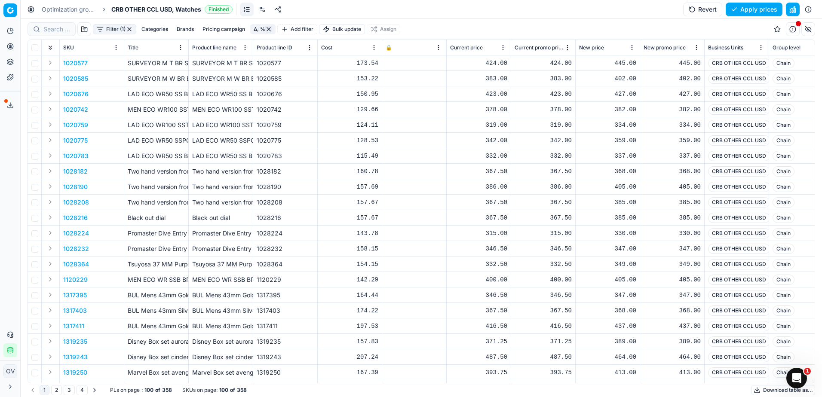
click at [116, 34] on button "Filter (1)" at bounding box center [114, 29] width 43 height 10
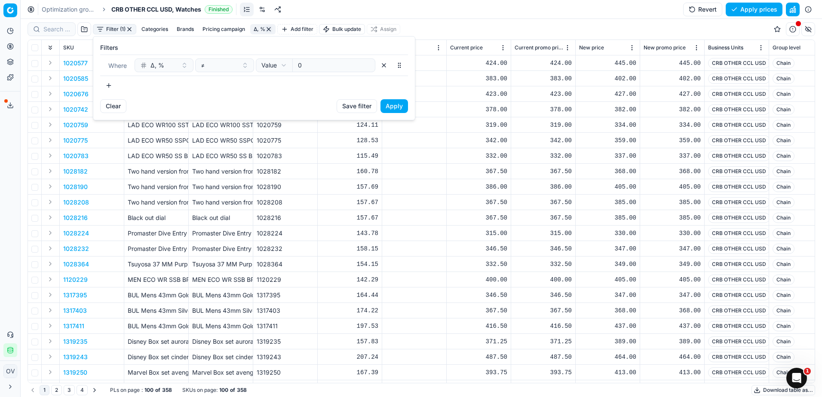
click at [113, 83] on button "button" at bounding box center [108, 86] width 17 height 14
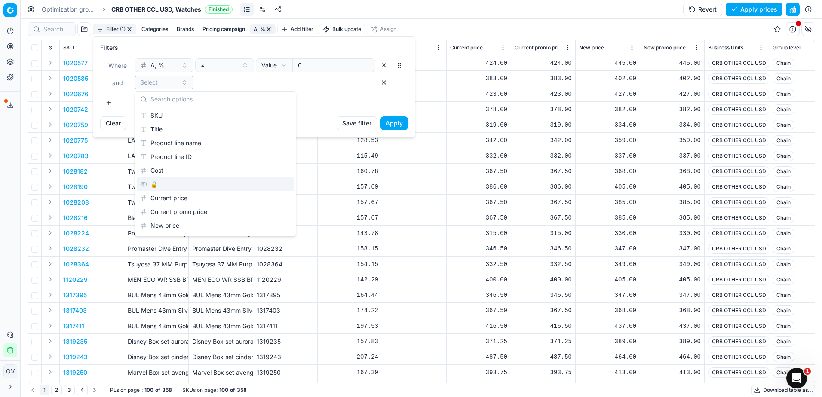
click at [161, 179] on div "🔒" at bounding box center [215, 185] width 157 height 14
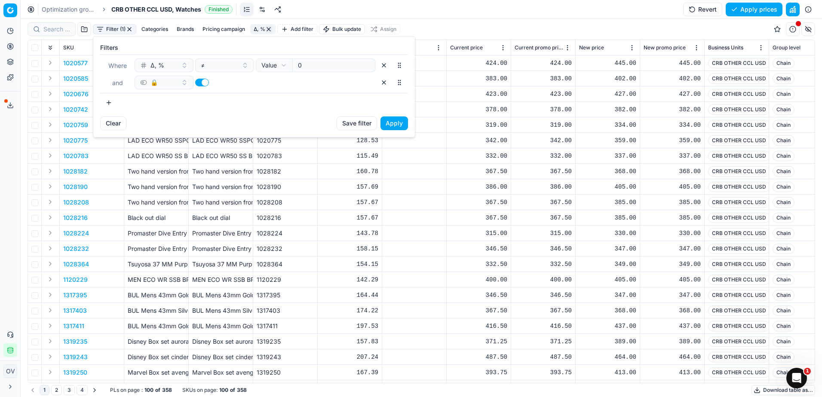
click at [205, 83] on button "button" at bounding box center [202, 83] width 14 height 8
checkbox input "false"
click at [407, 126] on div "Clear Save filter Apply" at bounding box center [254, 127] width 322 height 21
click at [397, 123] on button "Apply" at bounding box center [395, 124] width 28 height 14
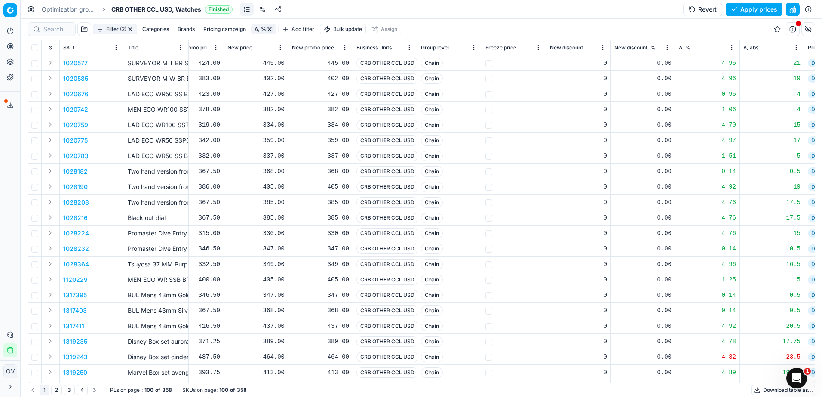
scroll to position [0, 501]
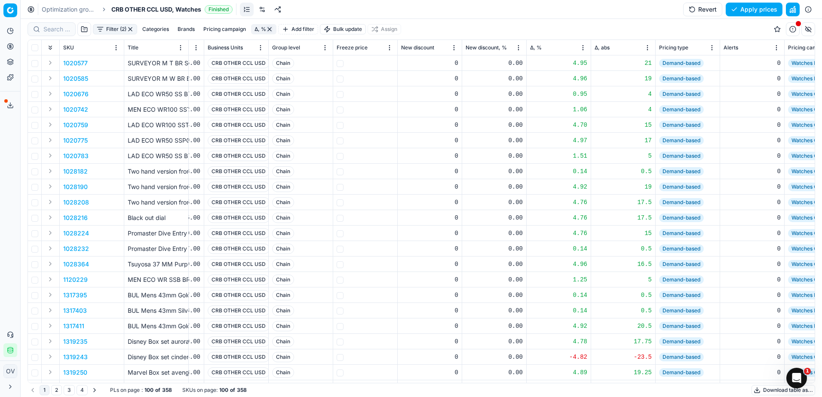
click at [543, 44] on div "Δ, %" at bounding box center [558, 47] width 57 height 9
click at [537, 48] on span "Δ, %" at bounding box center [536, 47] width 12 height 7
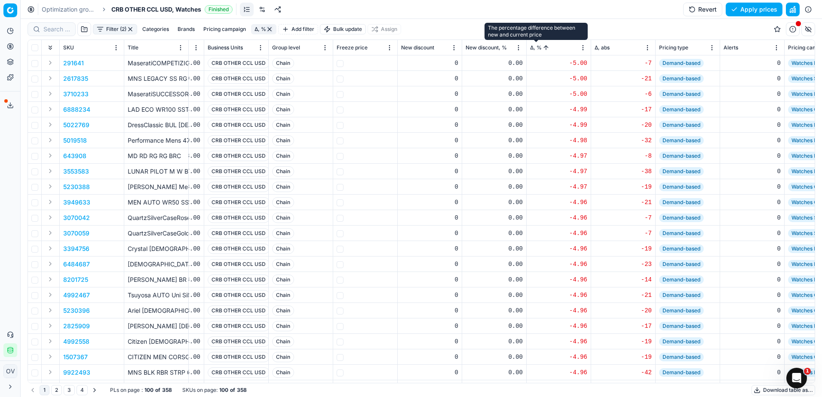
click at [537, 48] on span "Δ, %" at bounding box center [536, 47] width 12 height 7
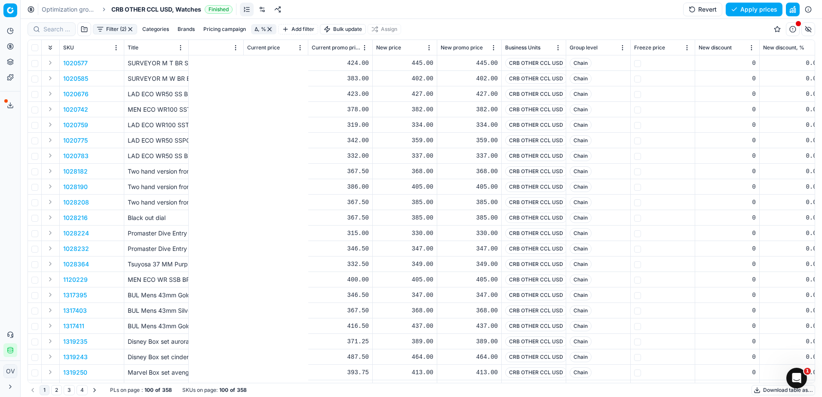
scroll to position [0, 595]
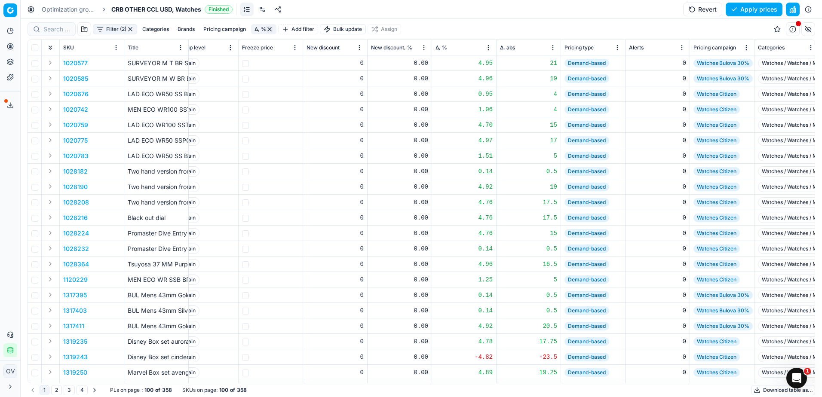
click at [448, 49] on div "Δ, %" at bounding box center [464, 47] width 57 height 9
click at [442, 46] on span "Δ, %" at bounding box center [442, 47] width 12 height 7
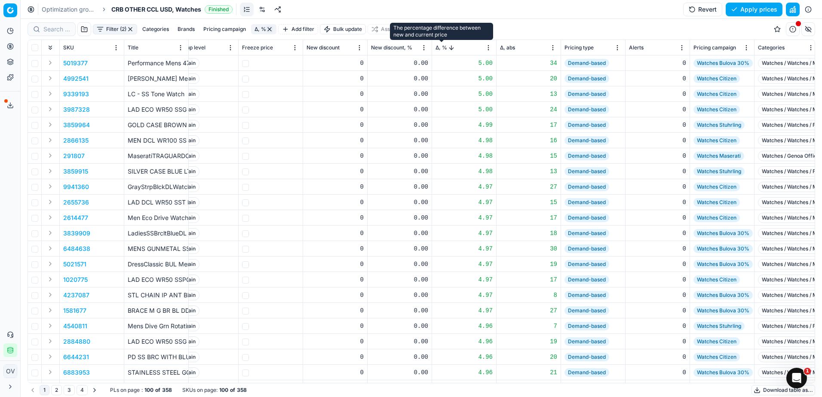
click at [442, 46] on span "Δ, %" at bounding box center [442, 47] width 12 height 7
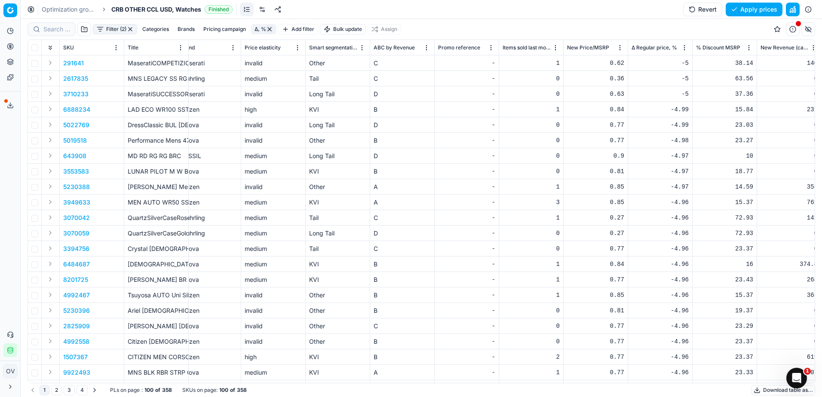
scroll to position [0, 1964]
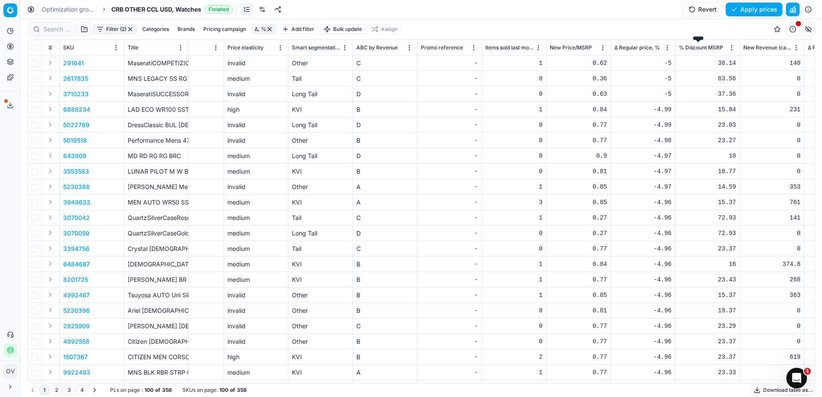
click at [704, 49] on span "% Discount MSRP" at bounding box center [701, 47] width 44 height 7
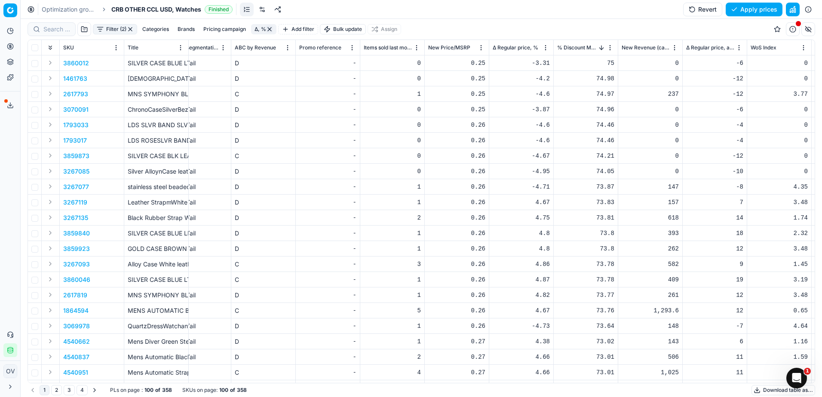
scroll to position [0, 2113]
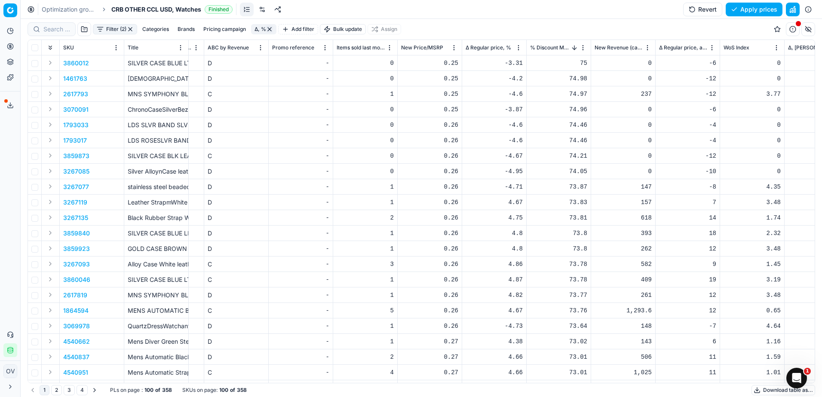
click at [570, 47] on button "Sorted by % Discount MSRP descending" at bounding box center [574, 47] width 9 height 9
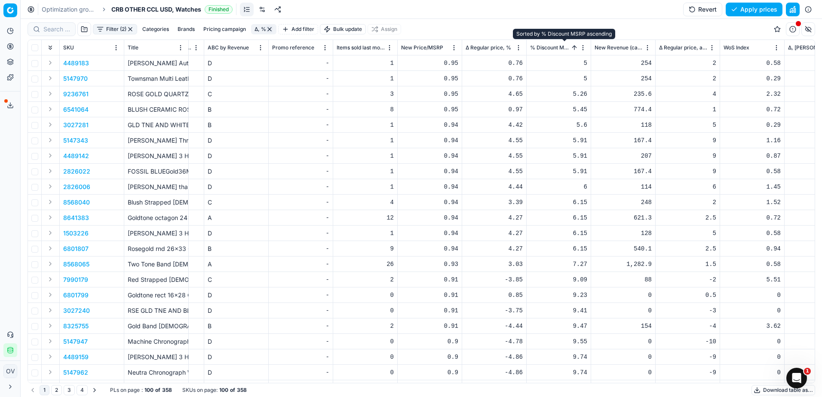
click at [570, 47] on button "Sorted by % Discount MSRP ascending" at bounding box center [574, 47] width 9 height 9
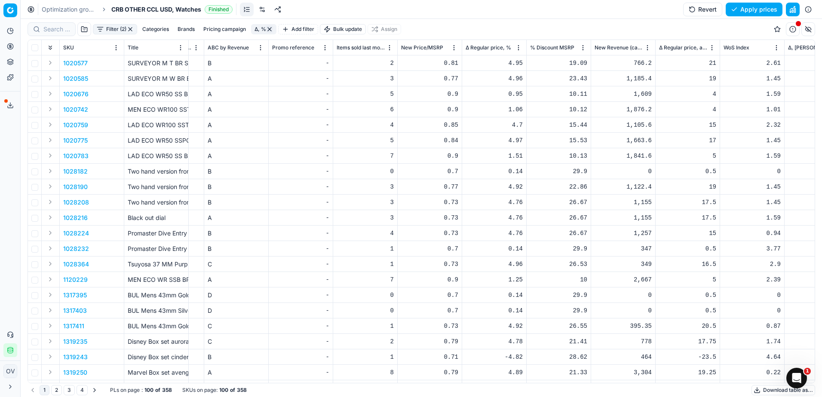
click at [83, 9] on link "Optimization groups" at bounding box center [69, 9] width 55 height 9
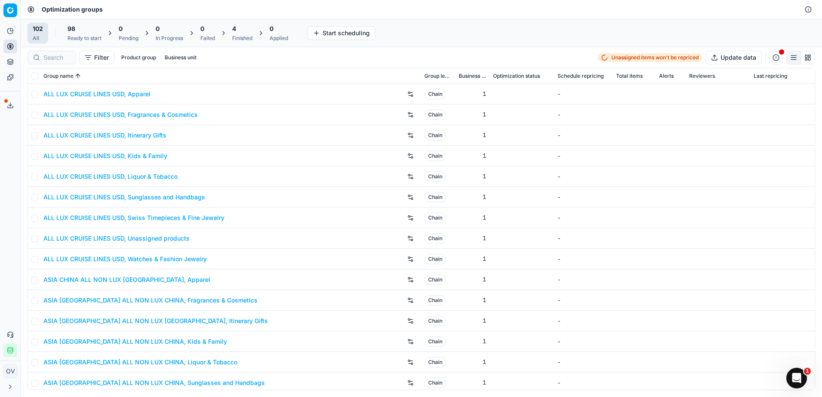
click at [250, 34] on div "4 Finished" at bounding box center [242, 33] width 20 height 17
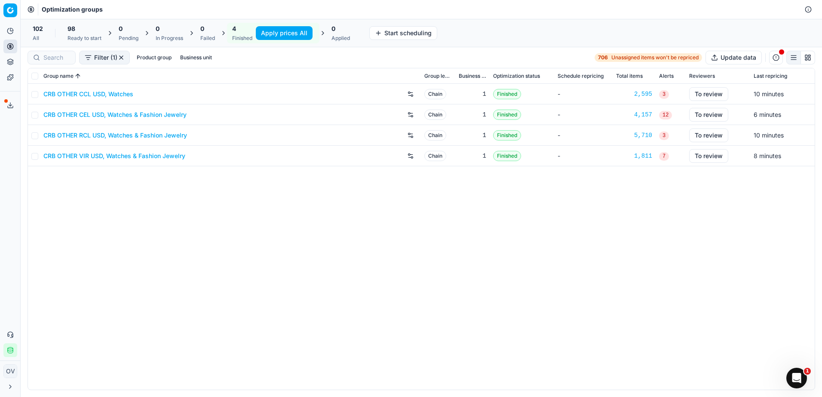
click at [127, 114] on link "CRB OTHER CEL USD, Watches & Fashion Jewelry" at bounding box center [114, 115] width 143 height 9
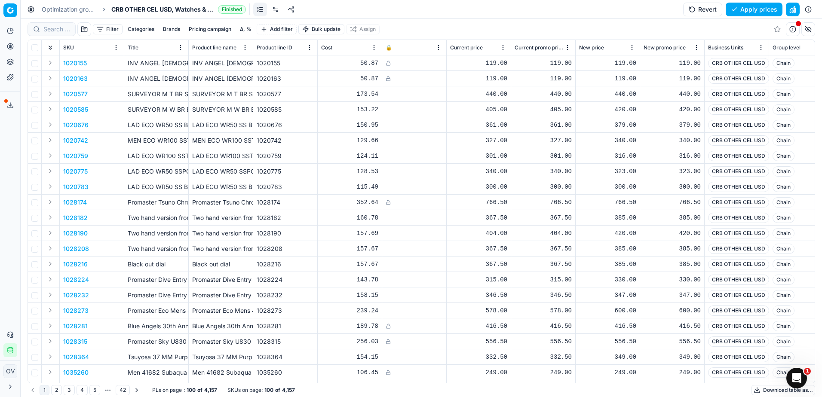
click at [246, 31] on button "Δ, %" at bounding box center [246, 29] width 18 height 10
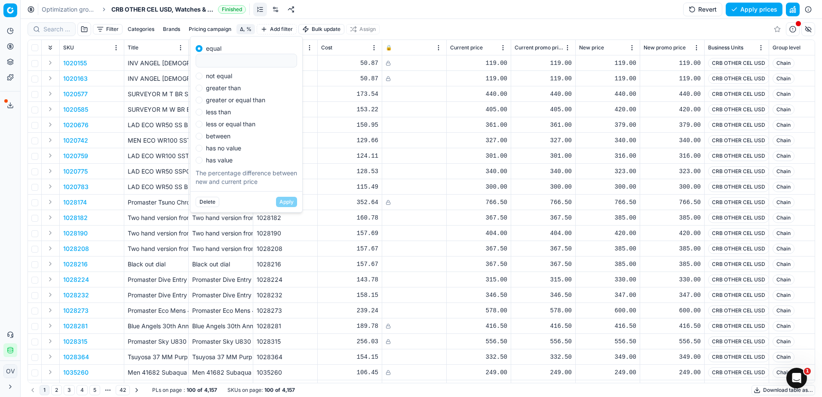
click at [223, 79] on label "not equal" at bounding box center [219, 76] width 26 height 6
click at [203, 79] on input "not equal" at bounding box center [199, 76] width 7 height 7
radio input "true"
type input "0"
click at [280, 203] on button "Apply" at bounding box center [286, 202] width 21 height 10
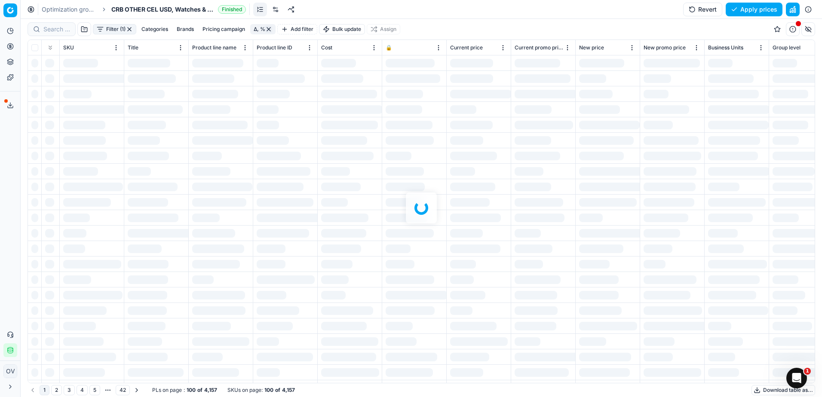
click at [107, 29] on div at bounding box center [422, 208] width 802 height 378
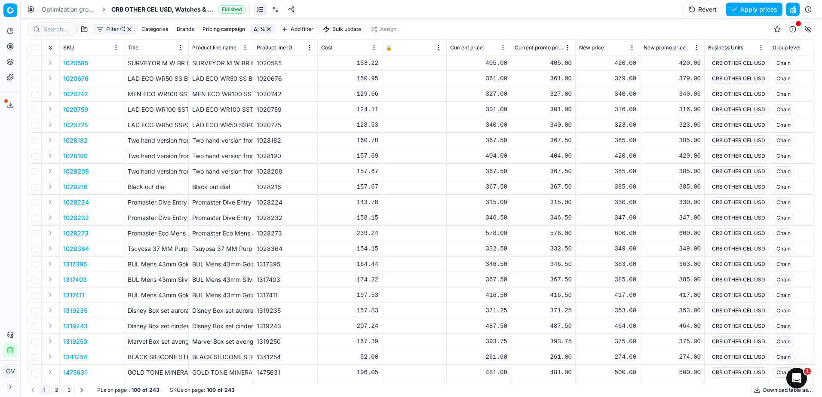
click at [111, 25] on button "Filter (1)" at bounding box center [114, 29] width 43 height 10
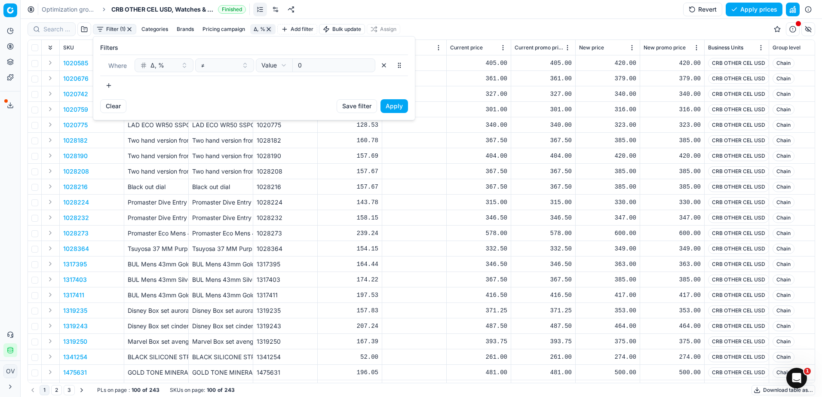
drag, startPoint x: 112, startPoint y: 84, endPoint x: 131, endPoint y: 91, distance: 20.0
click at [113, 85] on button "button" at bounding box center [108, 86] width 17 height 14
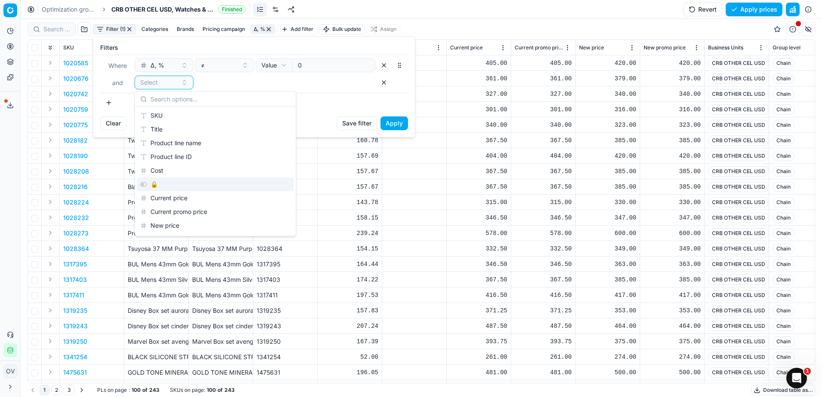
click at [157, 184] on div "🔒" at bounding box center [215, 185] width 157 height 14
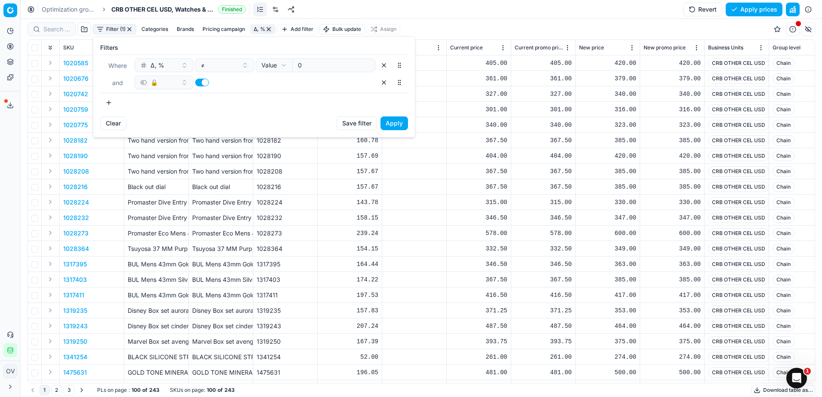
drag, startPoint x: 197, startPoint y: 81, endPoint x: 246, endPoint y: 97, distance: 51.4
click at [198, 81] on button "button" at bounding box center [202, 83] width 14 height 8
checkbox input "false"
click at [389, 123] on button "Apply" at bounding box center [395, 124] width 28 height 14
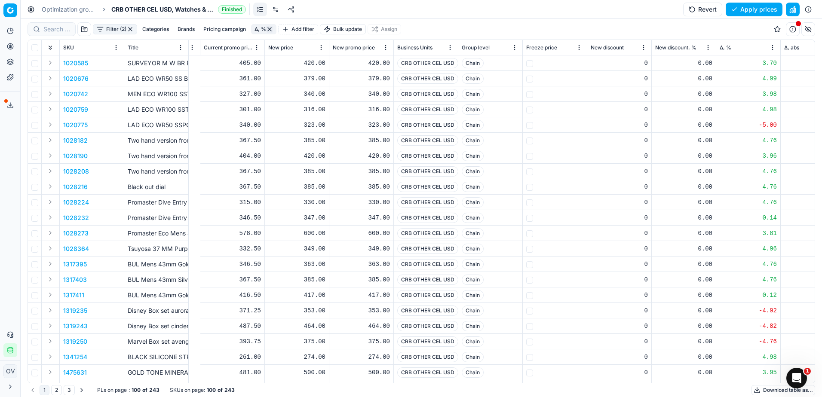
scroll to position [0, 602]
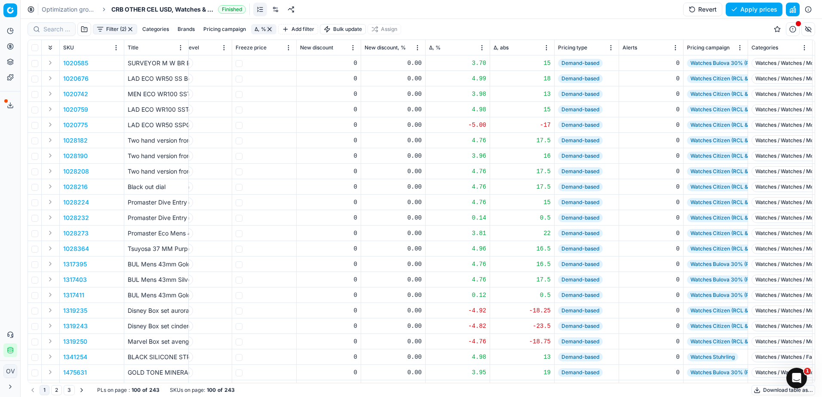
click at [438, 43] on div "Δ, %" at bounding box center [457, 47] width 57 height 9
click at [435, 49] on span "Δ, %" at bounding box center [435, 47] width 12 height 7
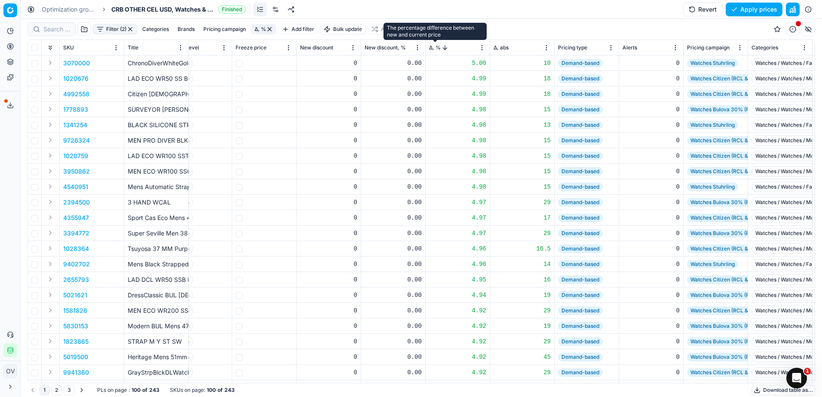
click at [435, 49] on span "Δ, %" at bounding box center [435, 47] width 12 height 7
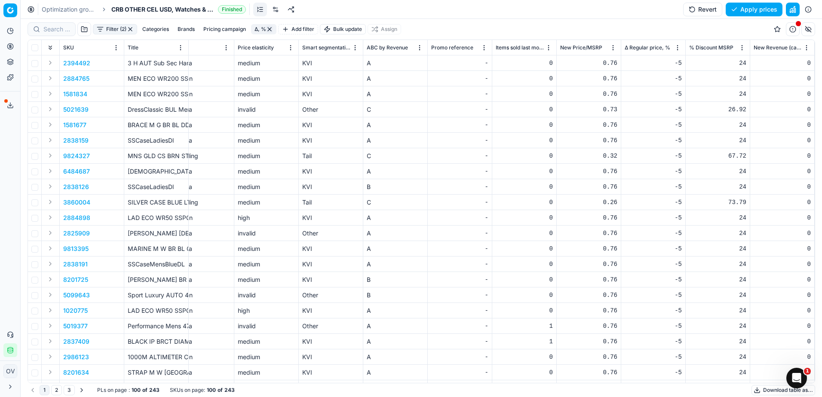
scroll to position [0, 1971]
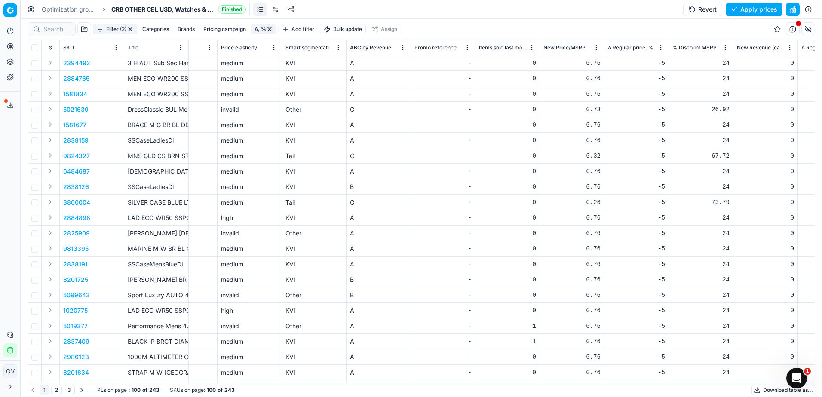
click at [701, 51] on span "% Discount MSRP" at bounding box center [695, 47] width 44 height 7
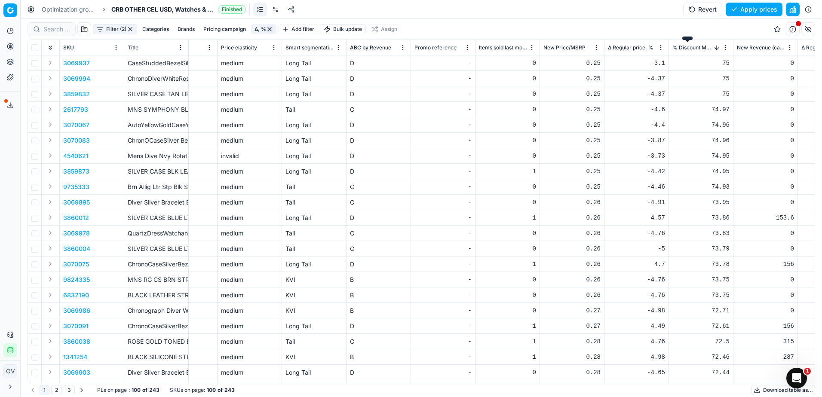
click at [702, 50] on span "% Discount MSRP" at bounding box center [693, 47] width 40 height 7
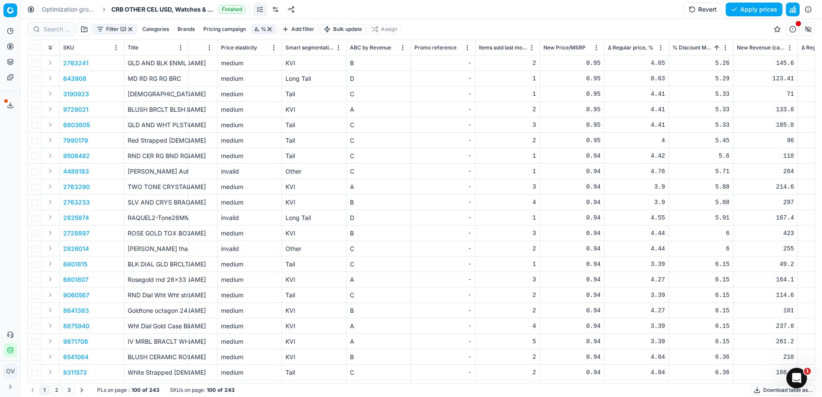
click at [83, 10] on link "Optimization groups" at bounding box center [69, 9] width 55 height 9
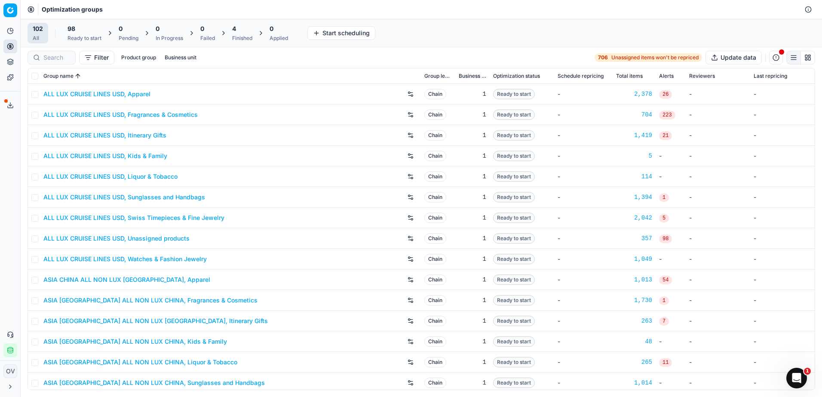
click at [235, 32] on span "4" at bounding box center [234, 29] width 4 height 9
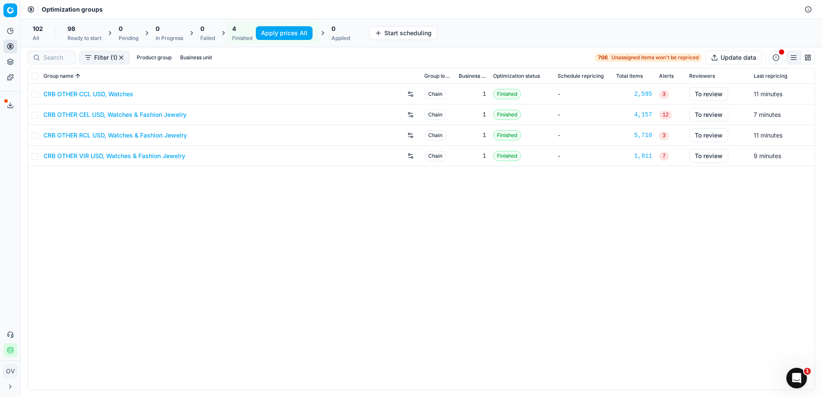
click at [95, 132] on link "CRB OTHER RCL USD, Watches & Fashion Jewelry" at bounding box center [115, 135] width 144 height 9
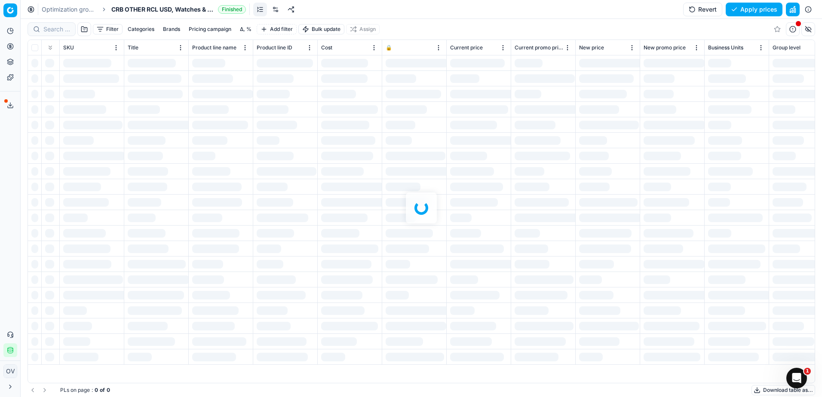
click at [248, 31] on div "Filter Categories Brands Pricing campaign Δ, % Add filter Bulk update Assign SK…" at bounding box center [422, 208] width 802 height 378
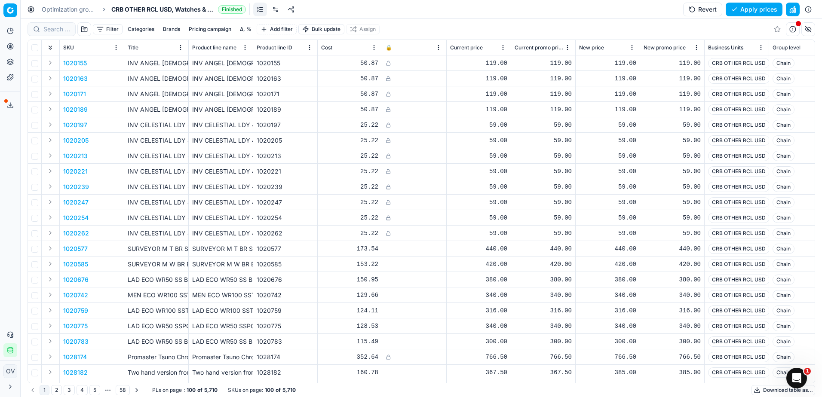
click at [246, 31] on button "Δ, %" at bounding box center [246, 29] width 18 height 10
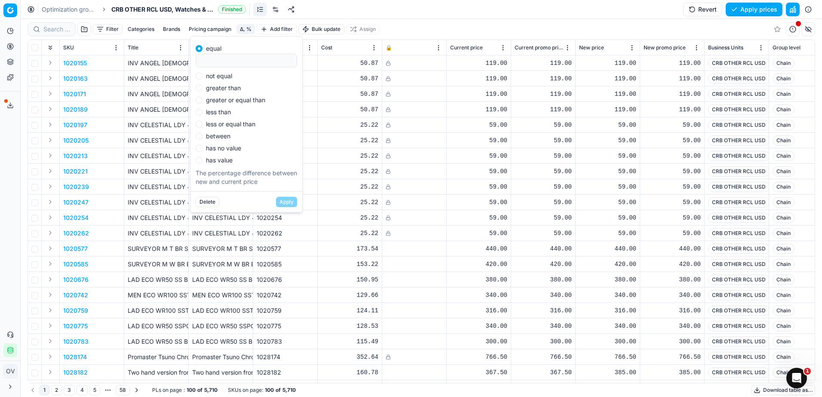
click at [217, 79] on label "not equal" at bounding box center [219, 76] width 26 height 6
click at [203, 79] on input "not equal" at bounding box center [199, 76] width 7 height 7
radio input "true"
type input "0"
drag, startPoint x: 287, startPoint y: 207, endPoint x: 286, endPoint y: 197, distance: 9.5
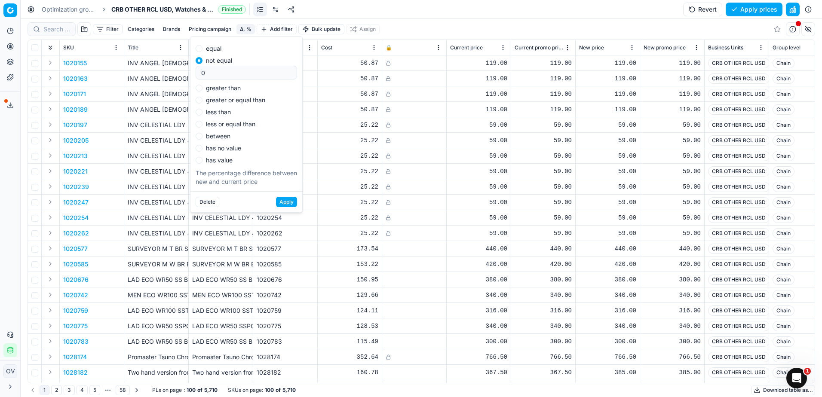
click at [287, 206] on button "Apply" at bounding box center [286, 202] width 21 height 10
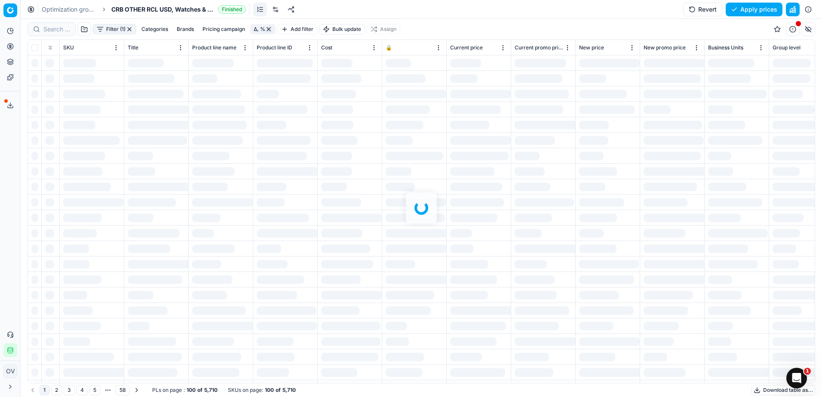
click at [108, 31] on div "Filter (1) Categories Brands Pricing campaign Δ, % Add filter Bulk update Assig…" at bounding box center [422, 208] width 802 height 378
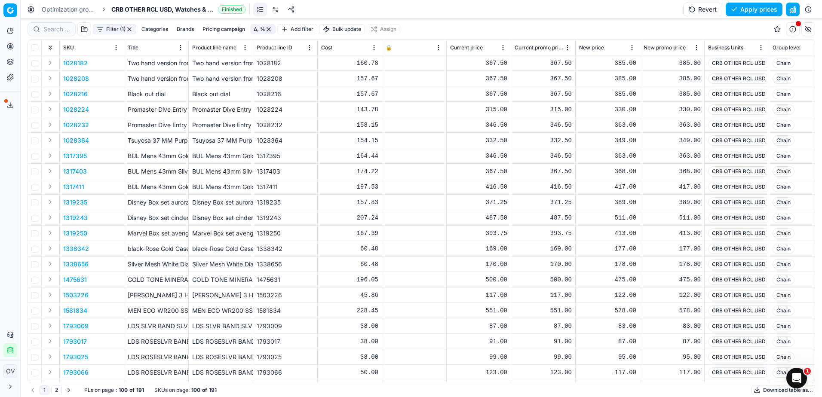
click at [108, 31] on button "Filter (1)" at bounding box center [114, 29] width 43 height 10
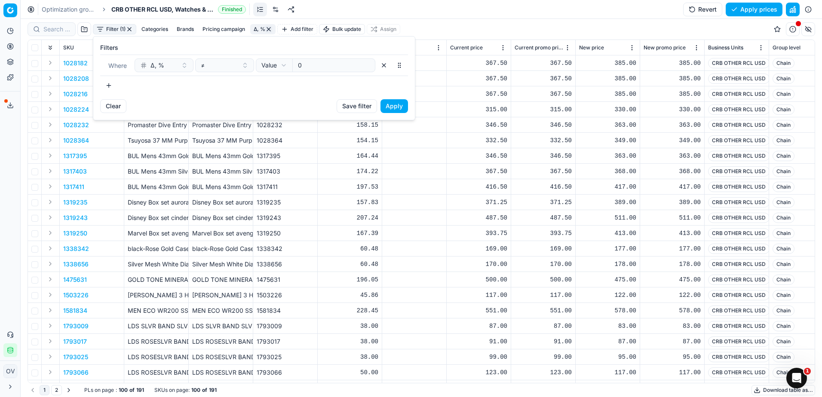
click at [113, 84] on button "button" at bounding box center [108, 86] width 17 height 14
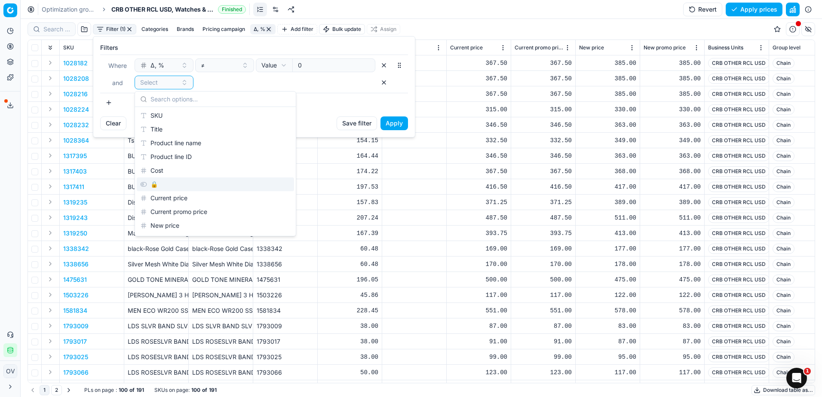
click at [160, 182] on div "🔒" at bounding box center [215, 185] width 157 height 14
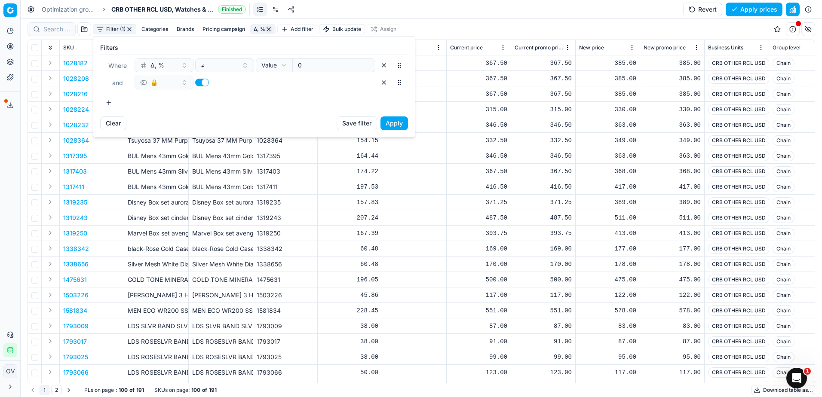
click at [203, 84] on button "button" at bounding box center [202, 83] width 14 height 8
checkbox input "false"
drag, startPoint x: 397, startPoint y: 126, endPoint x: 416, endPoint y: 135, distance: 21.2
click at [397, 125] on button "Apply" at bounding box center [395, 124] width 28 height 14
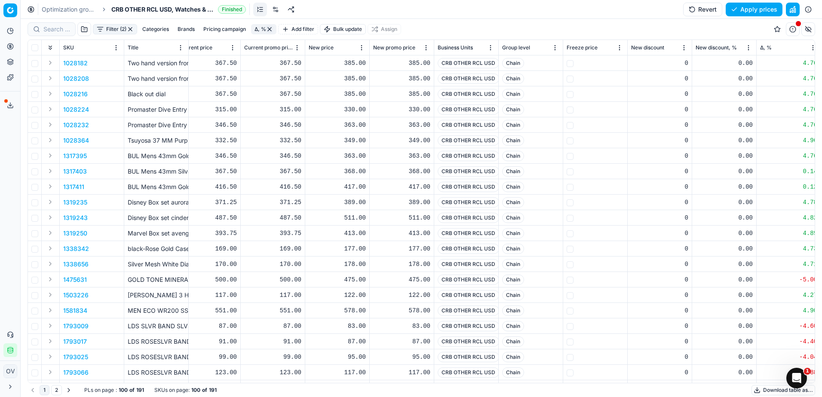
scroll to position [0, 426]
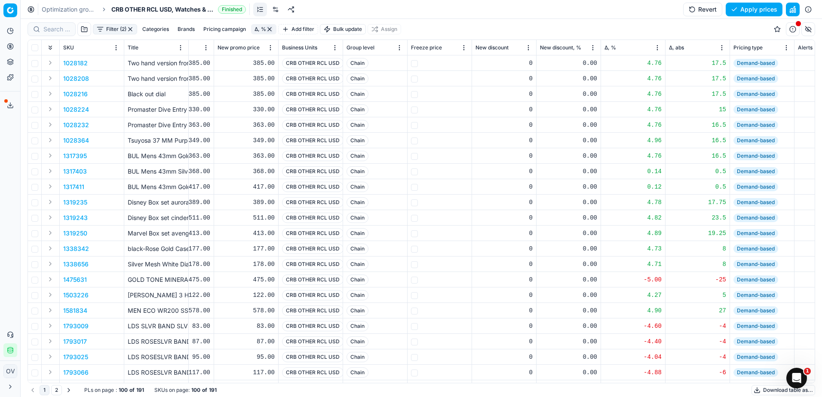
click at [610, 46] on span "Δ, %" at bounding box center [611, 47] width 12 height 7
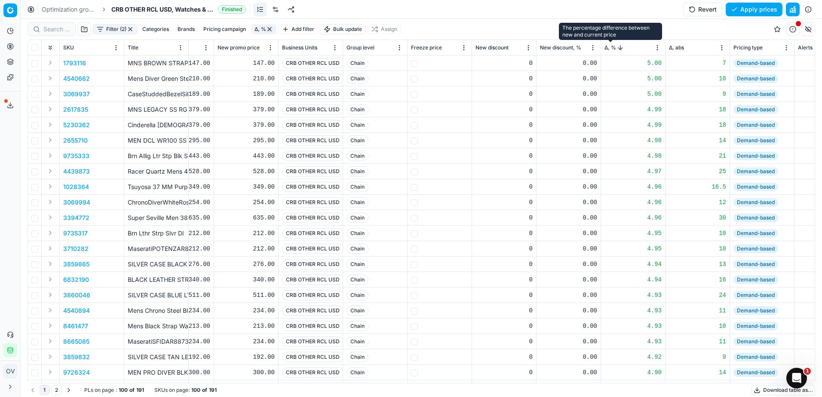
click at [610, 46] on span "Δ, %" at bounding box center [611, 47] width 12 height 7
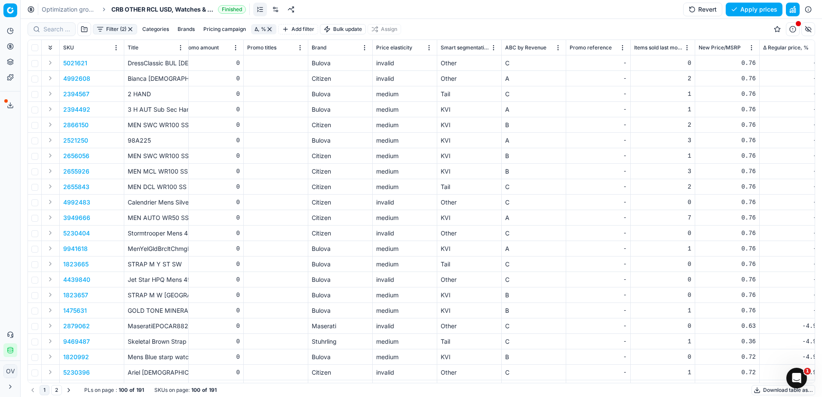
scroll to position [0, 1964]
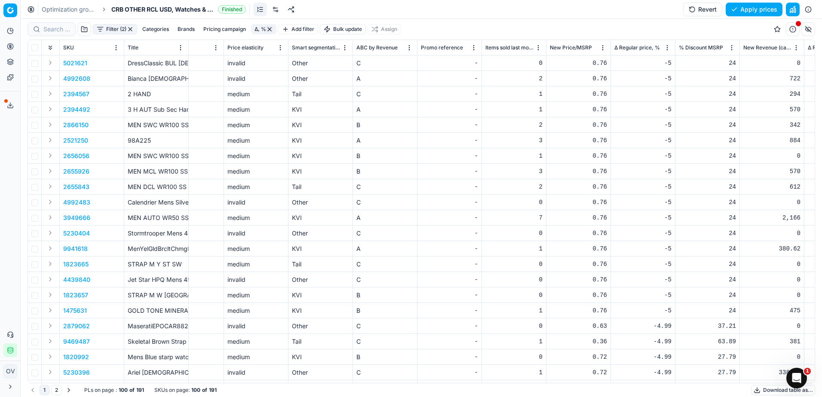
click at [689, 44] on span "% Discount MSRP" at bounding box center [701, 47] width 44 height 7
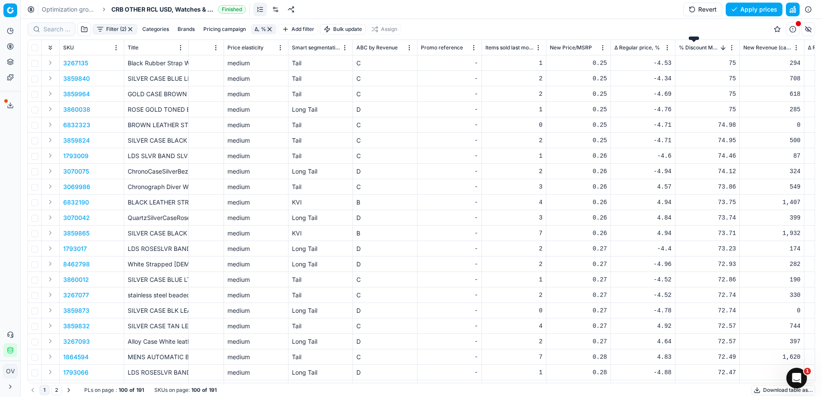
click at [689, 44] on span "% Discount MSRP" at bounding box center [699, 47] width 40 height 7
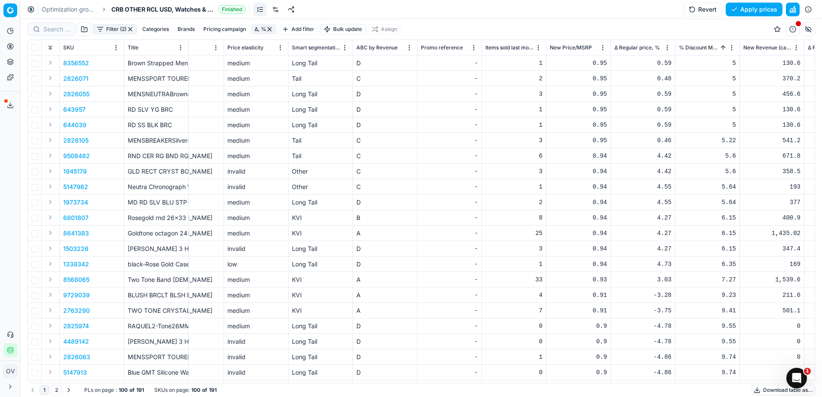
click at [71, 6] on link "Optimization groups" at bounding box center [69, 9] width 55 height 9
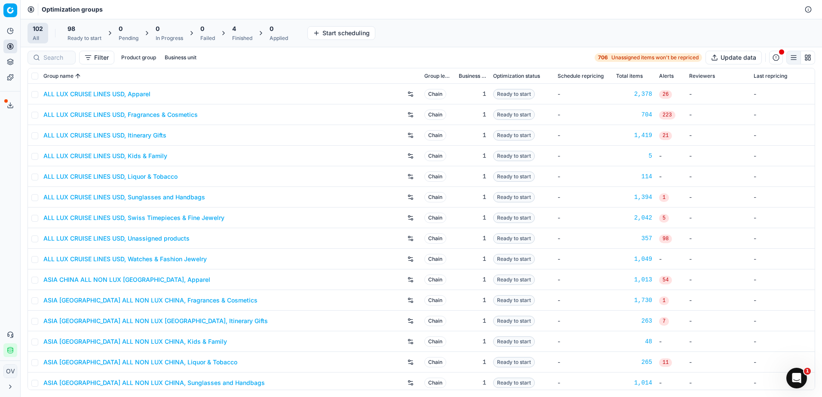
drag, startPoint x: 243, startPoint y: 38, endPoint x: 227, endPoint y: 63, distance: 29.1
click at [243, 38] on div "Finished" at bounding box center [242, 38] width 20 height 7
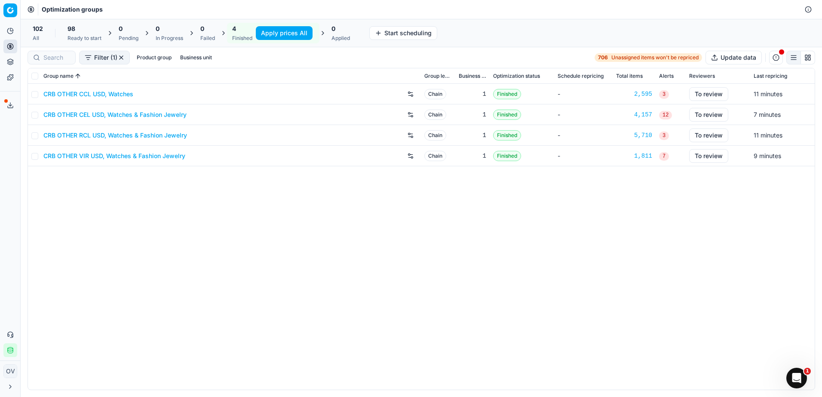
click at [108, 156] on link "CRB OTHER VIR USD, Watches & Fashion Jewelry" at bounding box center [114, 156] width 142 height 9
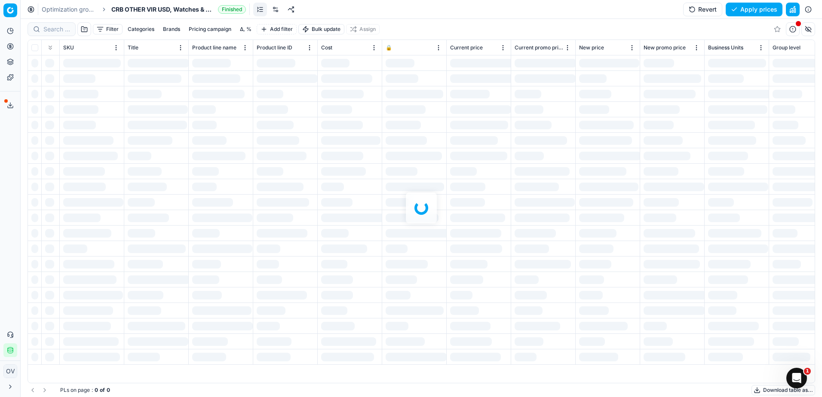
click at [247, 27] on div at bounding box center [422, 208] width 802 height 378
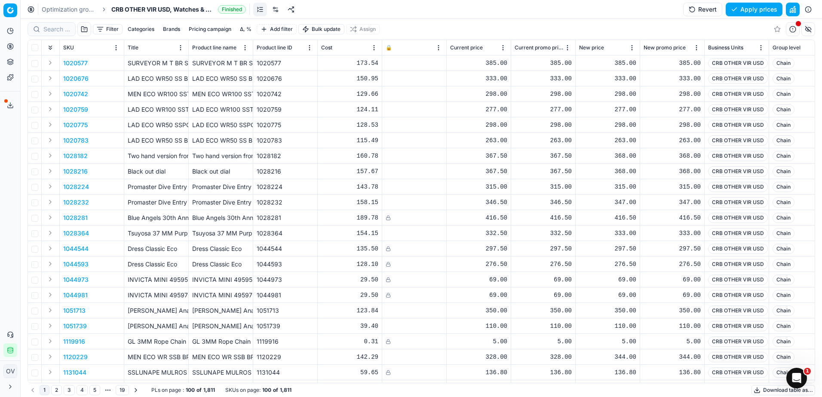
click at [245, 29] on button "Δ, %" at bounding box center [246, 29] width 18 height 10
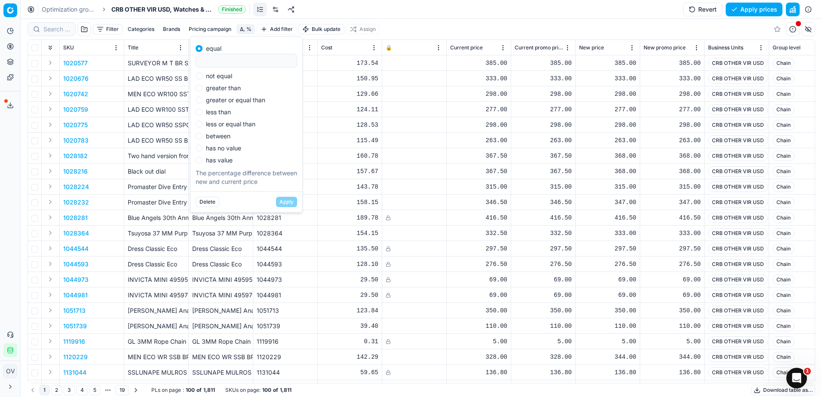
click at [221, 77] on label "not equal" at bounding box center [219, 76] width 26 height 6
click at [203, 77] on input "not equal" at bounding box center [199, 76] width 7 height 7
radio input "true"
type input "0"
click at [283, 199] on button "Apply" at bounding box center [286, 202] width 21 height 10
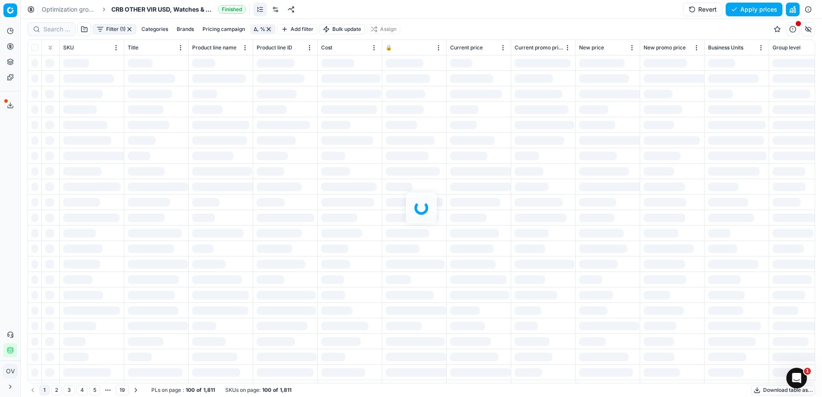
click at [114, 29] on div at bounding box center [422, 208] width 802 height 378
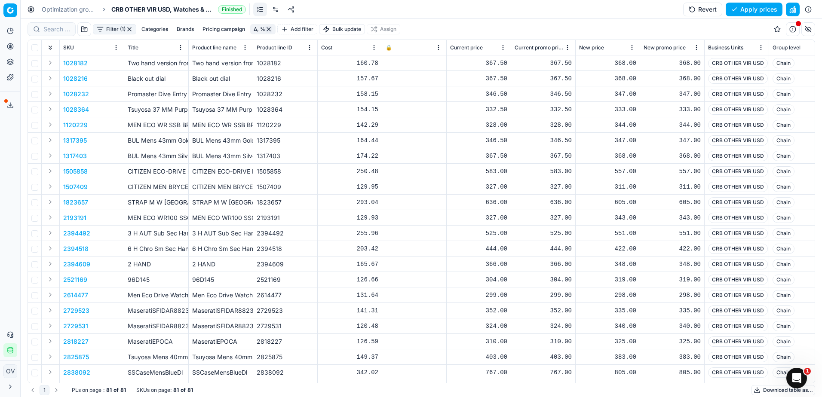
click at [106, 28] on button "Filter (1)" at bounding box center [114, 29] width 43 height 10
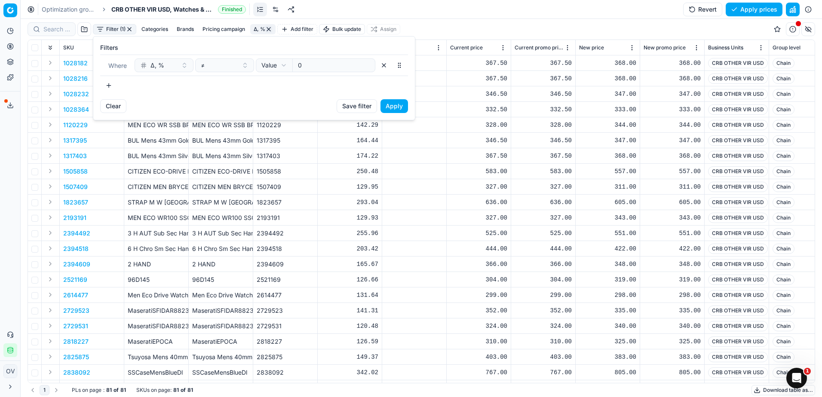
click at [112, 85] on button "button" at bounding box center [108, 86] width 17 height 14
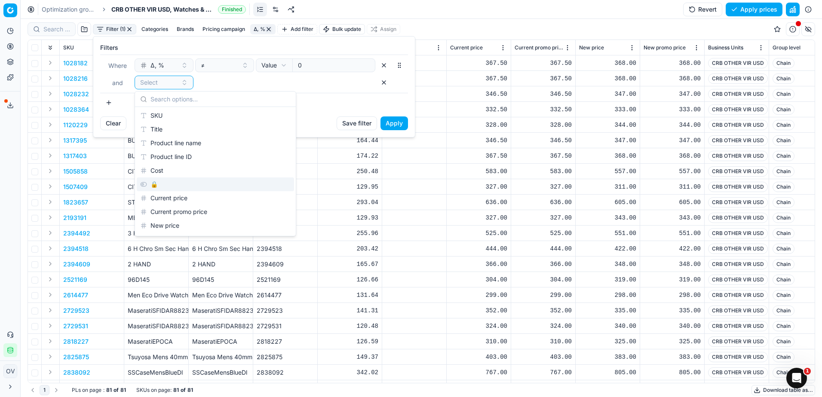
click at [151, 179] on div "🔒" at bounding box center [215, 185] width 157 height 14
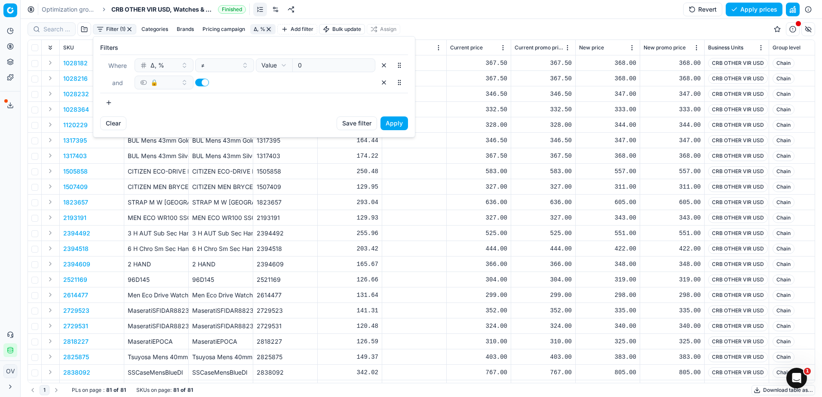
click at [197, 82] on button "button" at bounding box center [202, 83] width 14 height 8
checkbox input "false"
click at [372, 123] on button "Save filter" at bounding box center [357, 124] width 40 height 14
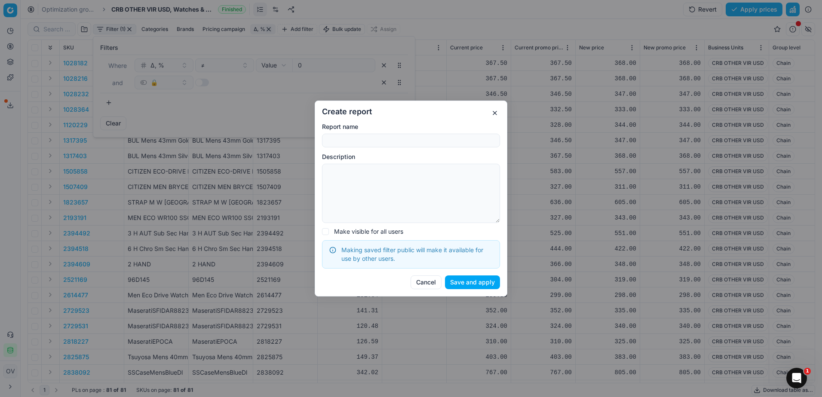
drag, startPoint x: 373, startPoint y: 123, endPoint x: 404, endPoint y: 118, distance: 31.4
click at [377, 123] on label "Report name" at bounding box center [411, 127] width 178 height 9
click at [377, 134] on input "Report name" at bounding box center [411, 140] width 170 height 13
drag, startPoint x: 495, startPoint y: 111, endPoint x: 427, endPoint y: 117, distance: 67.8
click at [489, 111] on div "Create report Create a new filter Report name Description Make visible for all …" at bounding box center [411, 199] width 193 height 196
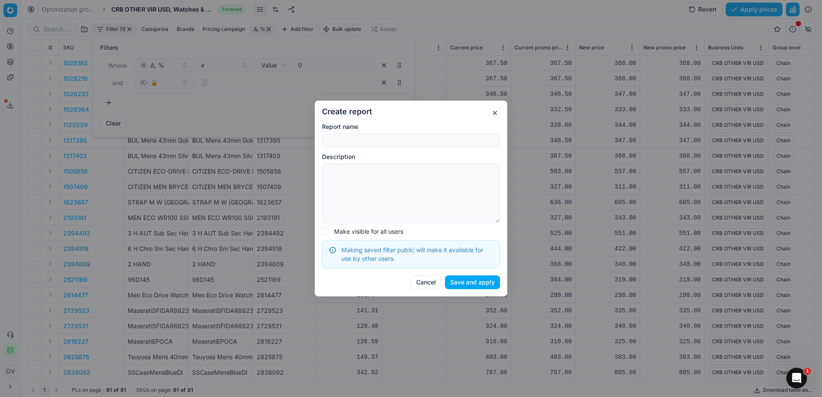
click at [496, 112] on button "button" at bounding box center [495, 113] width 10 height 10
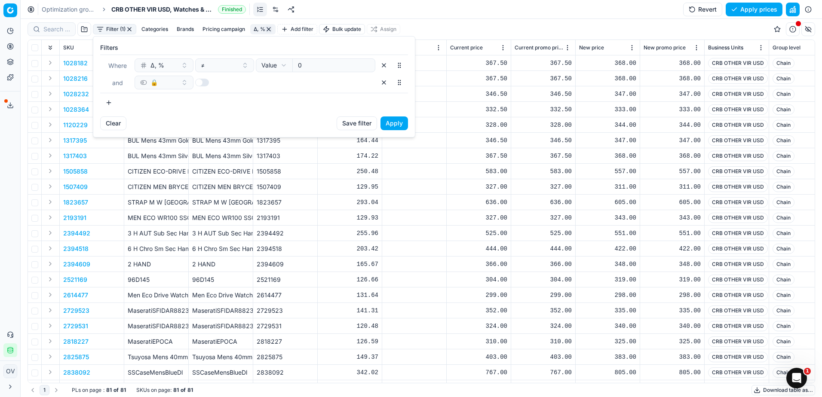
click at [389, 121] on button "Apply" at bounding box center [395, 124] width 28 height 14
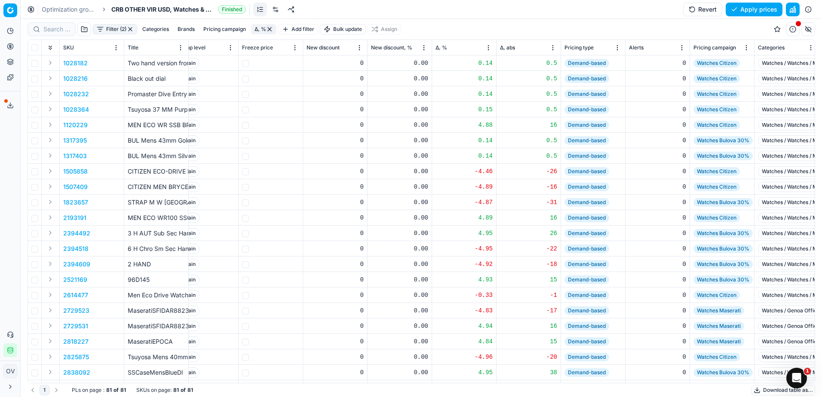
scroll to position [0, 592]
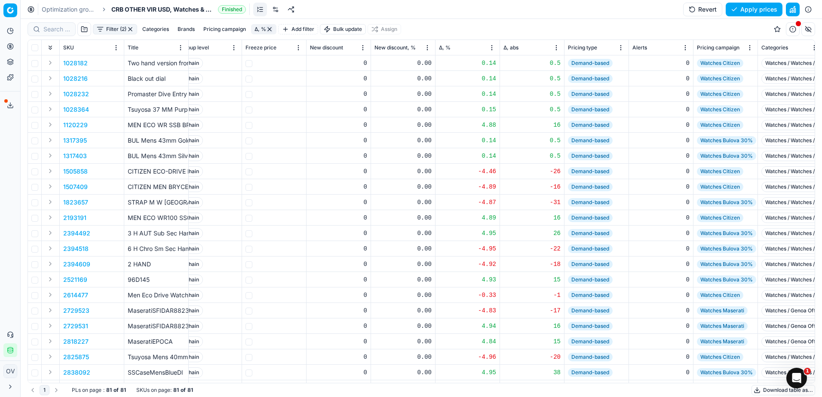
click at [449, 49] on span "Δ, %" at bounding box center [445, 47] width 12 height 7
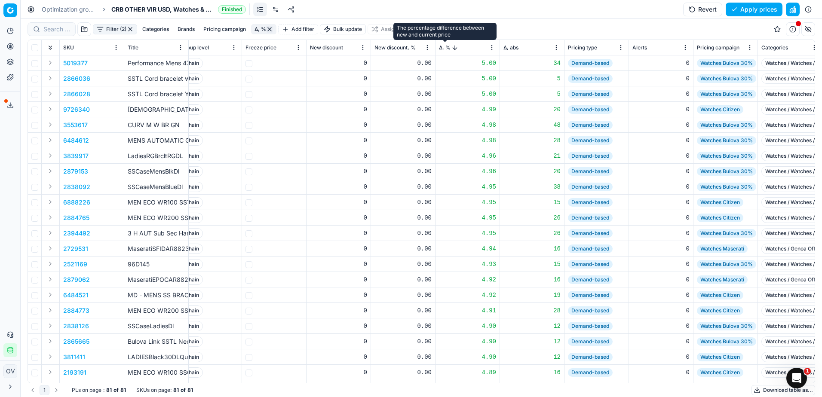
click at [449, 49] on span "Δ, %" at bounding box center [445, 47] width 12 height 7
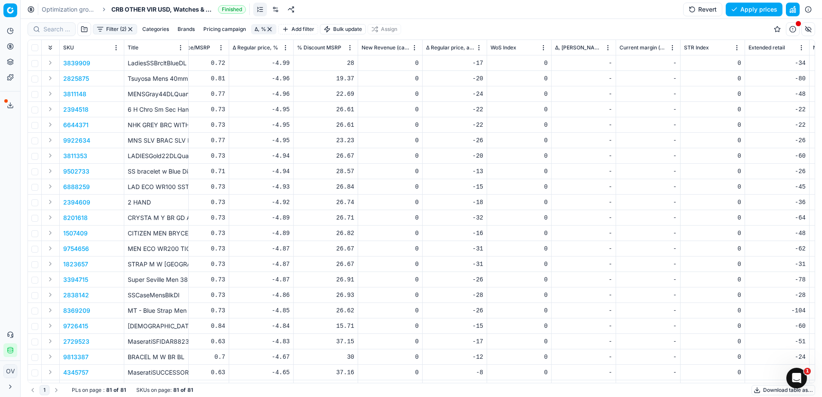
scroll to position [0, 2319]
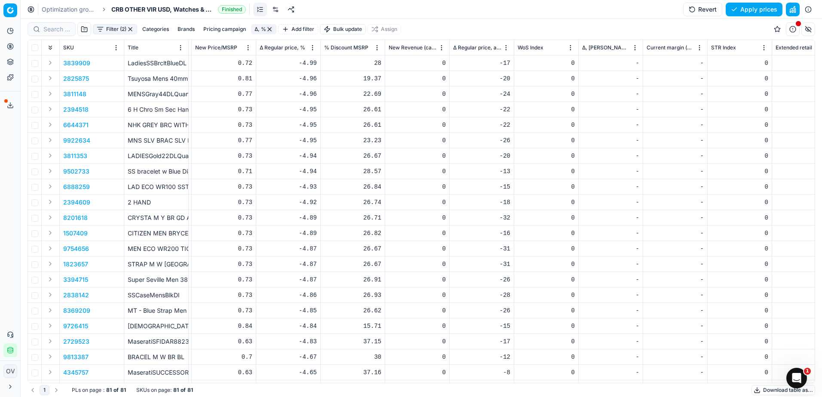
click at [344, 46] on span "% Discount MSRP" at bounding box center [346, 47] width 44 height 7
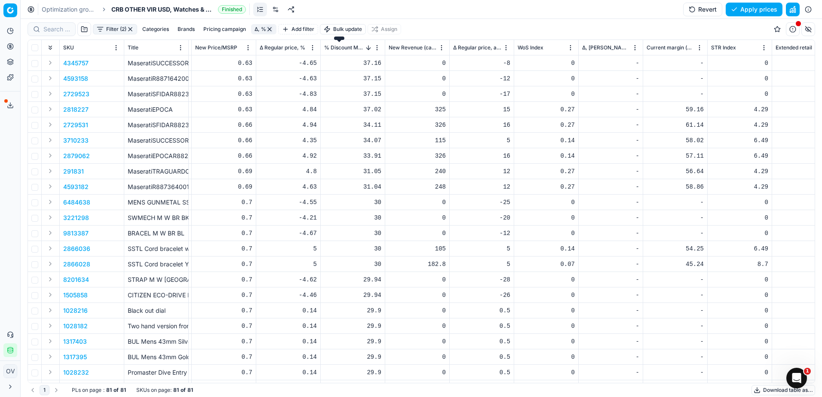
click at [330, 47] on span "% Discount MSRP" at bounding box center [344, 47] width 40 height 7
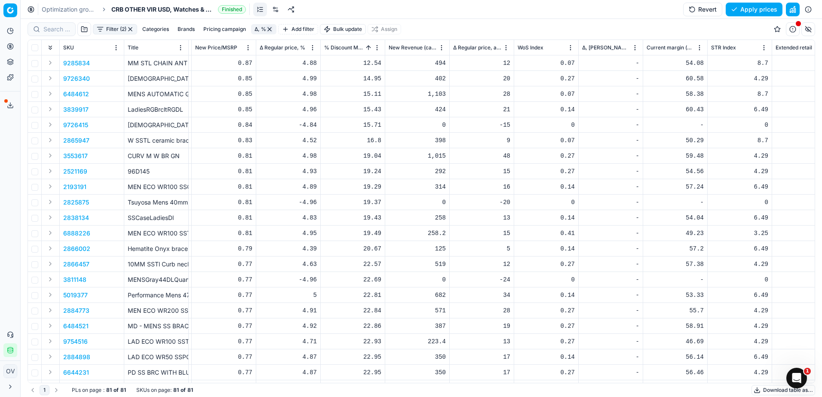
click at [385, 46] on th "% Discount MSRP" at bounding box center [353, 47] width 65 height 15
drag, startPoint x: 384, startPoint y: 47, endPoint x: 418, endPoint y: 52, distance: 34.9
click at [385, 52] on div at bounding box center [384, 47] width 1 height 15
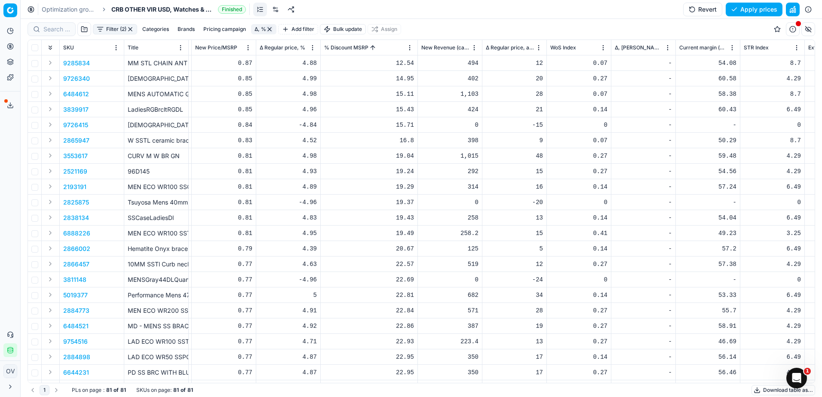
click at [383, 376] on div "22.95" at bounding box center [369, 373] width 90 height 9
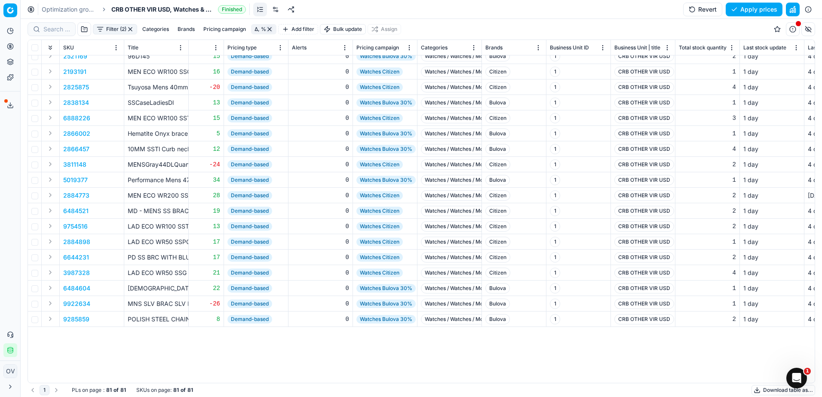
scroll to position [0, 932]
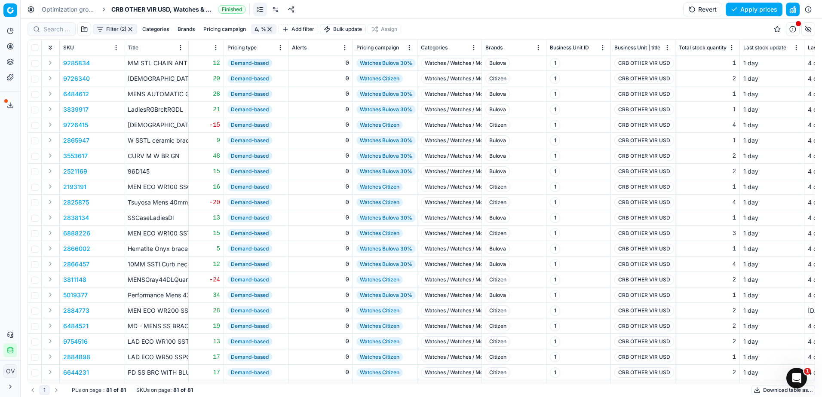
click at [492, 43] on div "Brands" at bounding box center [514, 47] width 57 height 9
click at [497, 46] on span "Brands" at bounding box center [494, 47] width 17 height 7
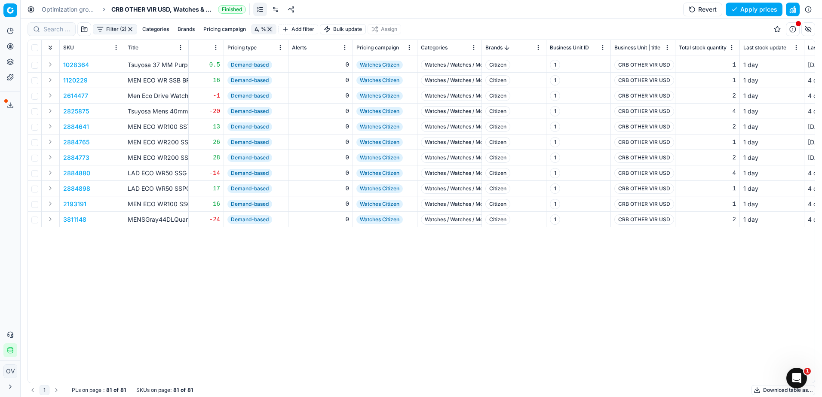
scroll to position [0, 932]
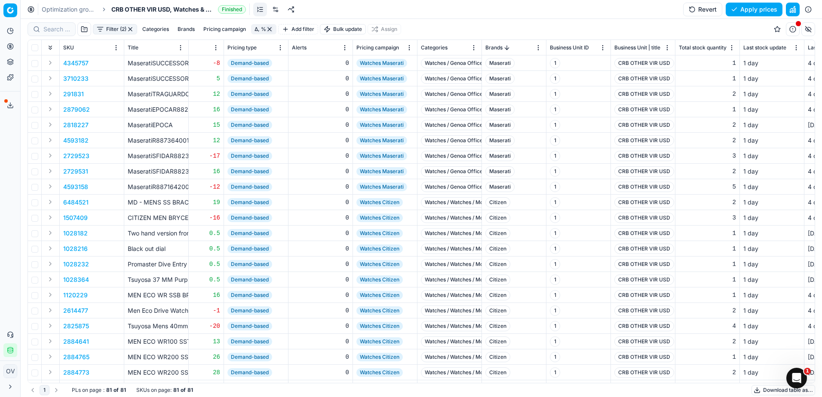
click at [502, 49] on span "Brands" at bounding box center [494, 47] width 17 height 7
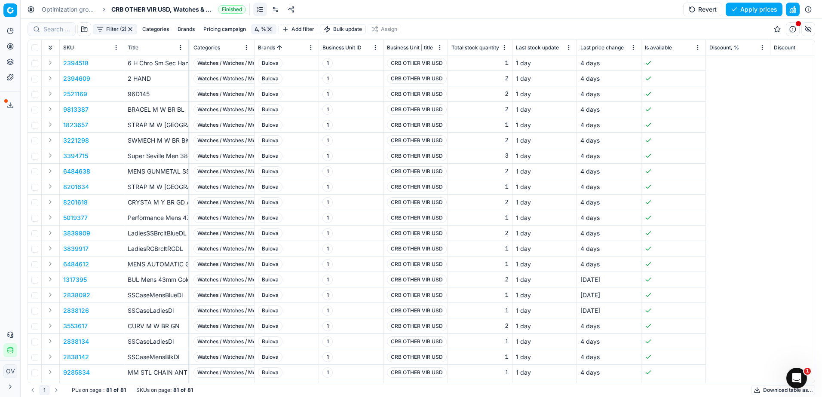
scroll to position [0, 939]
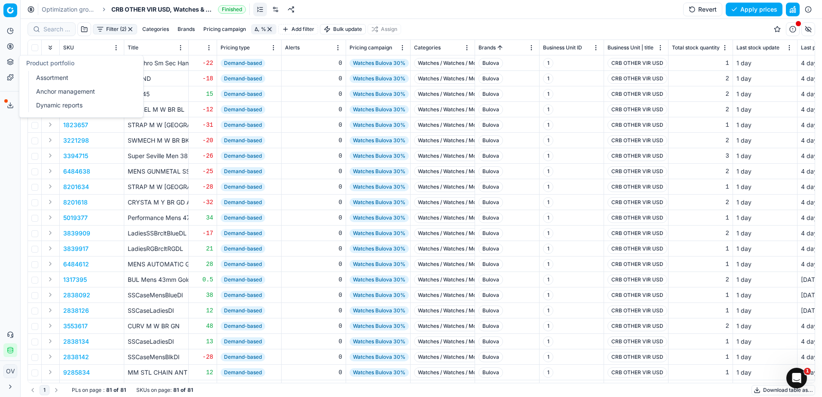
click at [51, 104] on link "Dynamic reports" at bounding box center [83, 105] width 100 height 12
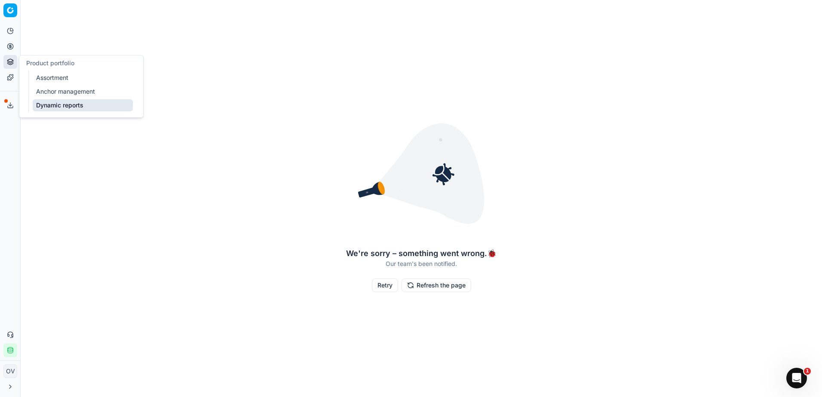
click at [56, 74] on link "Assortment" at bounding box center [83, 78] width 100 height 12
click at [54, 105] on link "Dynamic reports" at bounding box center [83, 105] width 100 height 12
click at [10, 33] on icon at bounding box center [10, 31] width 7 height 7
click at [47, 59] on link "Optimization groups" at bounding box center [83, 62] width 100 height 12
click at [86, 65] on link "Optimization groups" at bounding box center [83, 62] width 100 height 12
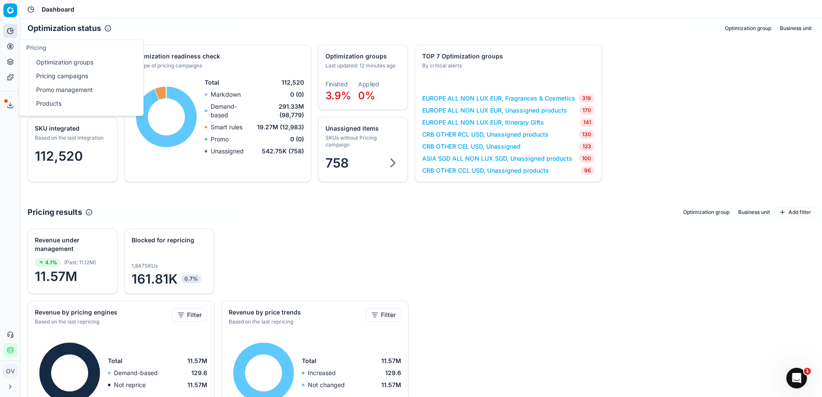
click at [39, 57] on link "Optimization groups" at bounding box center [83, 62] width 100 height 12
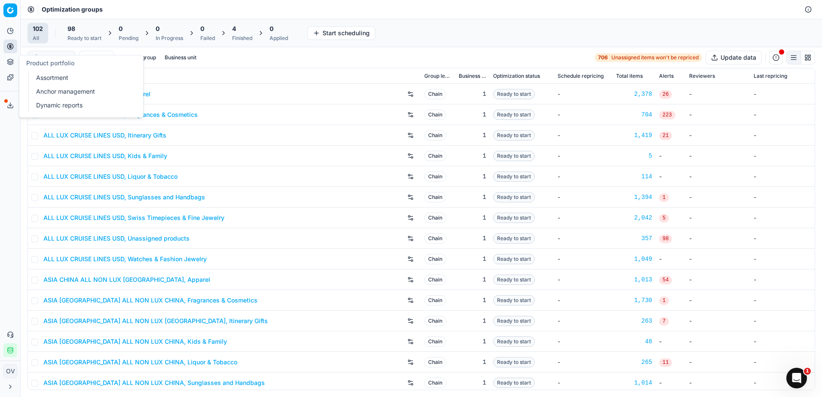
click at [56, 106] on link "Dynamic reports" at bounding box center [83, 105] width 100 height 12
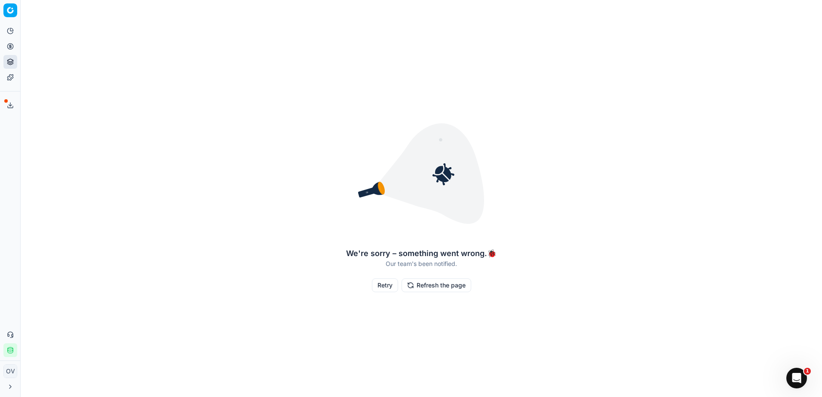
click at [393, 287] on button "Retry" at bounding box center [385, 286] width 26 height 14
click at [430, 287] on button "Refresh the page" at bounding box center [437, 286] width 70 height 14
click at [430, 286] on button "Refresh the page" at bounding box center [437, 286] width 70 height 14
click at [55, 64] on link "Optimization groups" at bounding box center [83, 62] width 100 height 12
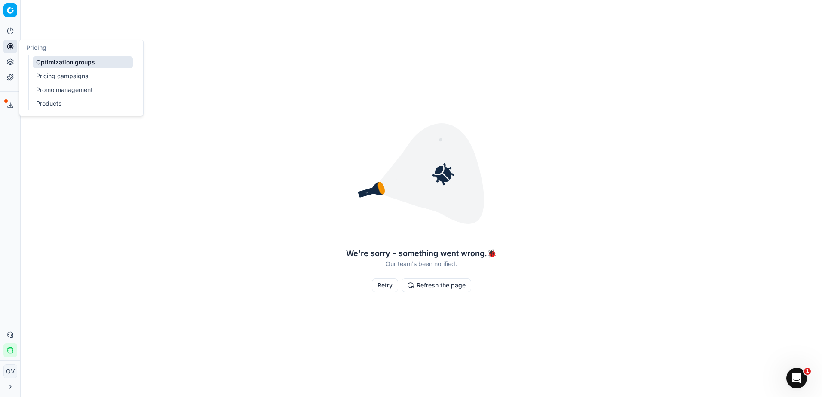
click at [73, 66] on link "Optimization groups" at bounding box center [83, 62] width 100 height 12
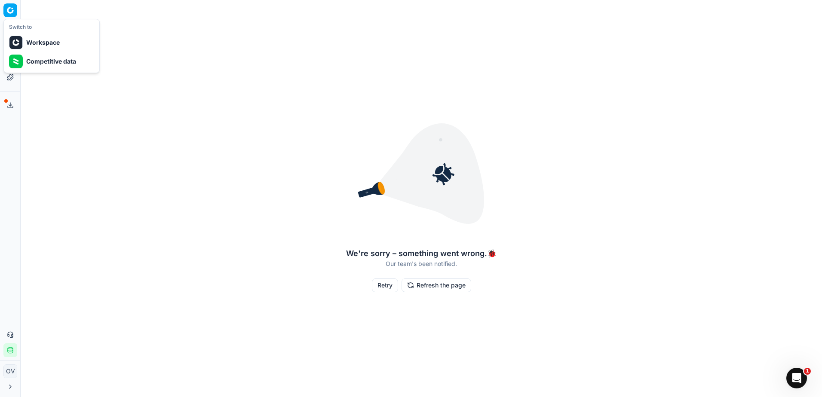
click at [12, 9] on html "Pricing platform Analytics Pricing Product portfolio Templates Export service 5…" at bounding box center [411, 198] width 822 height 397
click at [56, 50] on div "Workspace" at bounding box center [52, 42] width 92 height 19
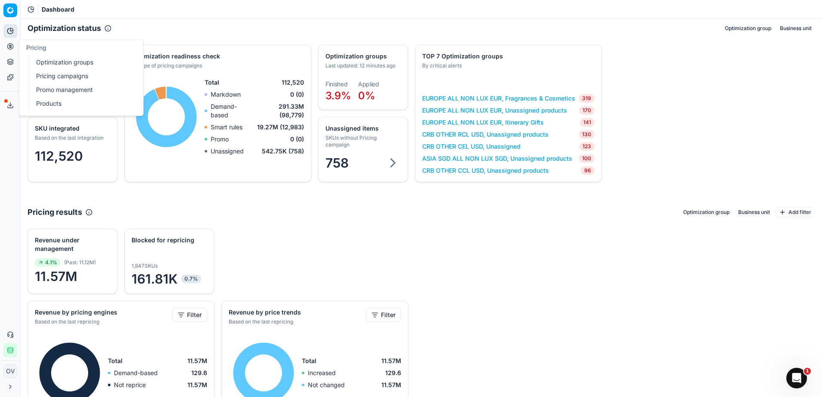
click at [49, 58] on link "Optimization groups" at bounding box center [83, 62] width 100 height 12
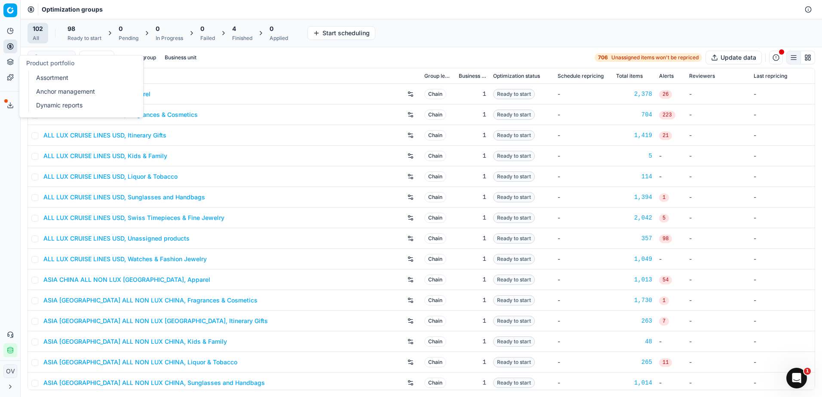
click at [44, 105] on link "Dynamic reports" at bounding box center [83, 105] width 100 height 12
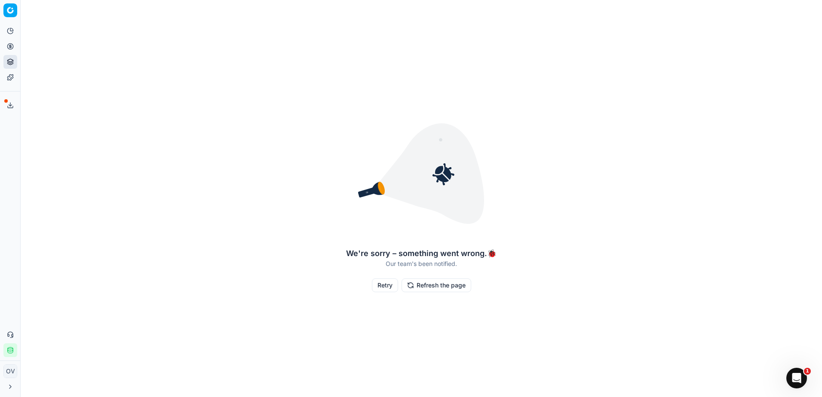
click at [435, 280] on button "Refresh the page" at bounding box center [437, 286] width 70 height 14
click at [445, 285] on button "Refresh the page" at bounding box center [437, 286] width 70 height 14
click at [62, 78] on link "Assortment" at bounding box center [83, 78] width 100 height 12
click at [50, 62] on link "Optimization groups" at bounding box center [83, 62] width 100 height 12
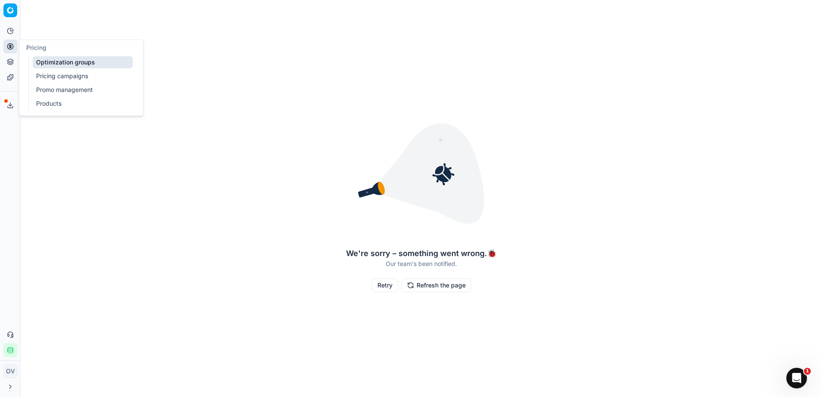
click at [50, 62] on link "Optimization groups" at bounding box center [83, 62] width 100 height 12
click at [13, 102] on icon at bounding box center [10, 105] width 7 height 7
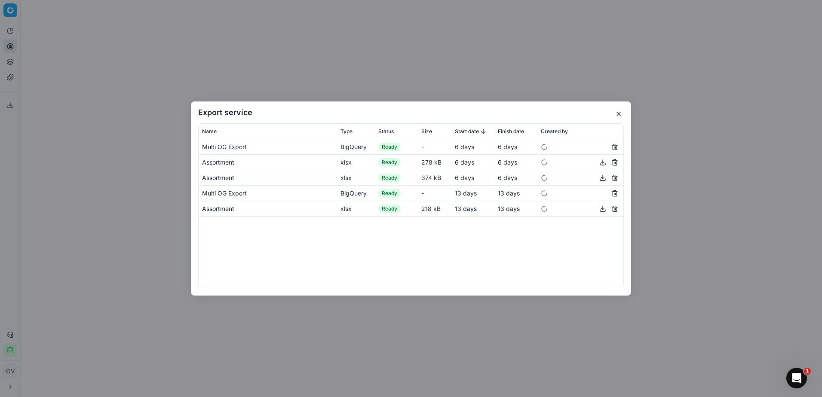
click at [621, 111] on button "button" at bounding box center [619, 114] width 10 height 10
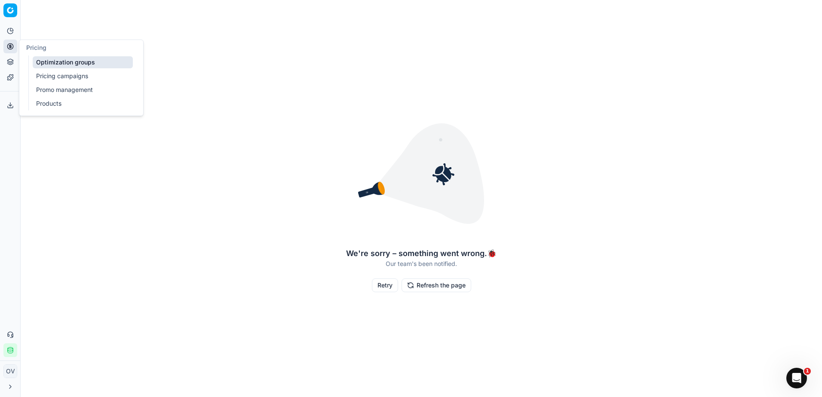
click at [62, 63] on link "Optimization groups" at bounding box center [83, 62] width 100 height 12
click at [59, 72] on link "Pricing campaigns" at bounding box center [83, 76] width 100 height 12
click at [55, 63] on link "Optimization groups" at bounding box center [83, 62] width 100 height 12
click at [385, 83] on div "We're sorry – something went wrong. 🐞 Our team's been notified. Retry Refresh t…" at bounding box center [422, 198] width 802 height 390
